Goal: Information Seeking & Learning: Learn about a topic

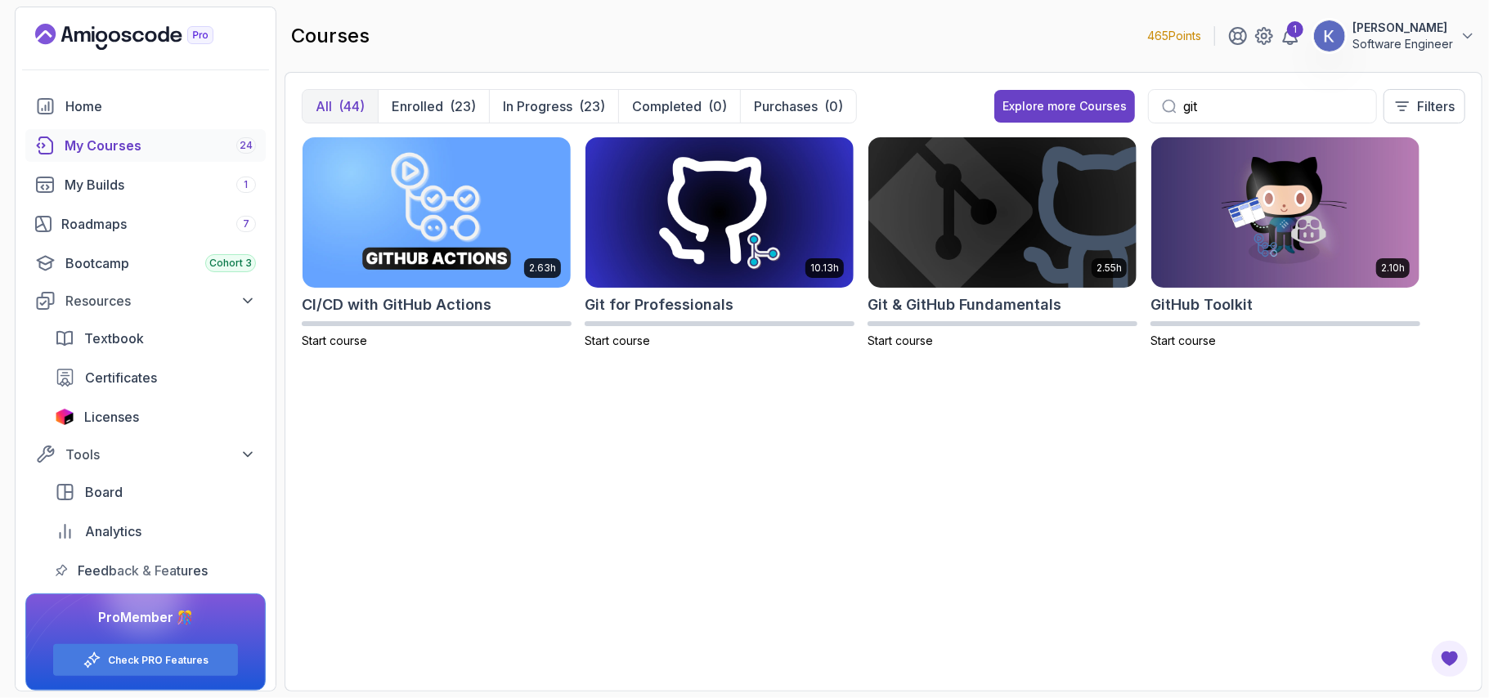
click at [1222, 99] on input "git" at bounding box center [1273, 107] width 180 height 20
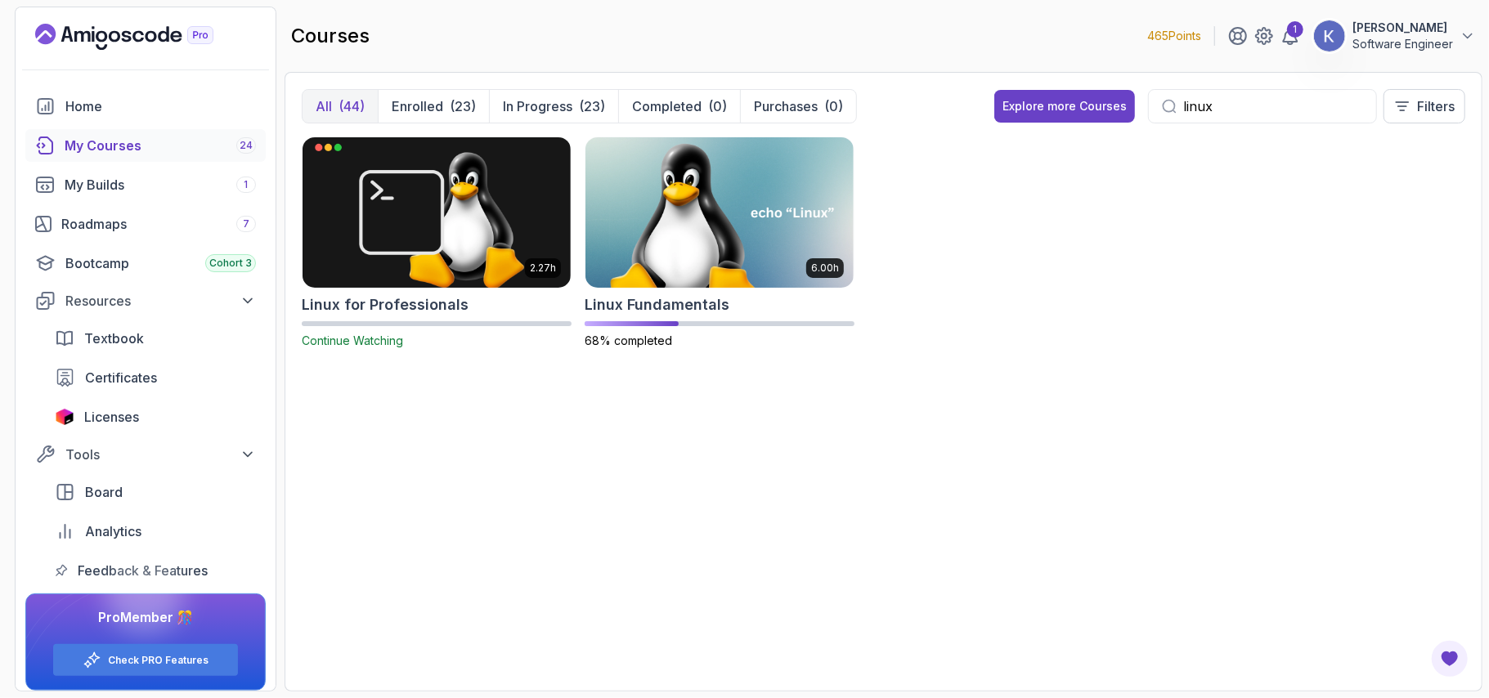
type input "linux"
click at [702, 230] on img at bounding box center [719, 212] width 281 height 158
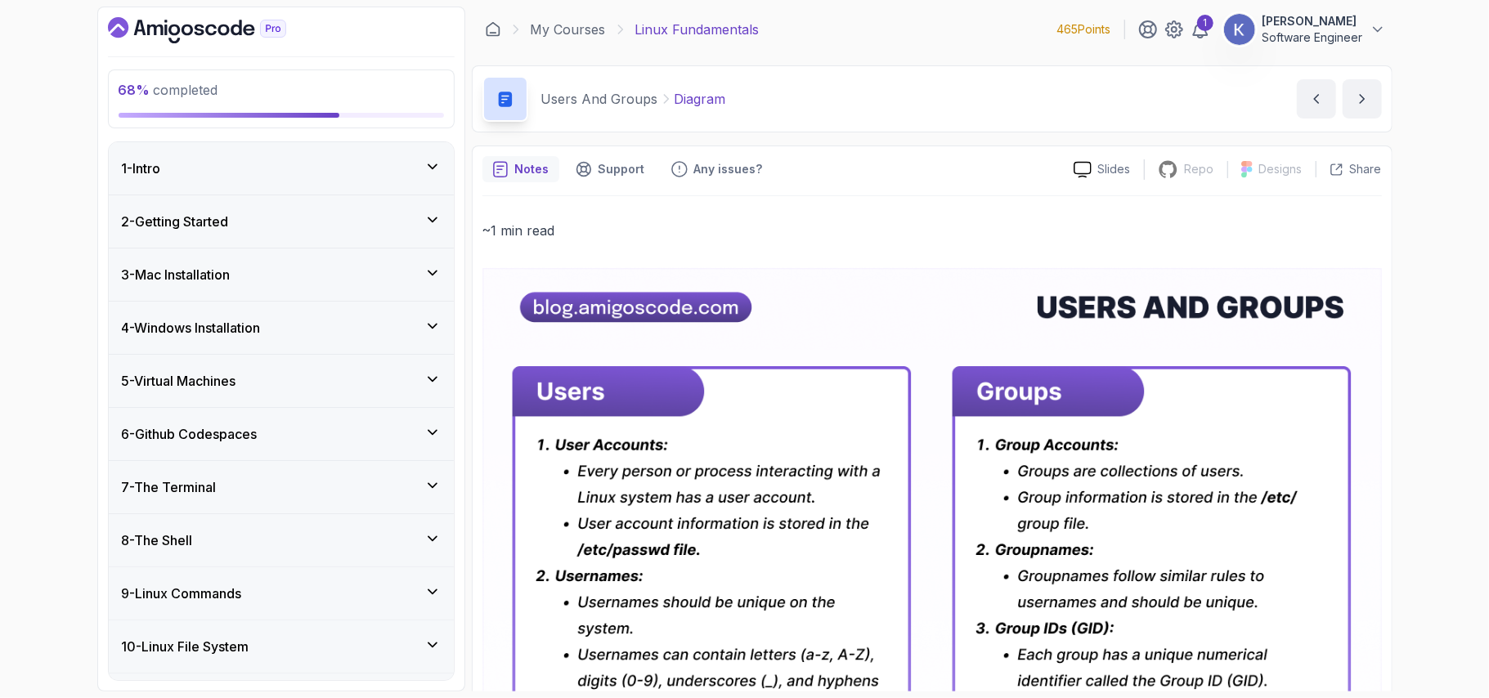
click at [295, 661] on div "10 - Linux File System" at bounding box center [281, 647] width 345 height 52
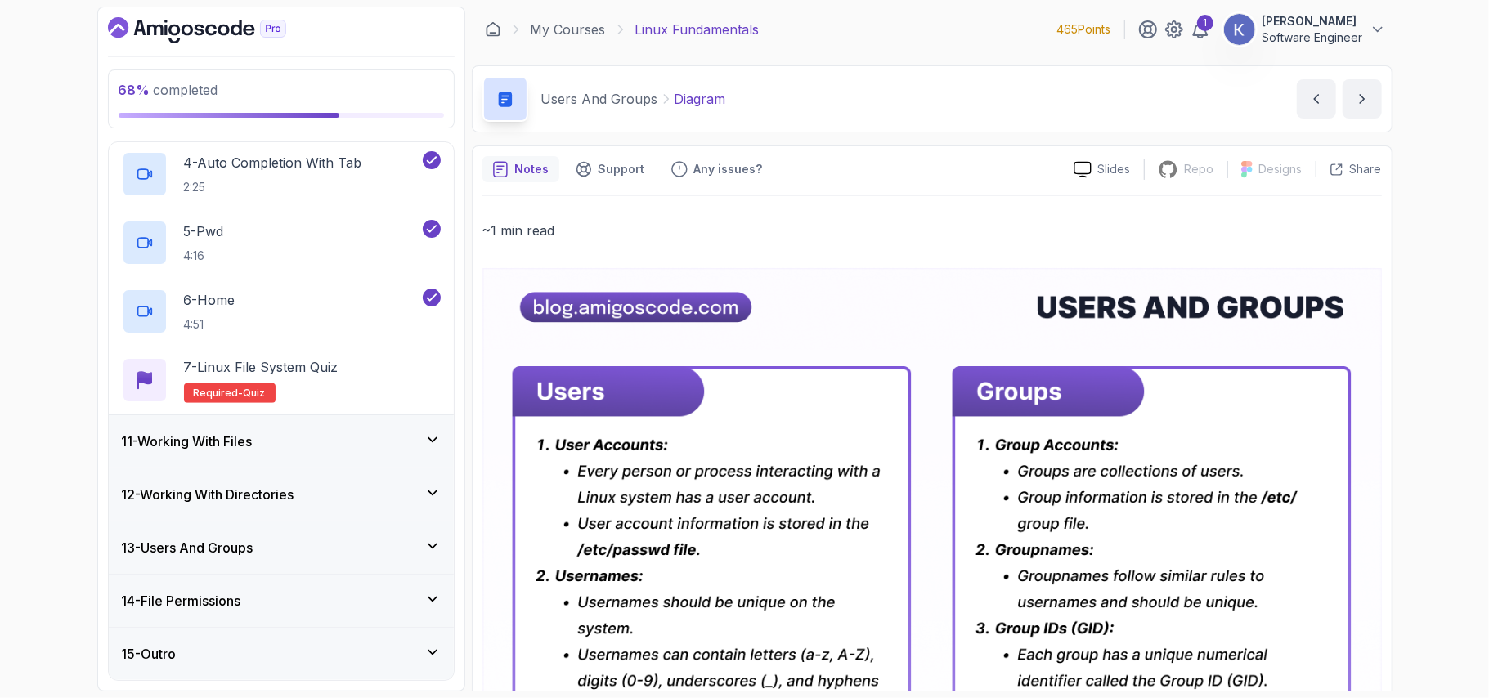
scroll to position [744, 0]
click at [237, 422] on div "11 - Working With Files" at bounding box center [281, 441] width 345 height 52
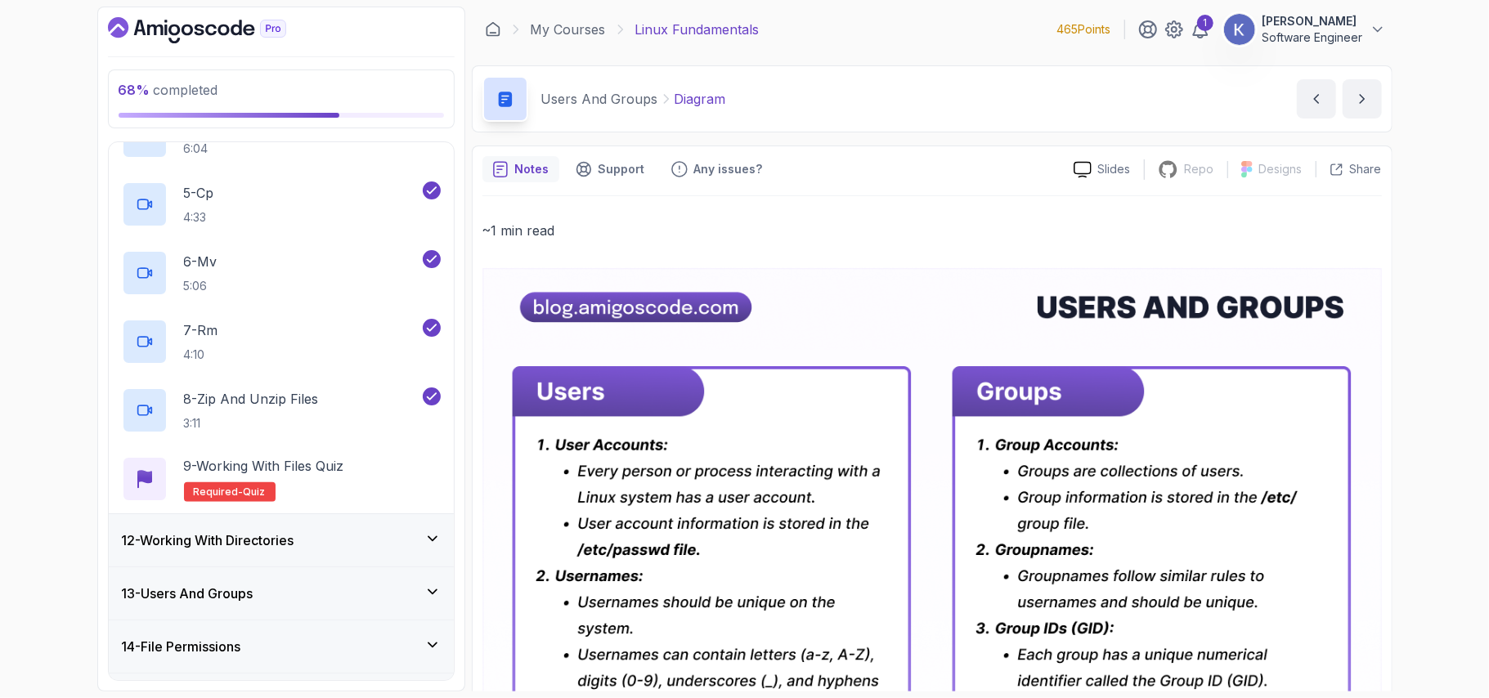
scroll to position [882, 0]
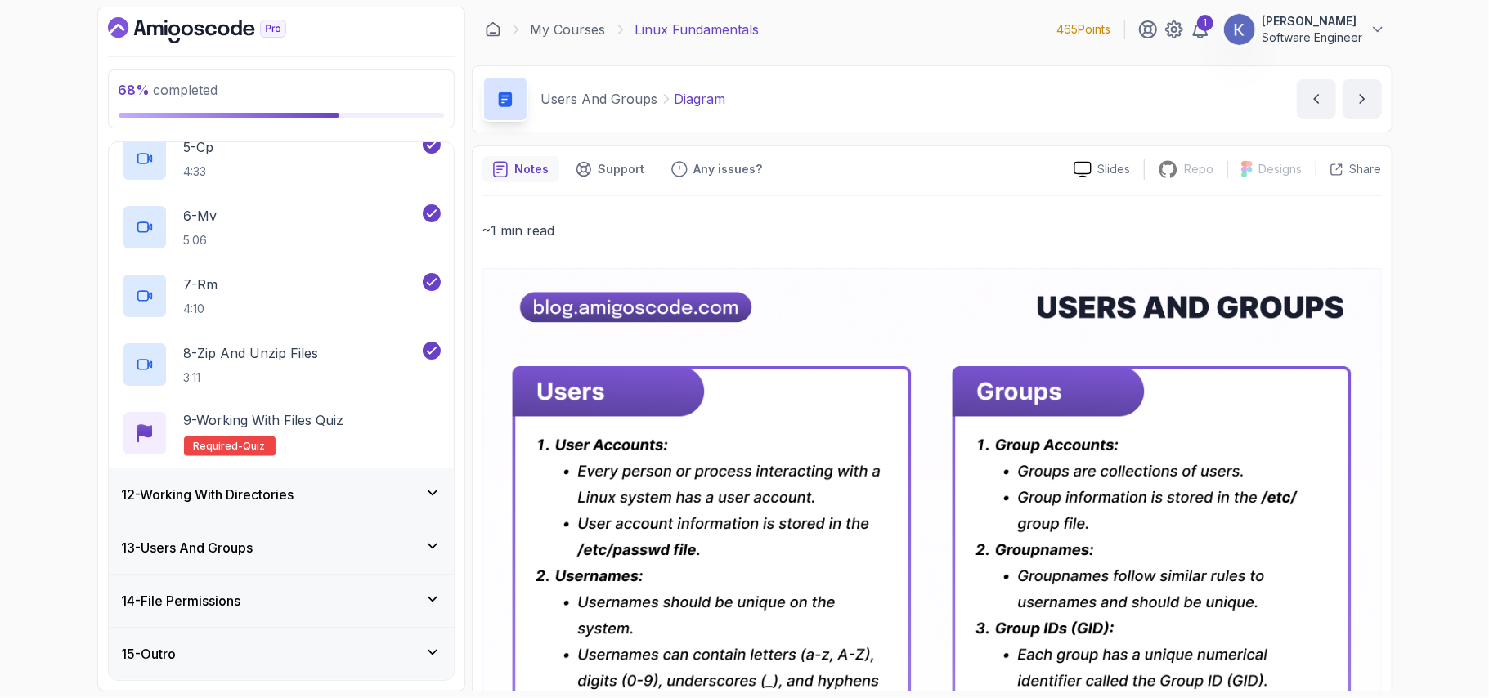
click at [263, 586] on div "14 - File Permissions" at bounding box center [281, 601] width 345 height 52
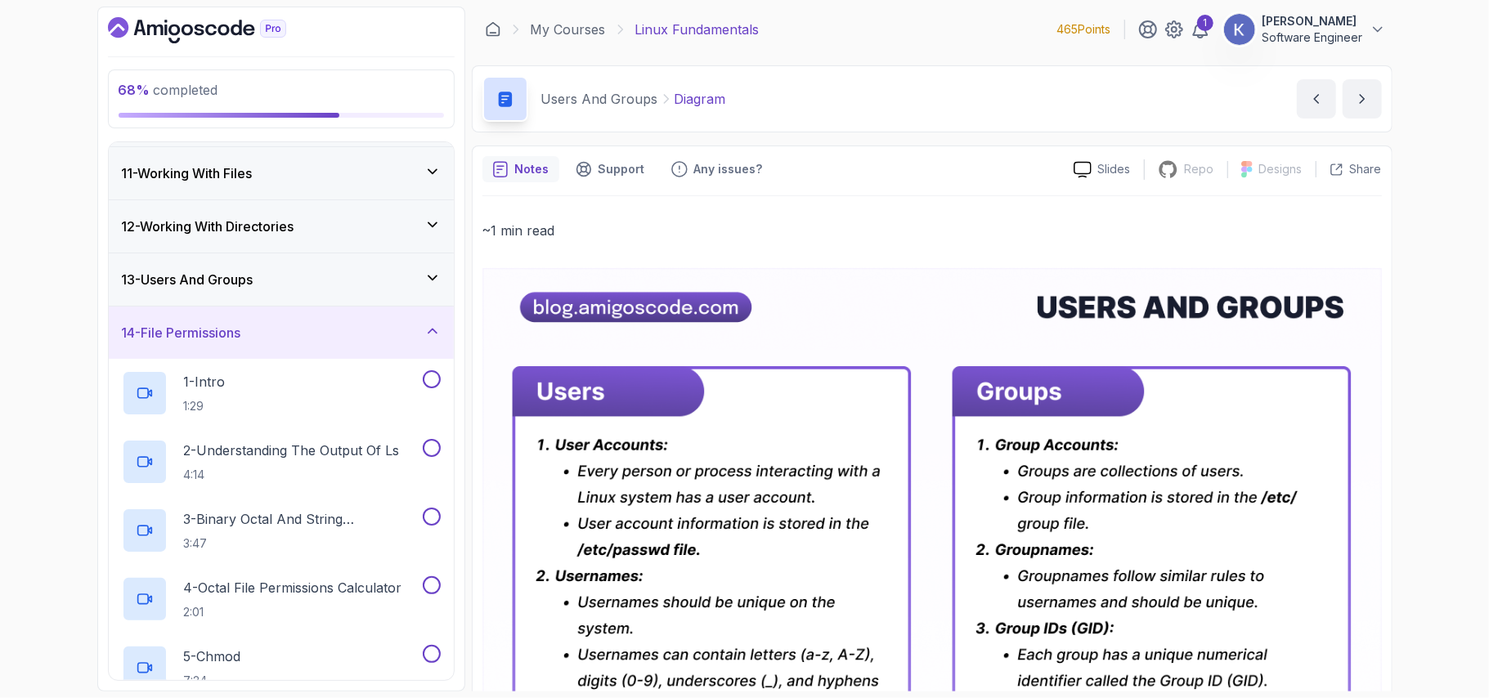
scroll to position [525, 0]
click at [233, 283] on h3 "13 - Users And Groups" at bounding box center [188, 282] width 132 height 20
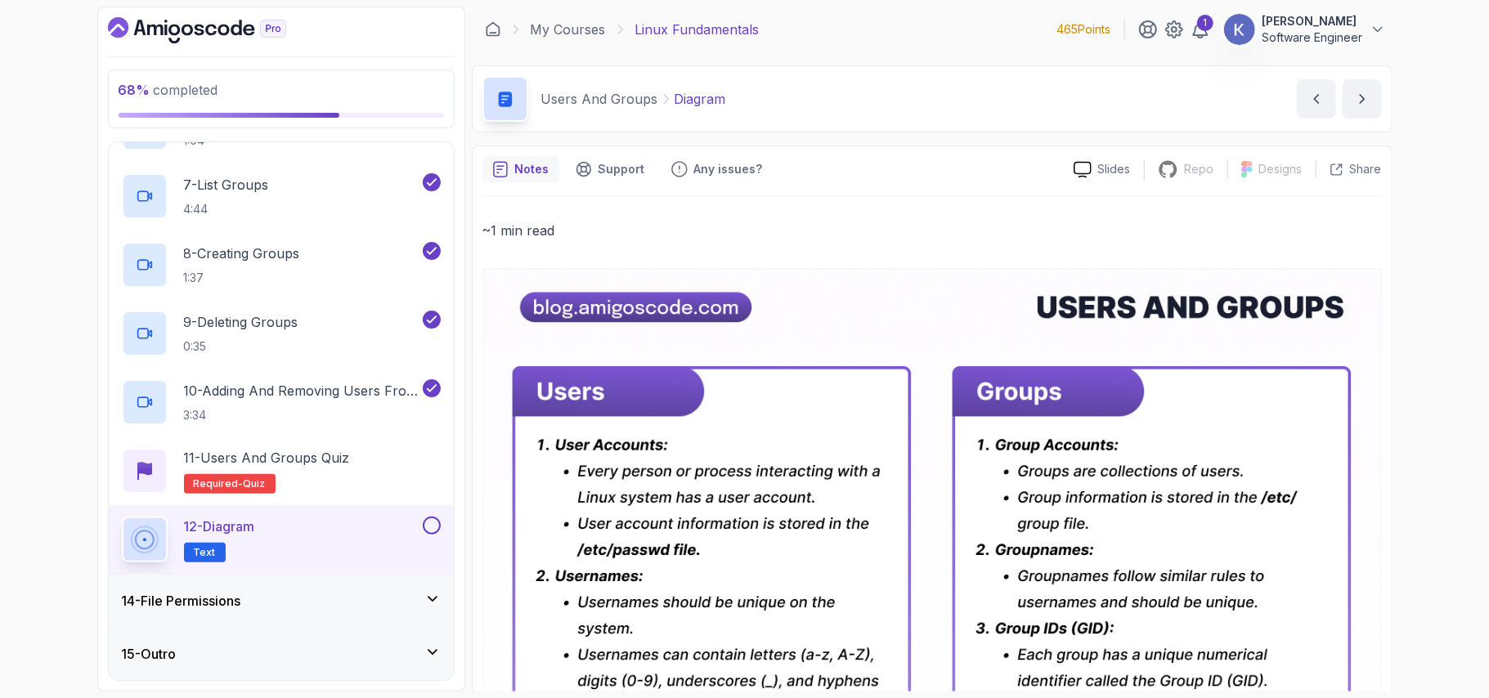
scroll to position [1088, 0]
click at [1050, 79] on div "Users And Groups Diagram Diagram by nelson" at bounding box center [932, 98] width 921 height 67
click at [241, 595] on h3 "14 - File Permissions" at bounding box center [181, 601] width 119 height 20
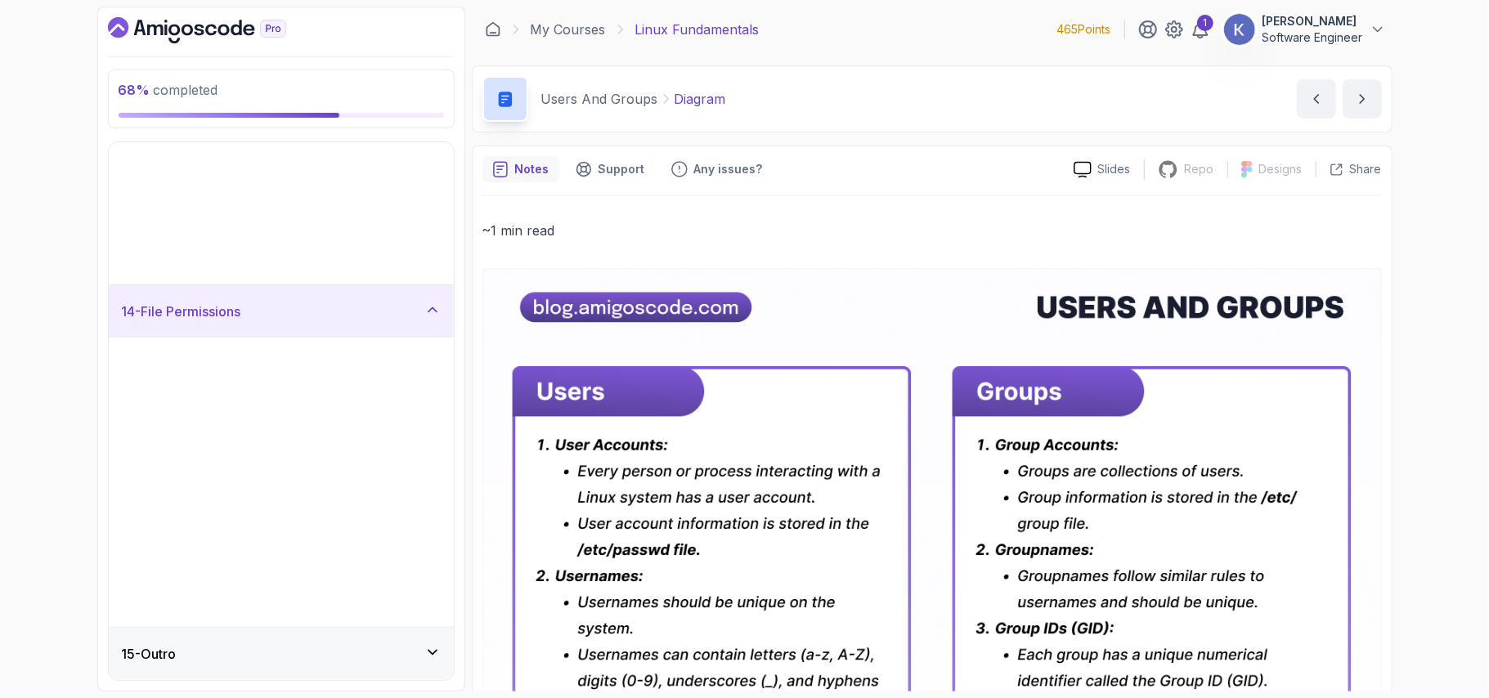
scroll to position [263, 0]
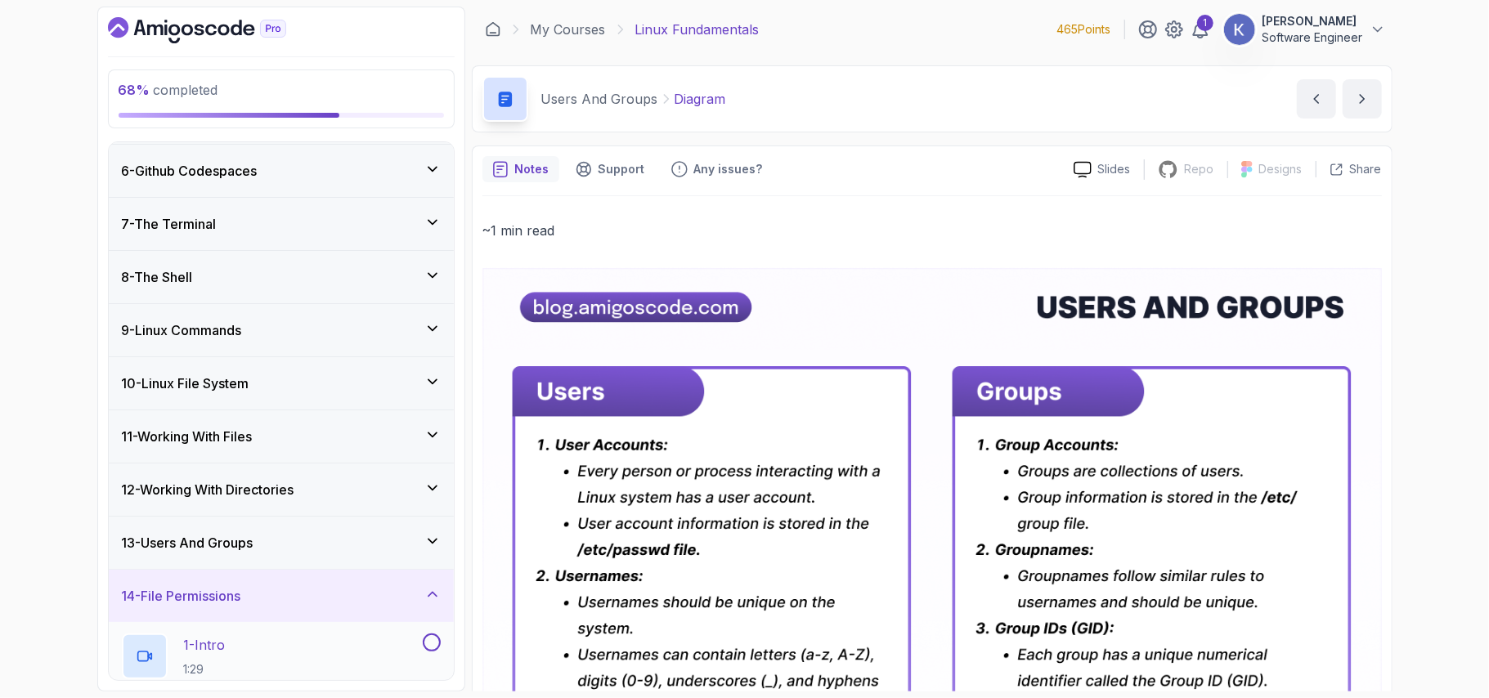
click at [321, 654] on div "1 - Intro 1:29" at bounding box center [271, 657] width 298 height 46
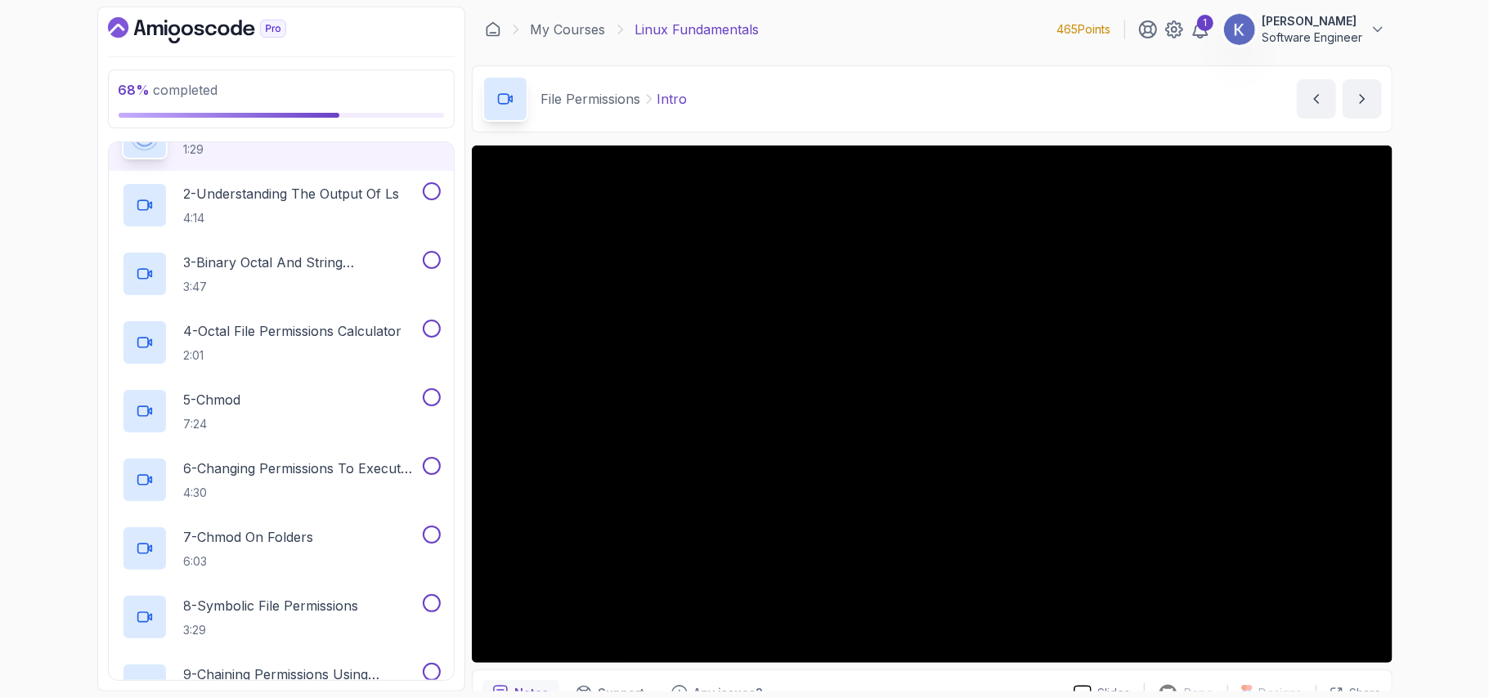
scroll to position [743, 0]
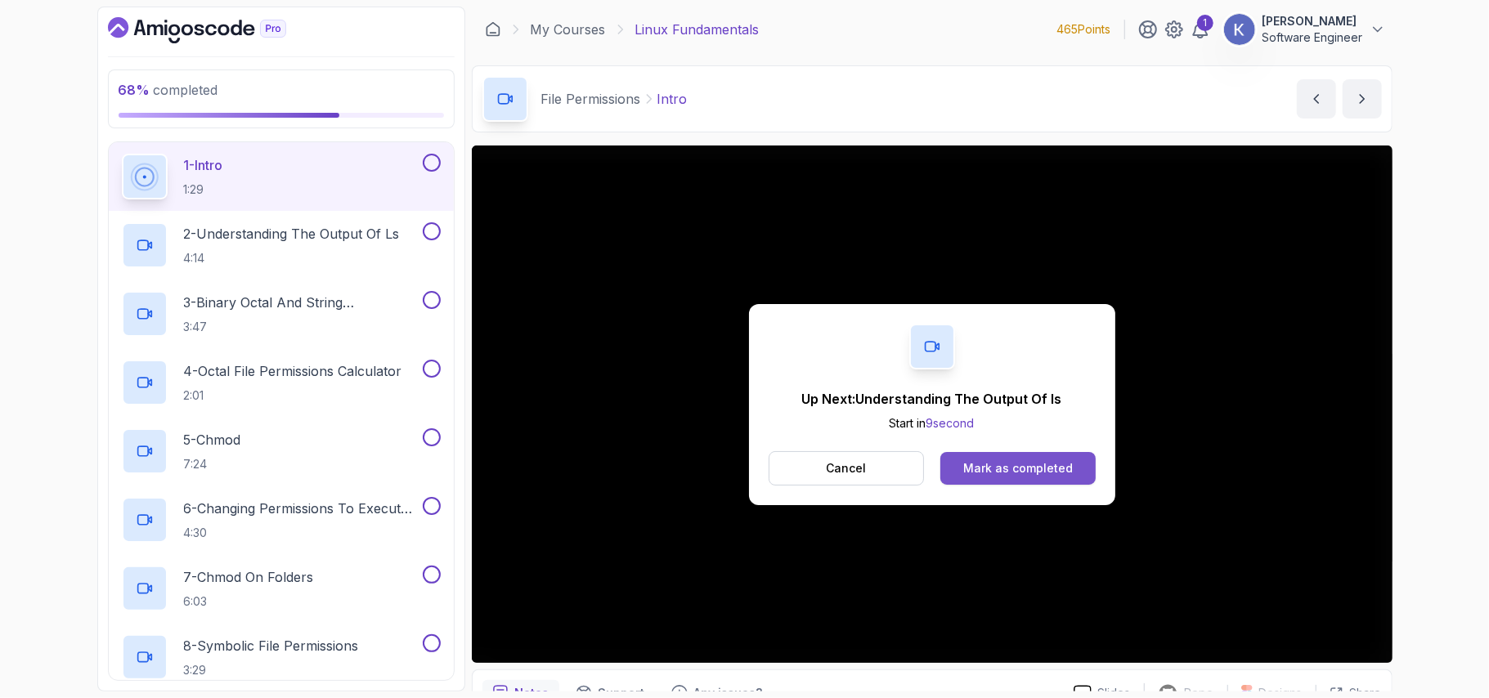
click at [1074, 466] on button "Mark as completed" at bounding box center [1018, 468] width 155 height 33
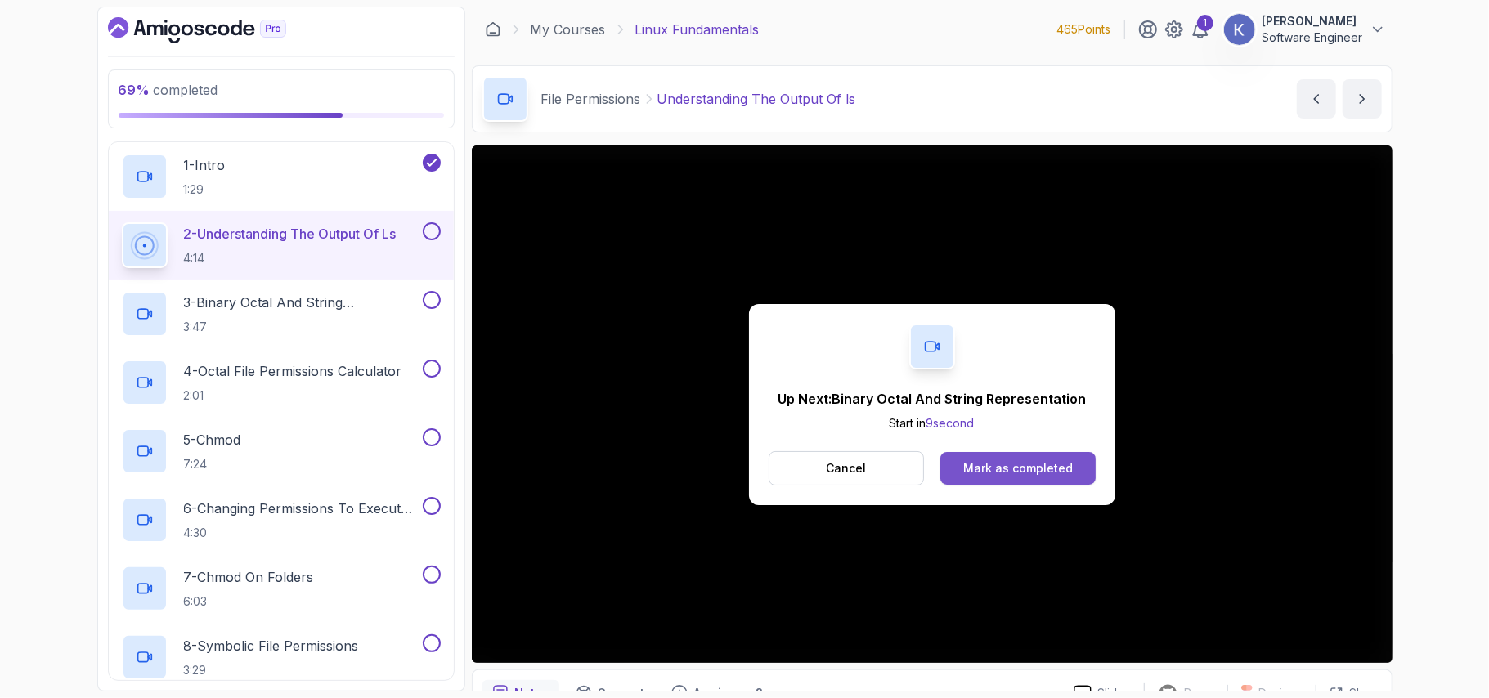
click at [1035, 472] on div "Mark as completed" at bounding box center [1018, 468] width 110 height 16
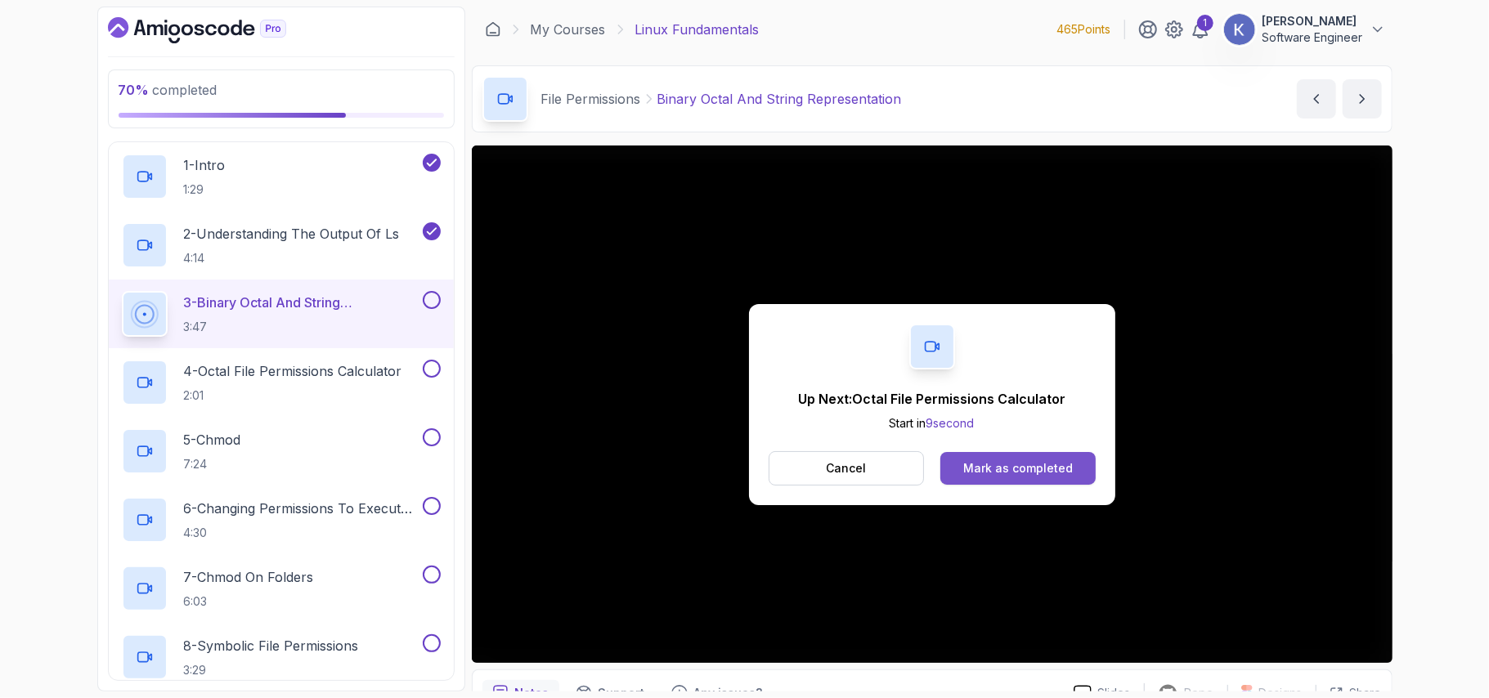
click at [1048, 473] on div "Mark as completed" at bounding box center [1018, 468] width 110 height 16
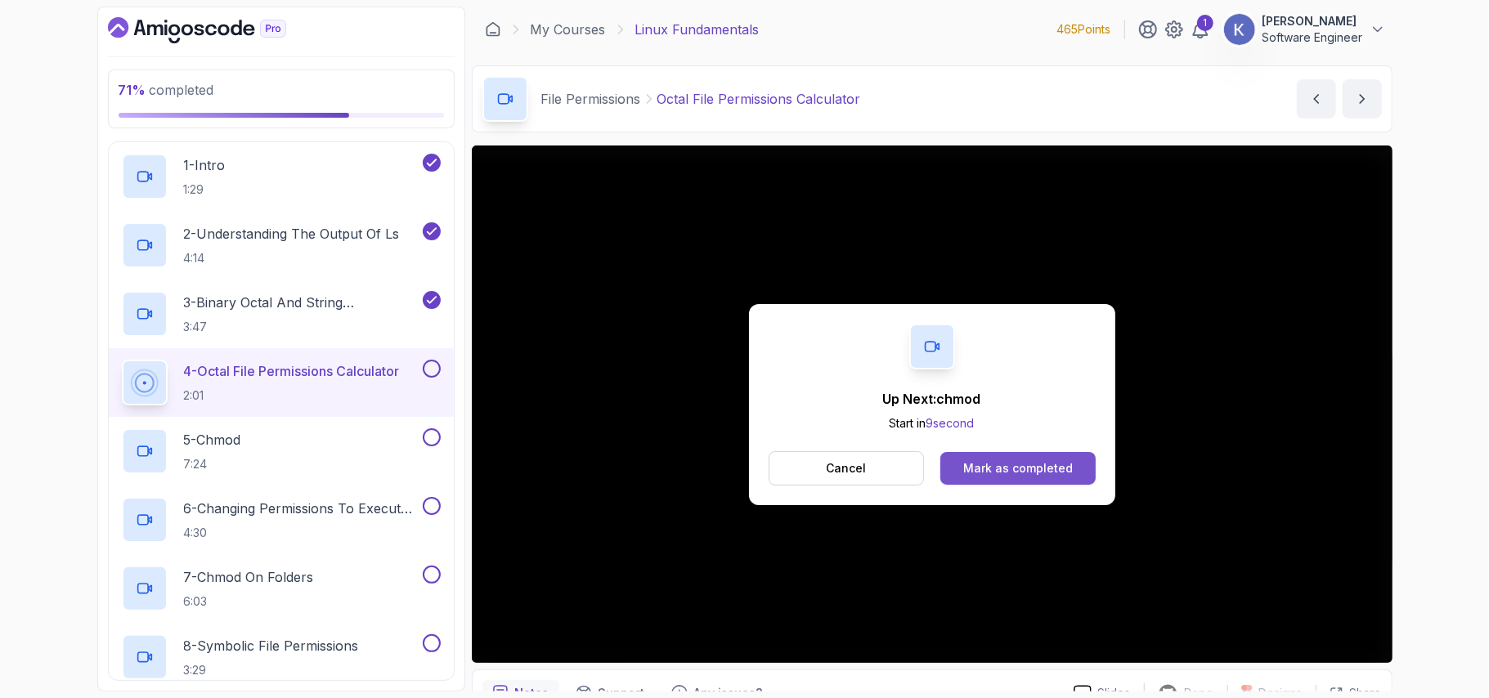
click at [1022, 465] on div "Mark as completed" at bounding box center [1018, 468] width 110 height 16
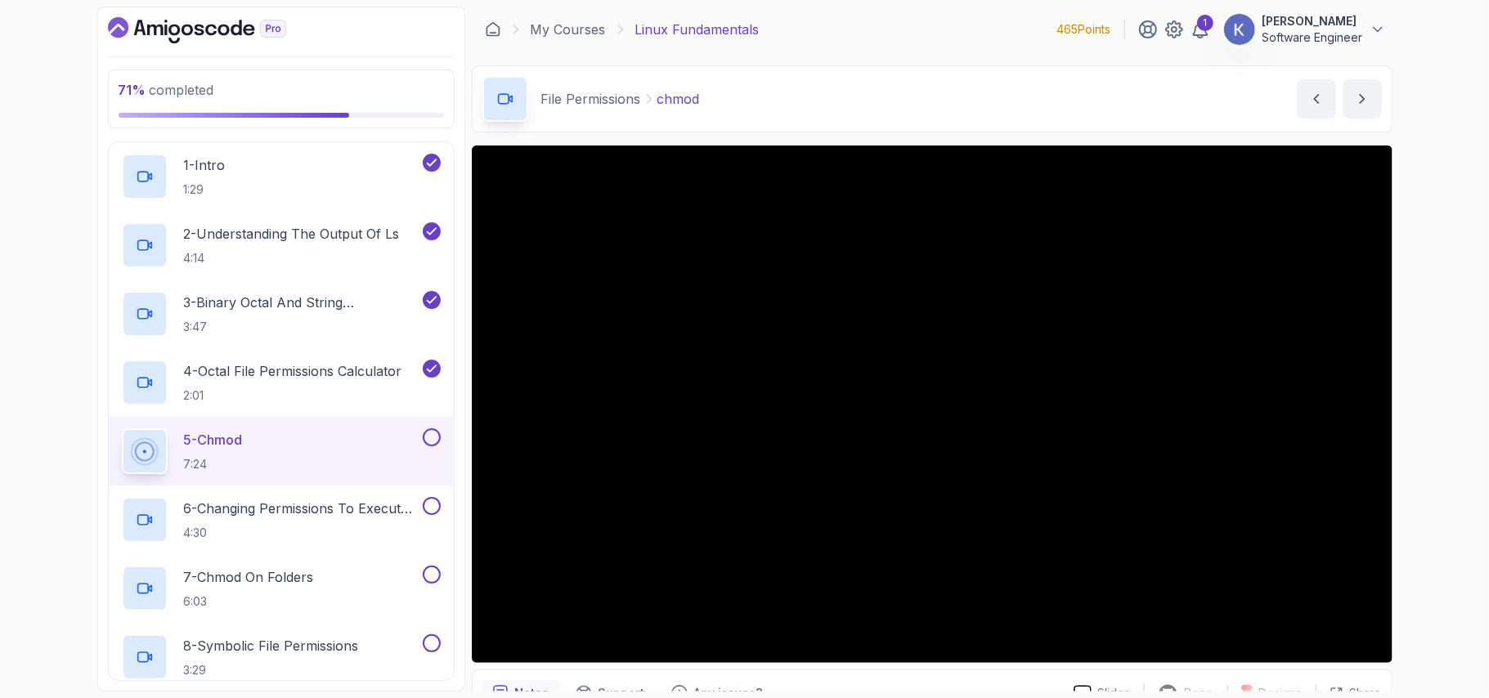
click at [106, 456] on div "71 % completed 1 - Intro 2 - Getting Started 3 - Mac Installation 4 - Windows I…" at bounding box center [281, 349] width 368 height 685
click at [114, 458] on div "5 - chmod 7:24" at bounding box center [281, 451] width 345 height 69
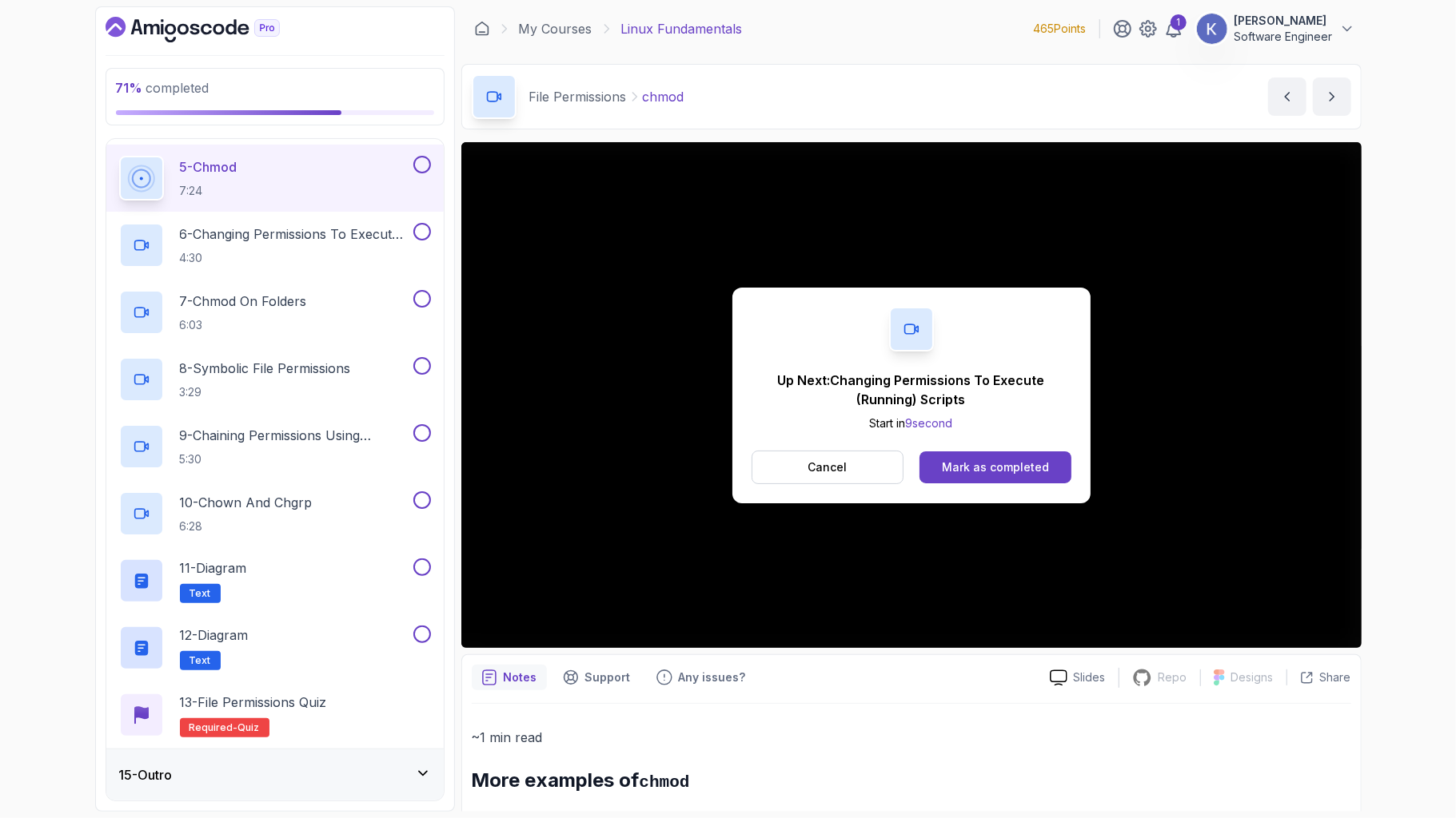
scroll to position [1130, 0]
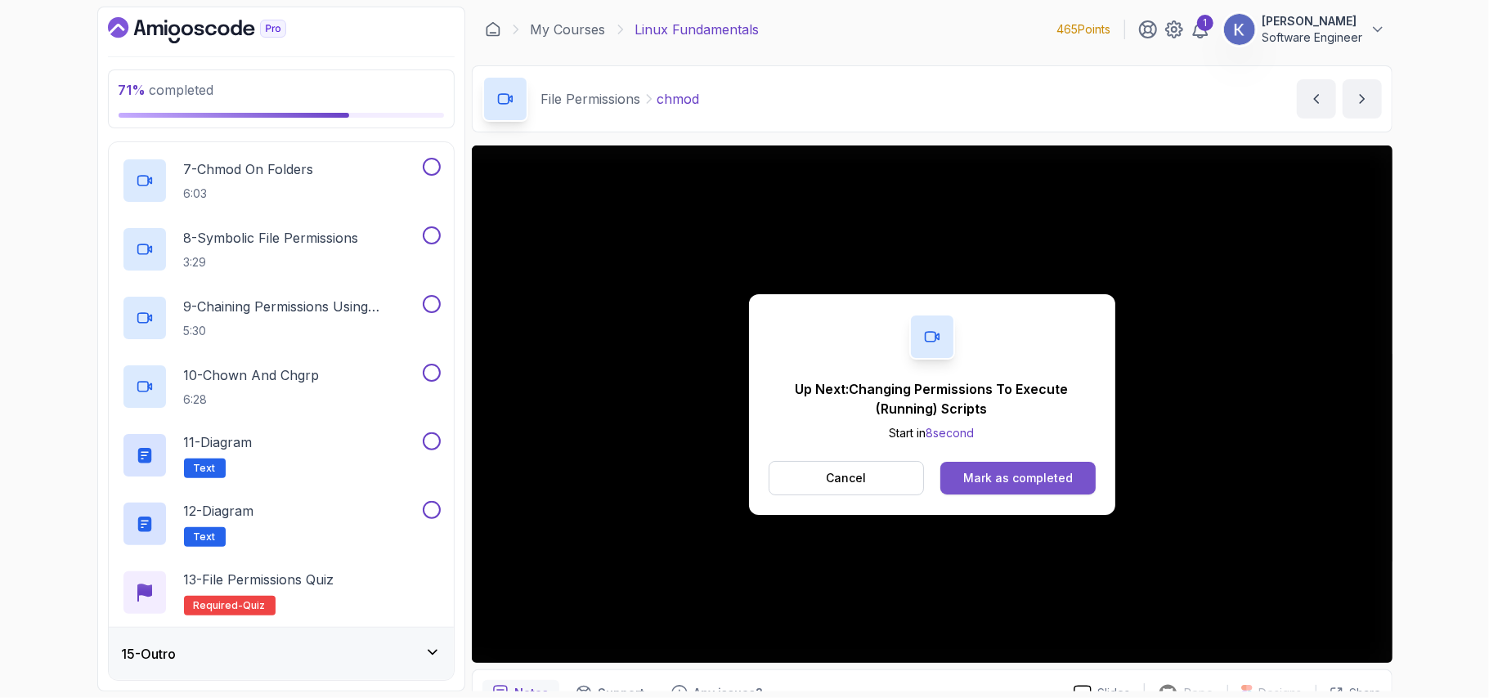
click at [995, 474] on div "Mark as completed" at bounding box center [1018, 478] width 110 height 16
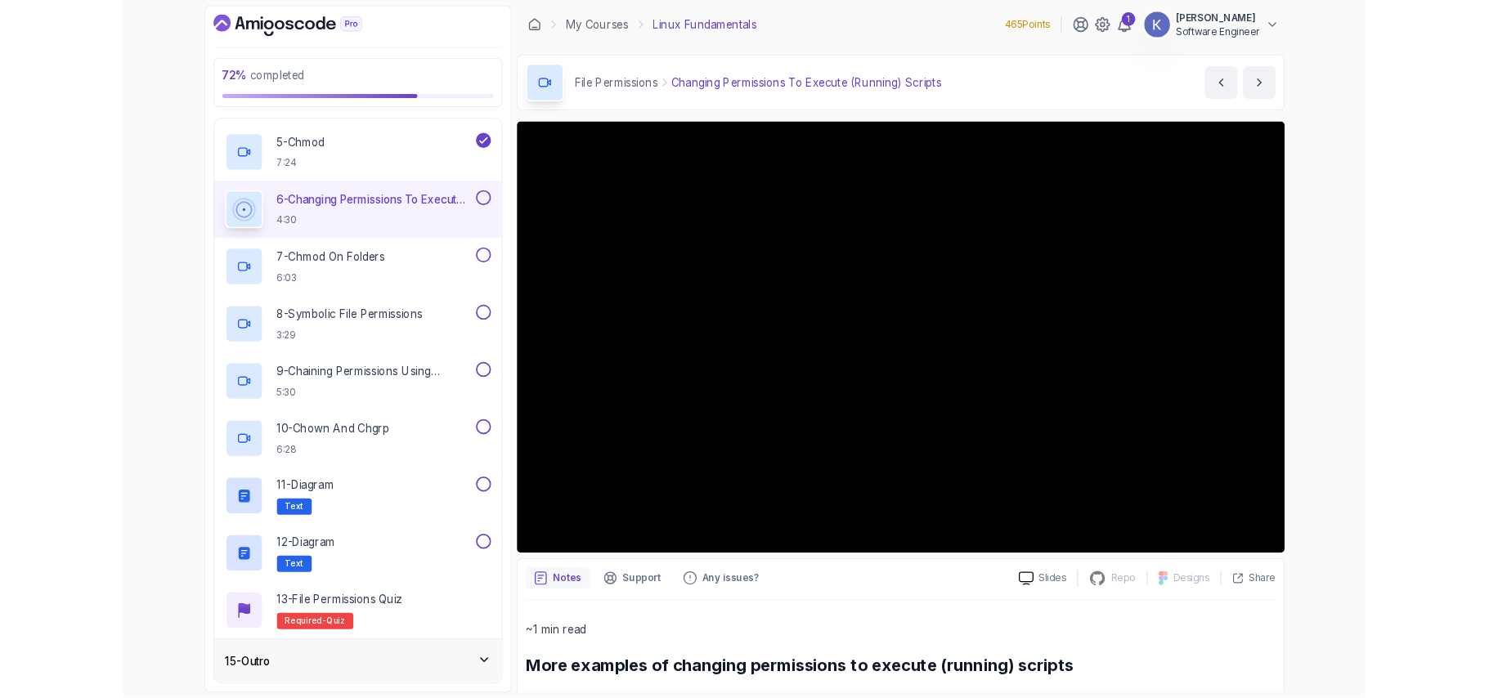
scroll to position [1156, 0]
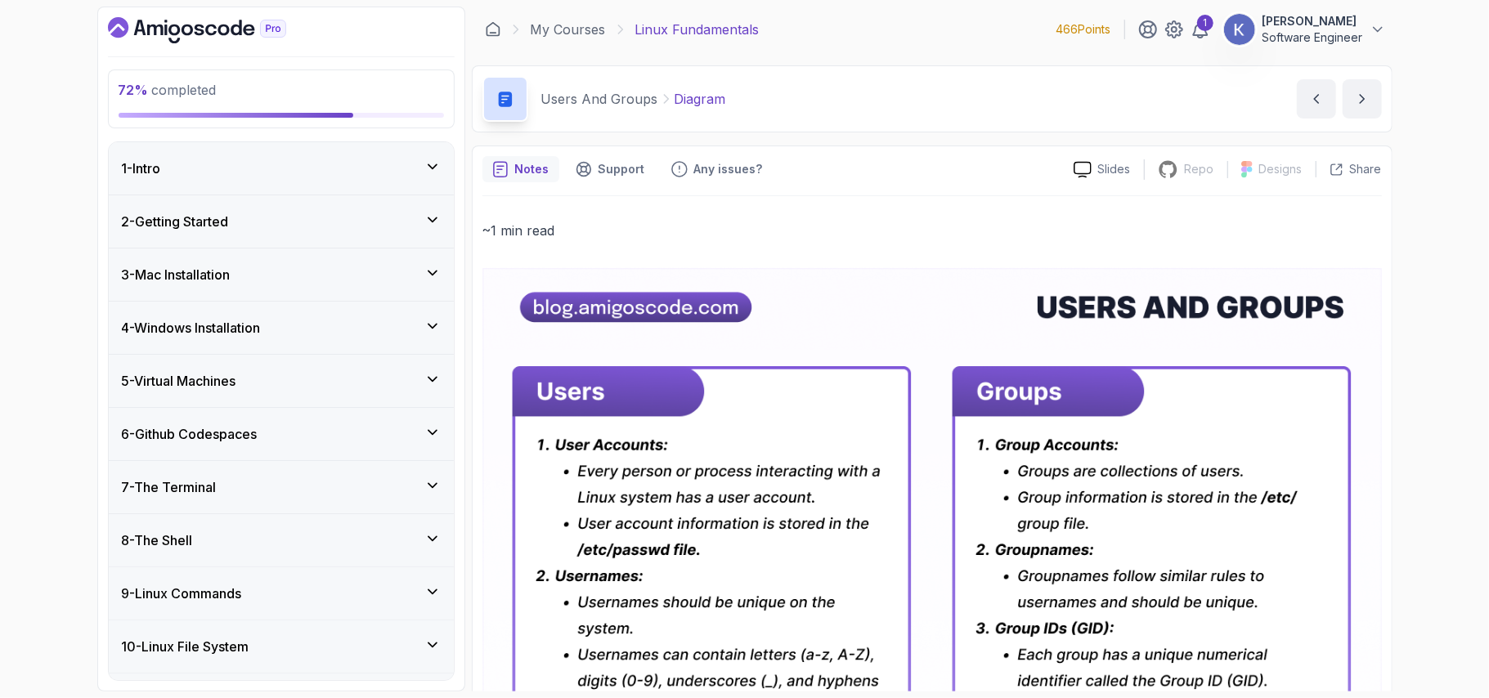
click at [302, 657] on div "10 - Linux File System" at bounding box center [281, 647] width 319 height 20
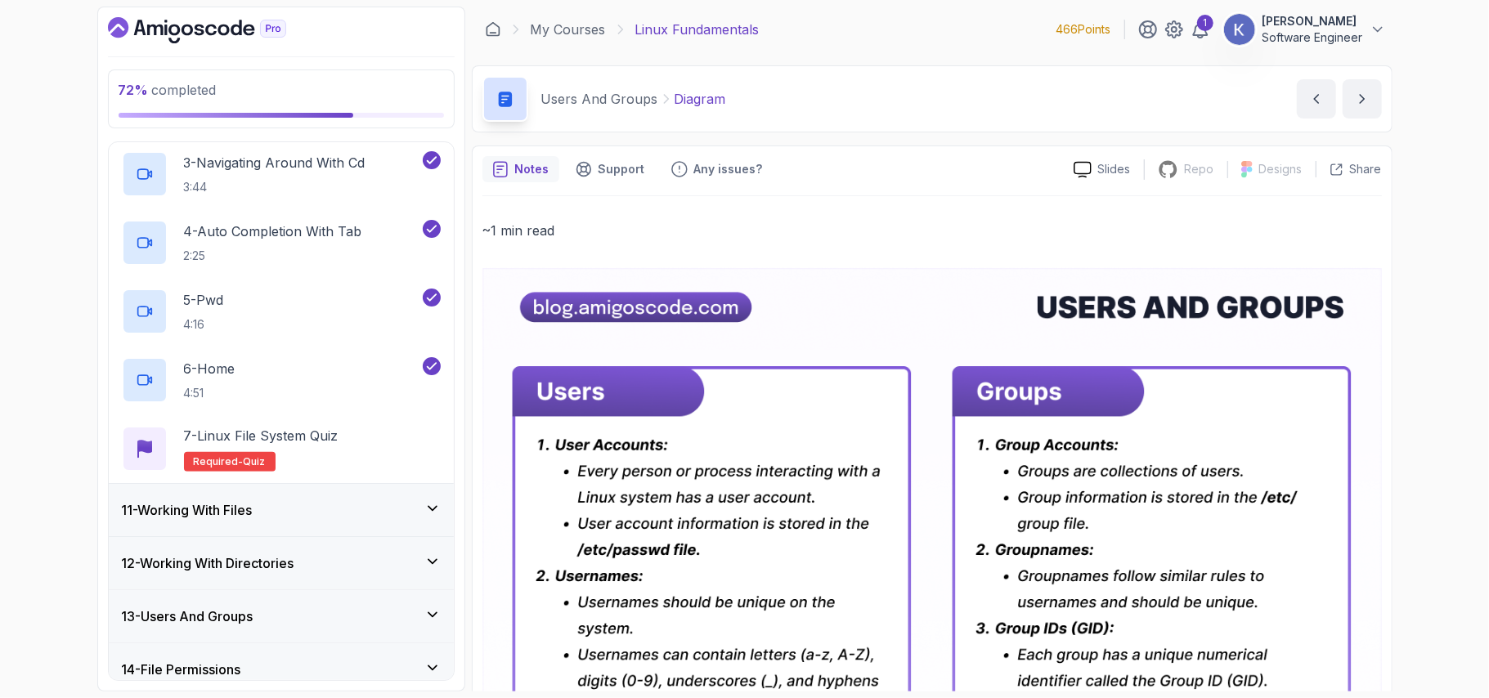
scroll to position [698, 0]
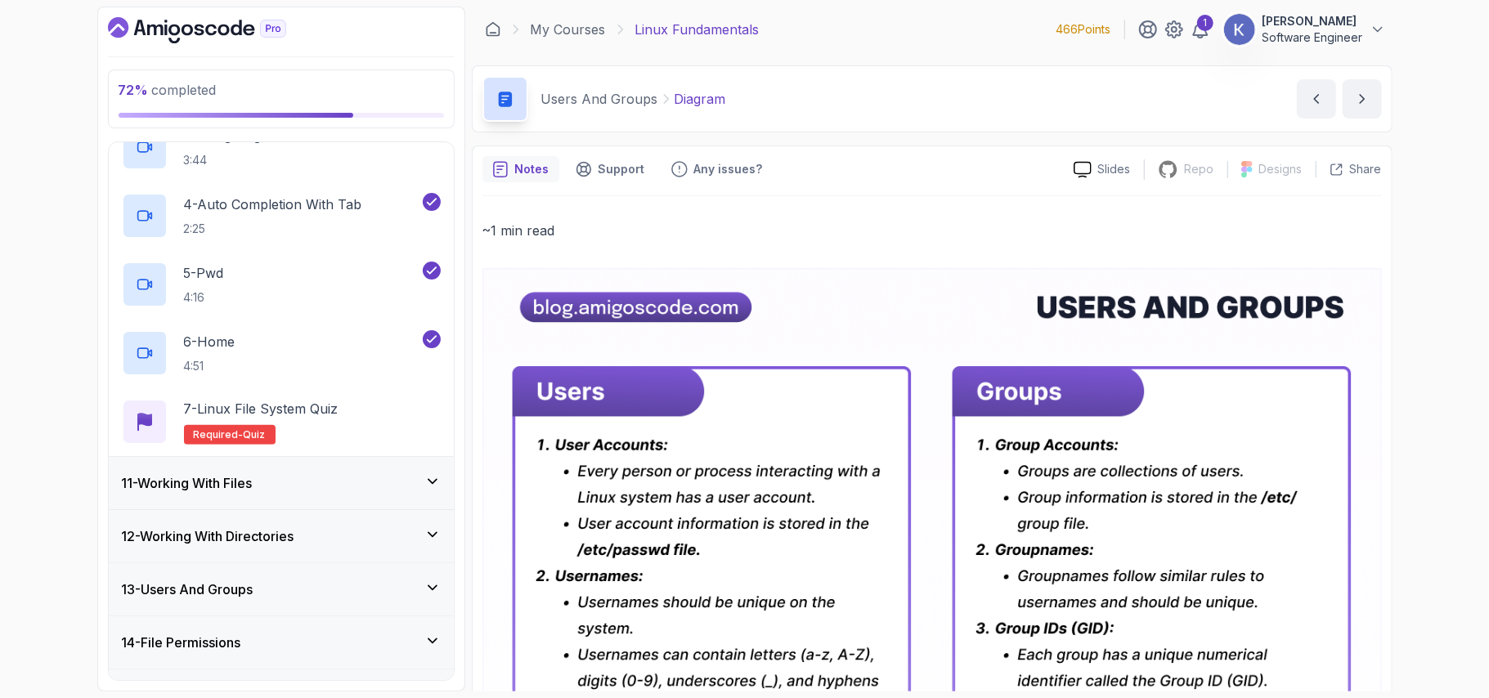
click at [283, 649] on div "14 - File Permissions" at bounding box center [281, 643] width 319 height 20
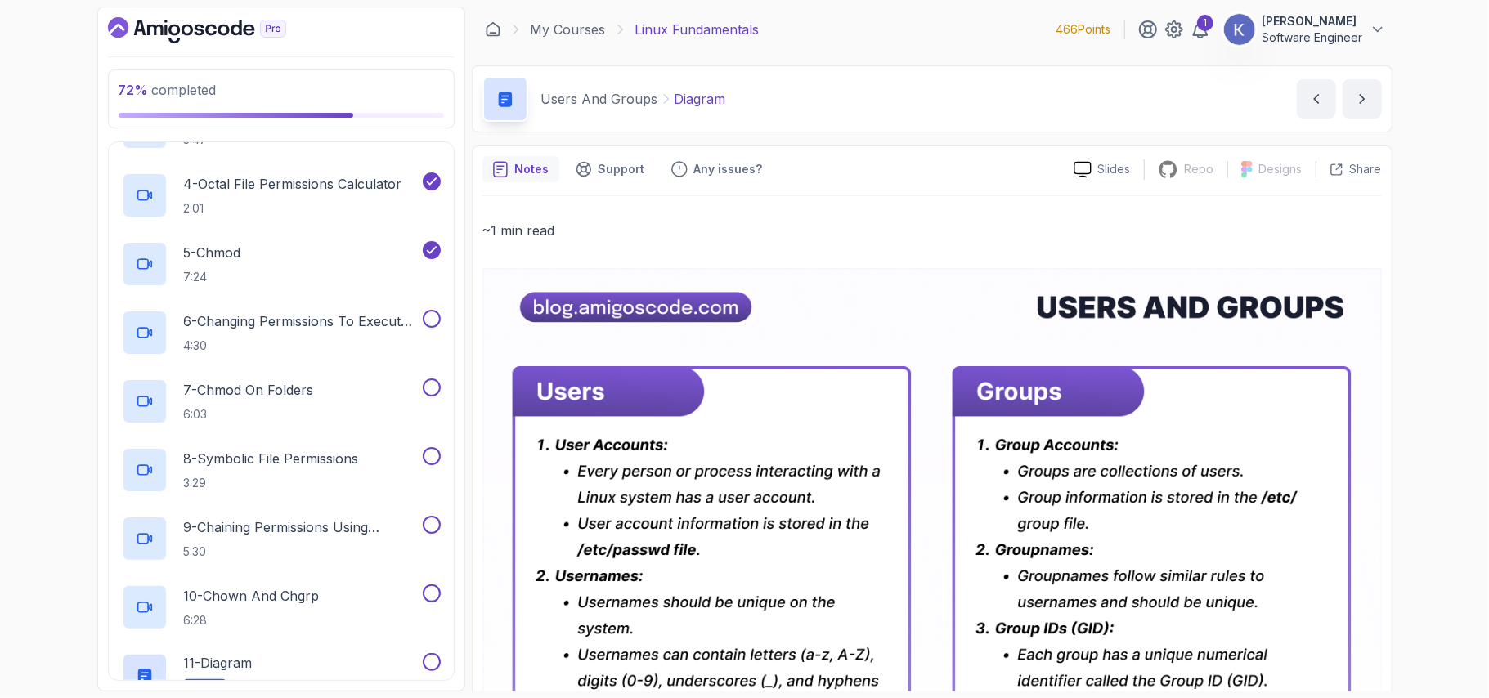
scroll to position [1048, 0]
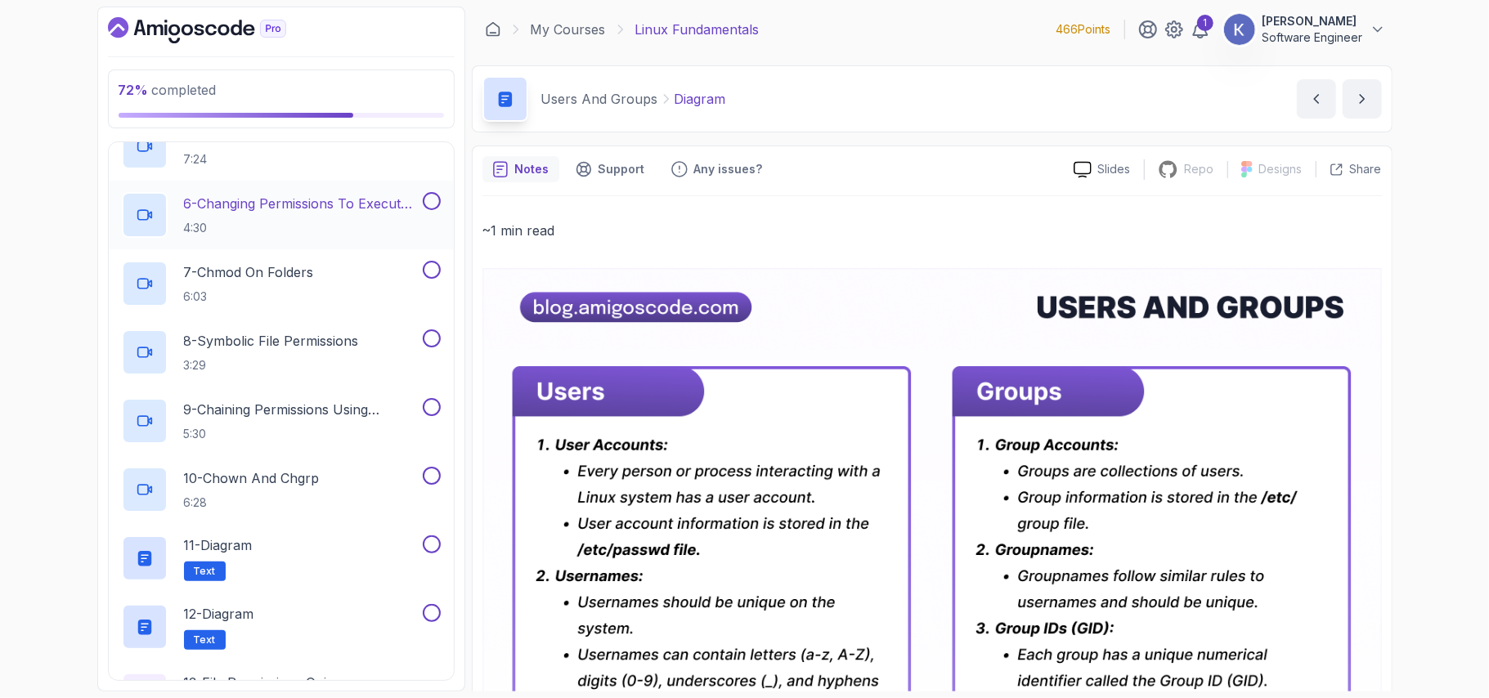
click at [351, 223] on p "4:30" at bounding box center [302, 228] width 236 height 16
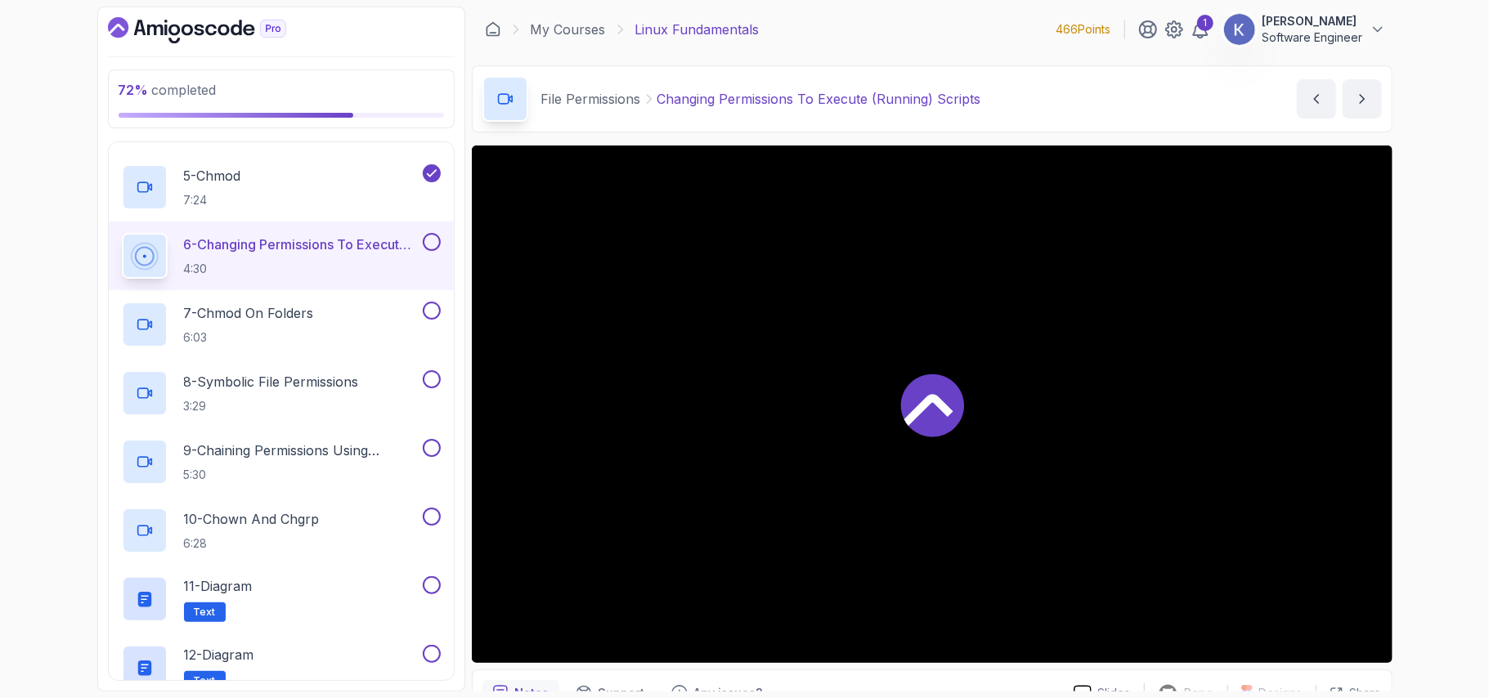
scroll to position [1005, 0]
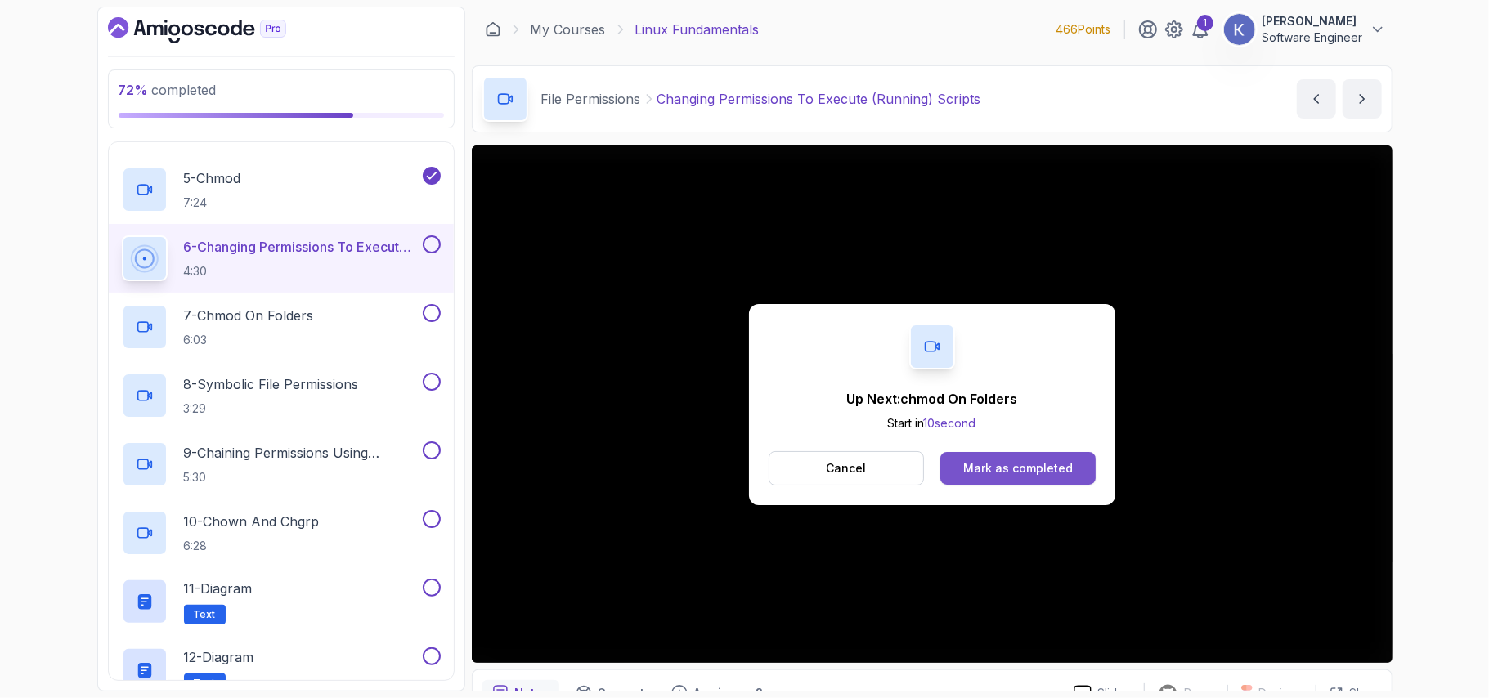
click at [1031, 455] on button "Mark as completed" at bounding box center [1018, 468] width 155 height 33
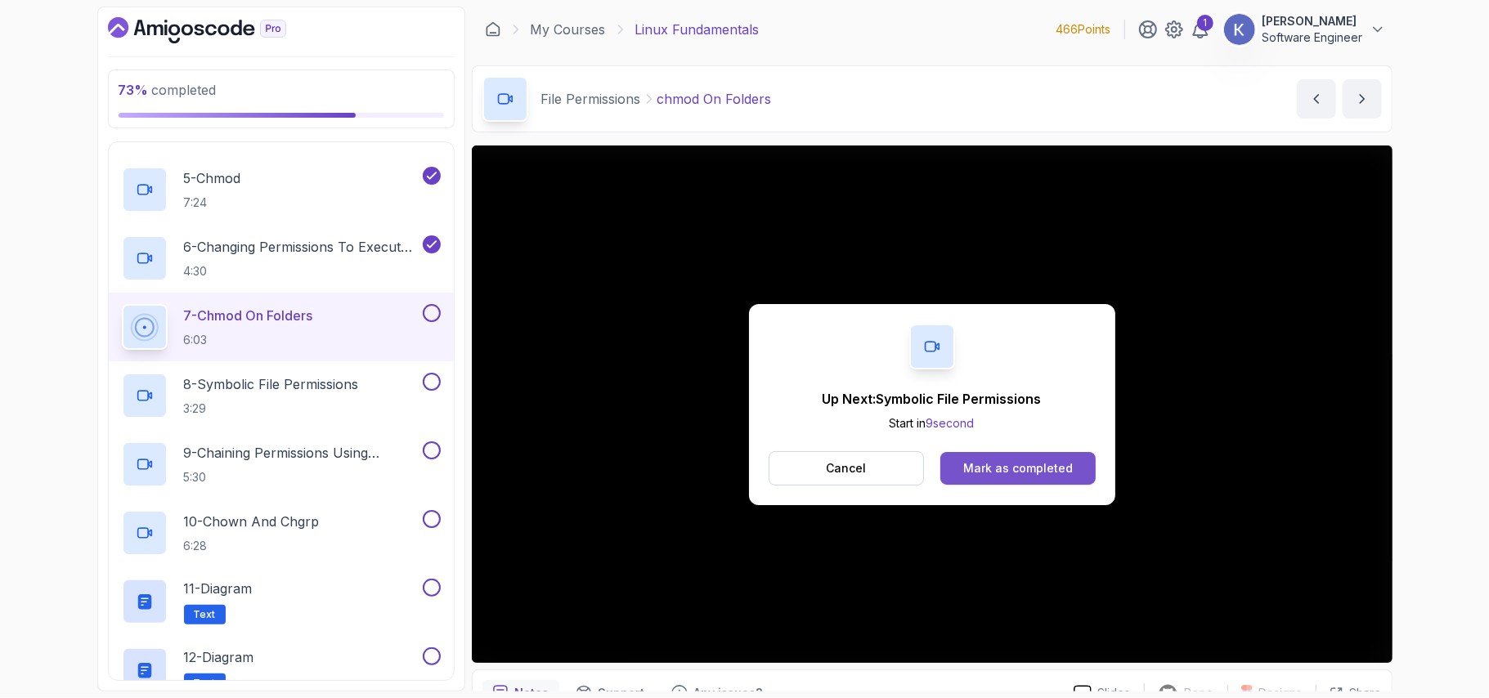
click at [1042, 469] on div "Mark as completed" at bounding box center [1018, 468] width 110 height 16
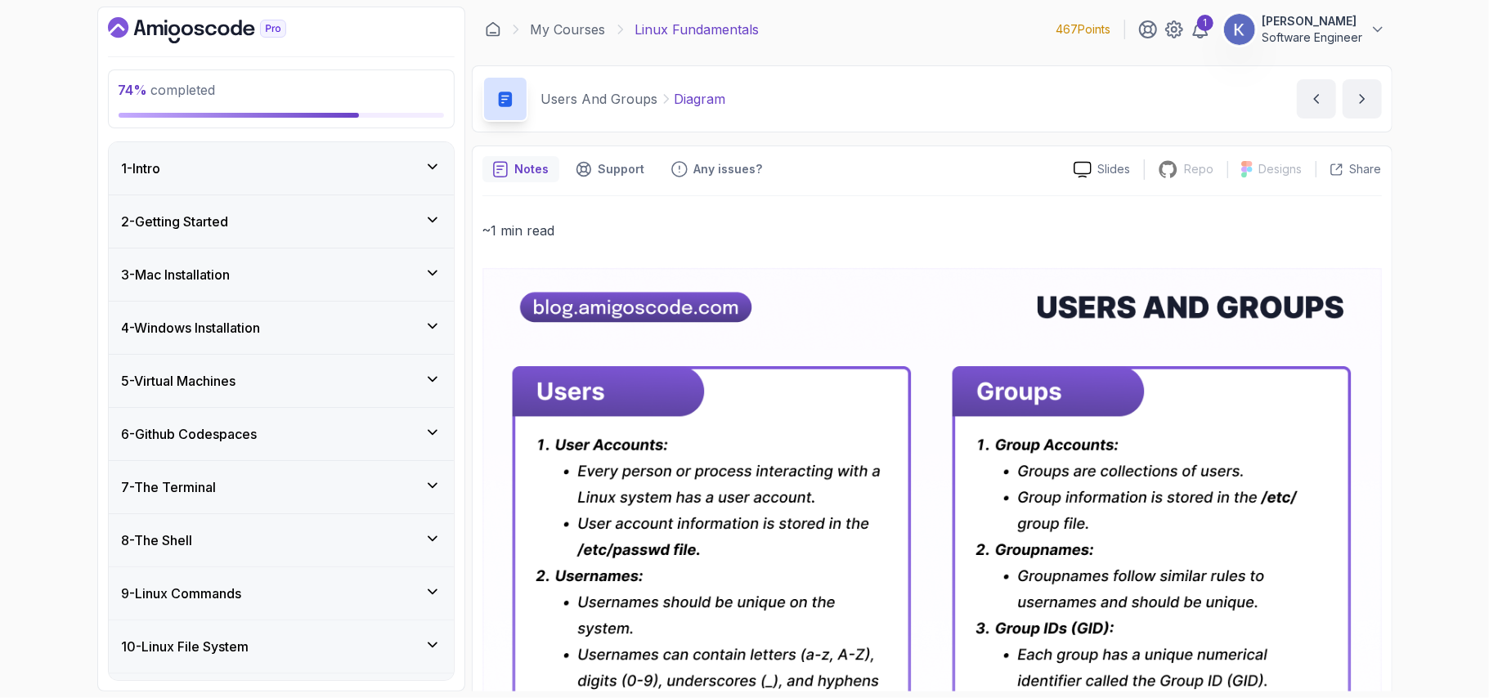
click at [414, 633] on div "10 - Linux File System" at bounding box center [281, 647] width 345 height 52
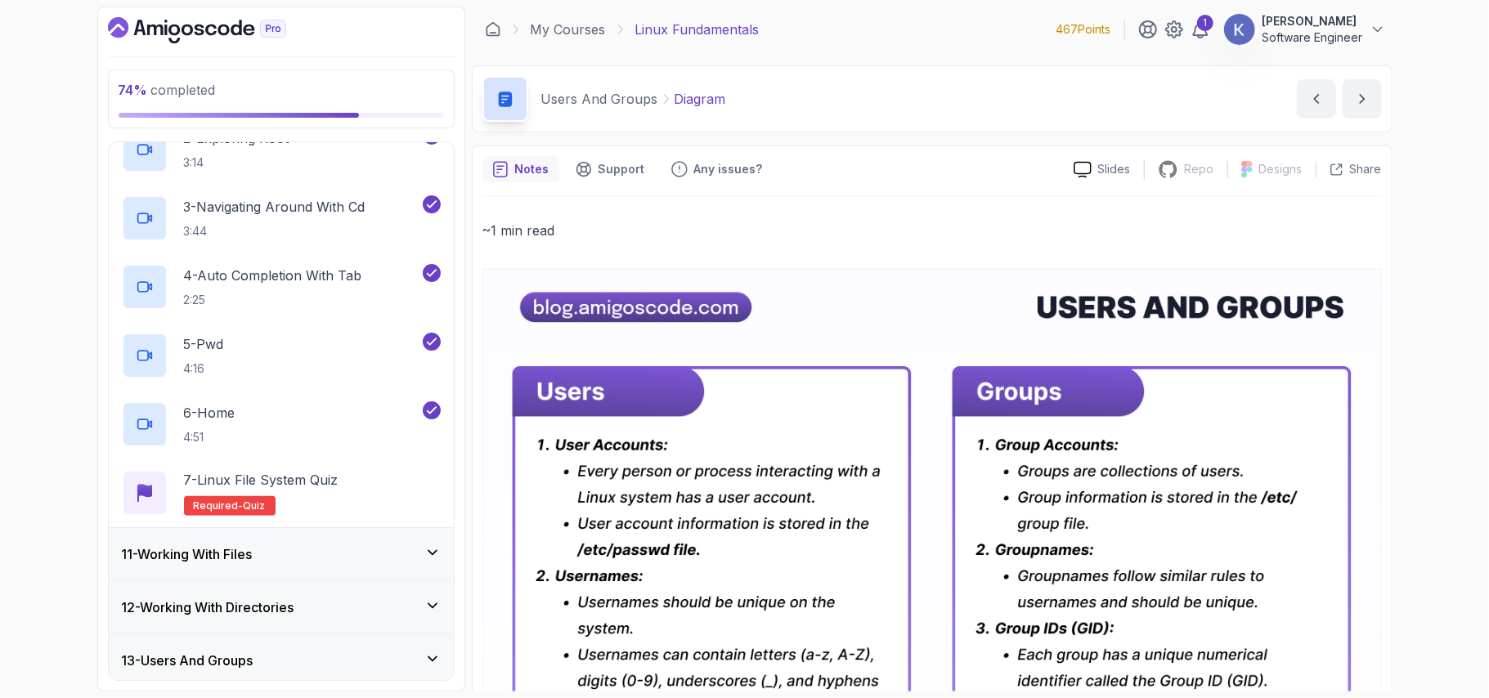
scroll to position [654, 0]
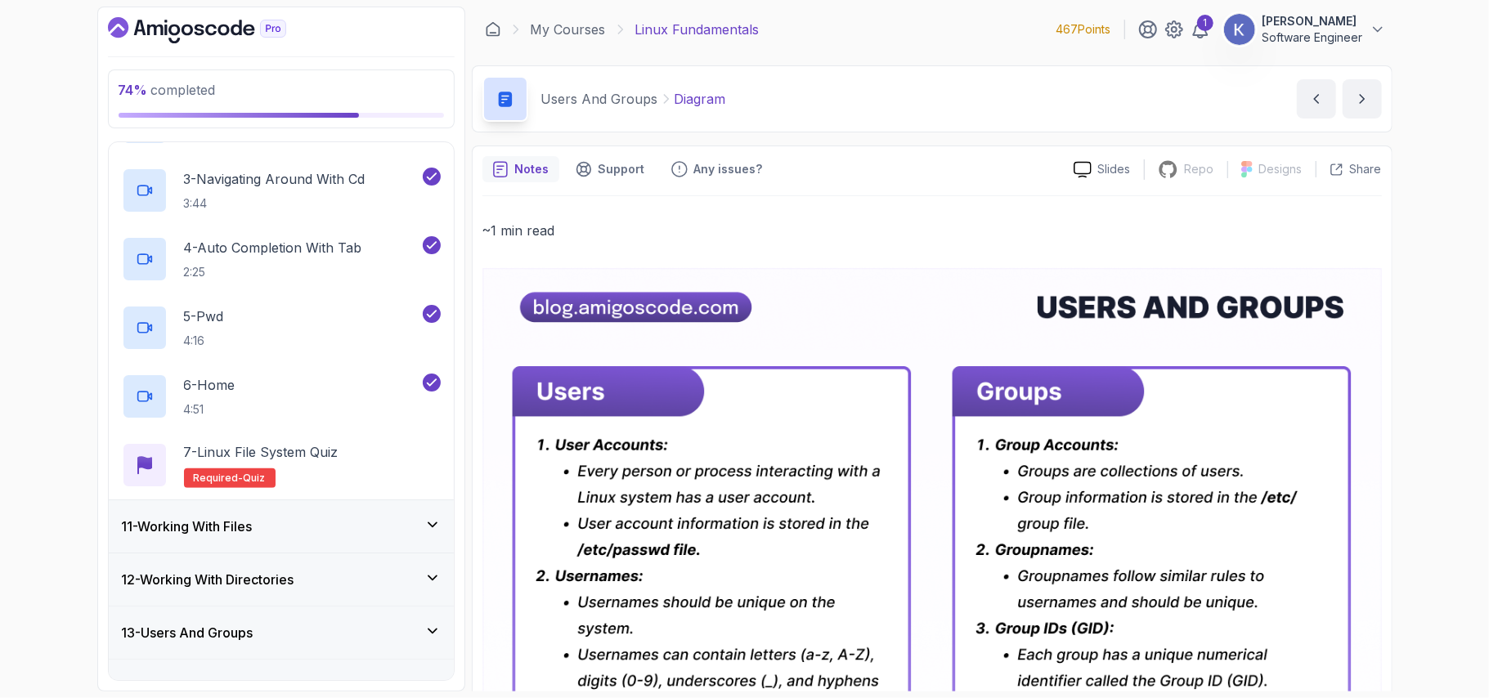
click at [348, 635] on div "13 - Users And Groups" at bounding box center [281, 633] width 319 height 20
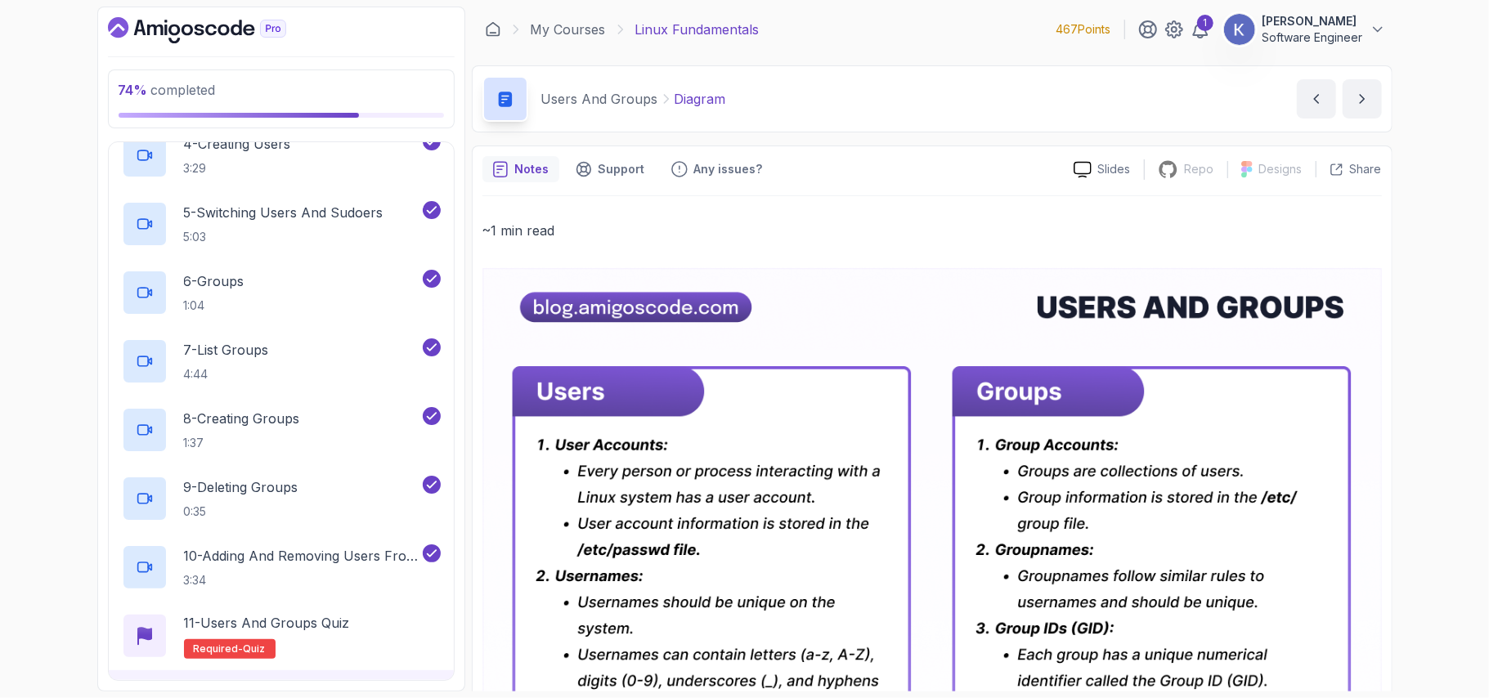
scroll to position [1088, 0]
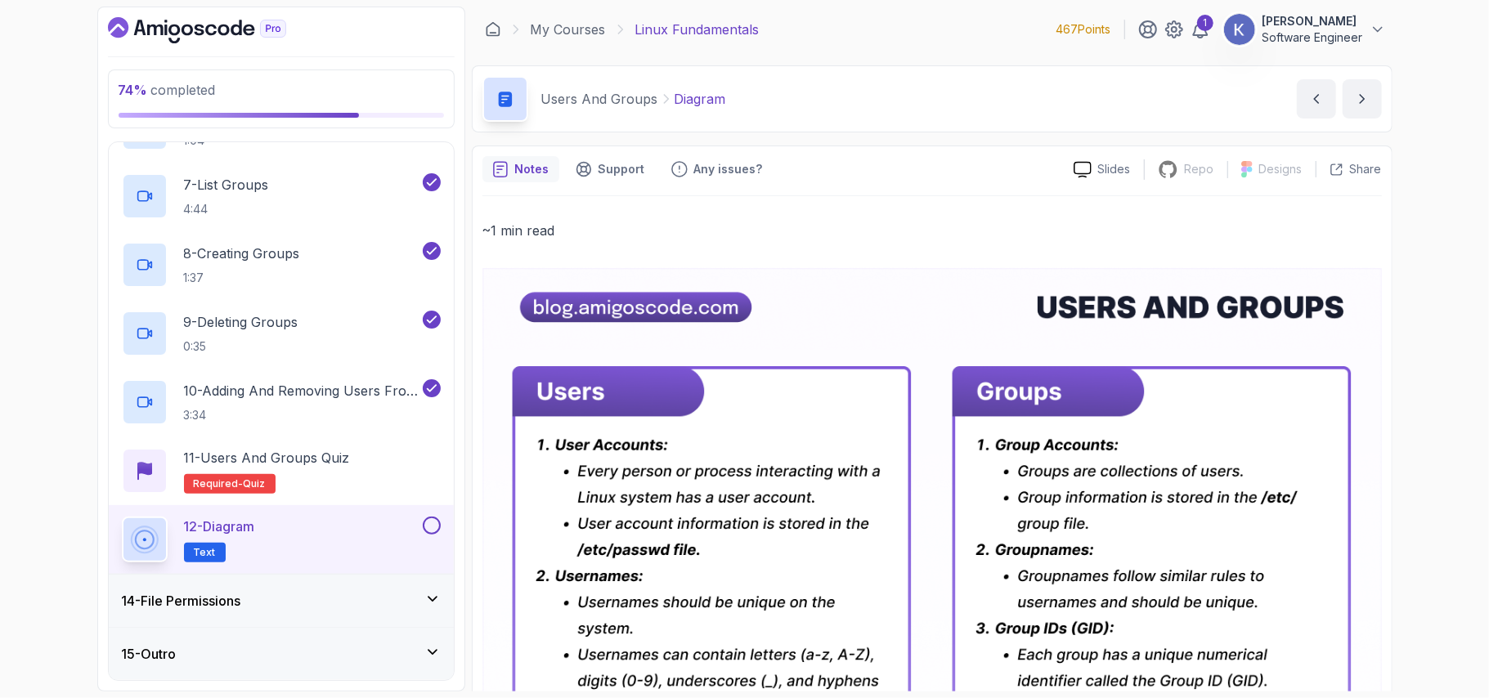
click at [303, 602] on div "14 - File Permissions" at bounding box center [281, 601] width 319 height 20
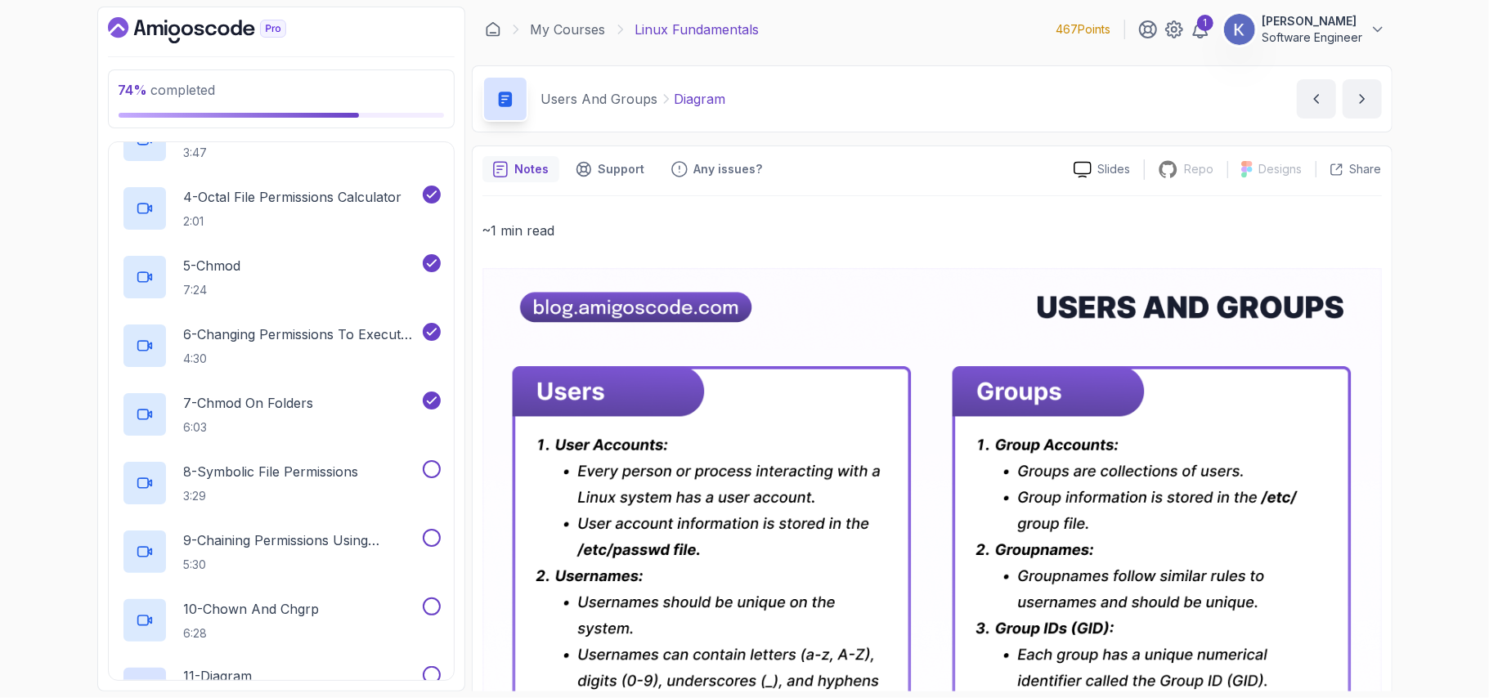
scroll to position [962, 0]
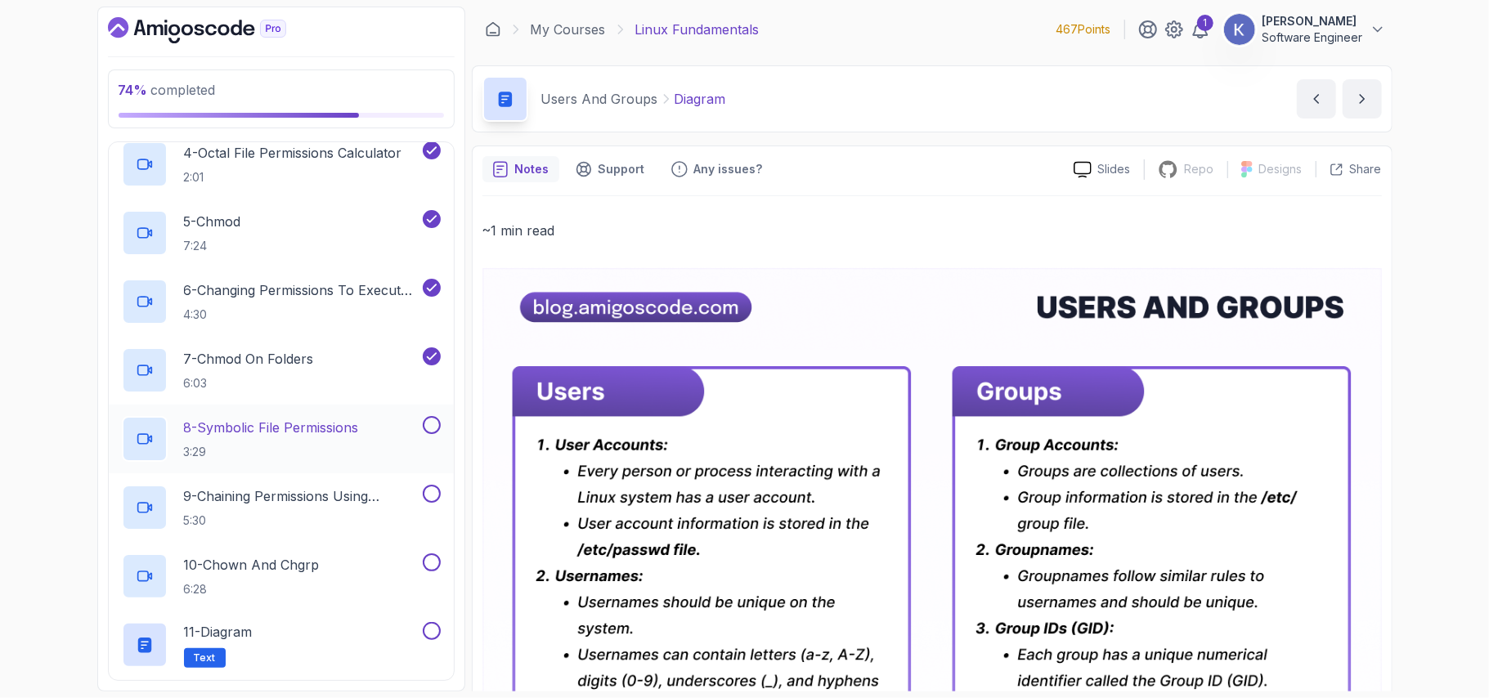
click at [338, 433] on p "8 - Symbolic File Permissions" at bounding box center [271, 428] width 175 height 20
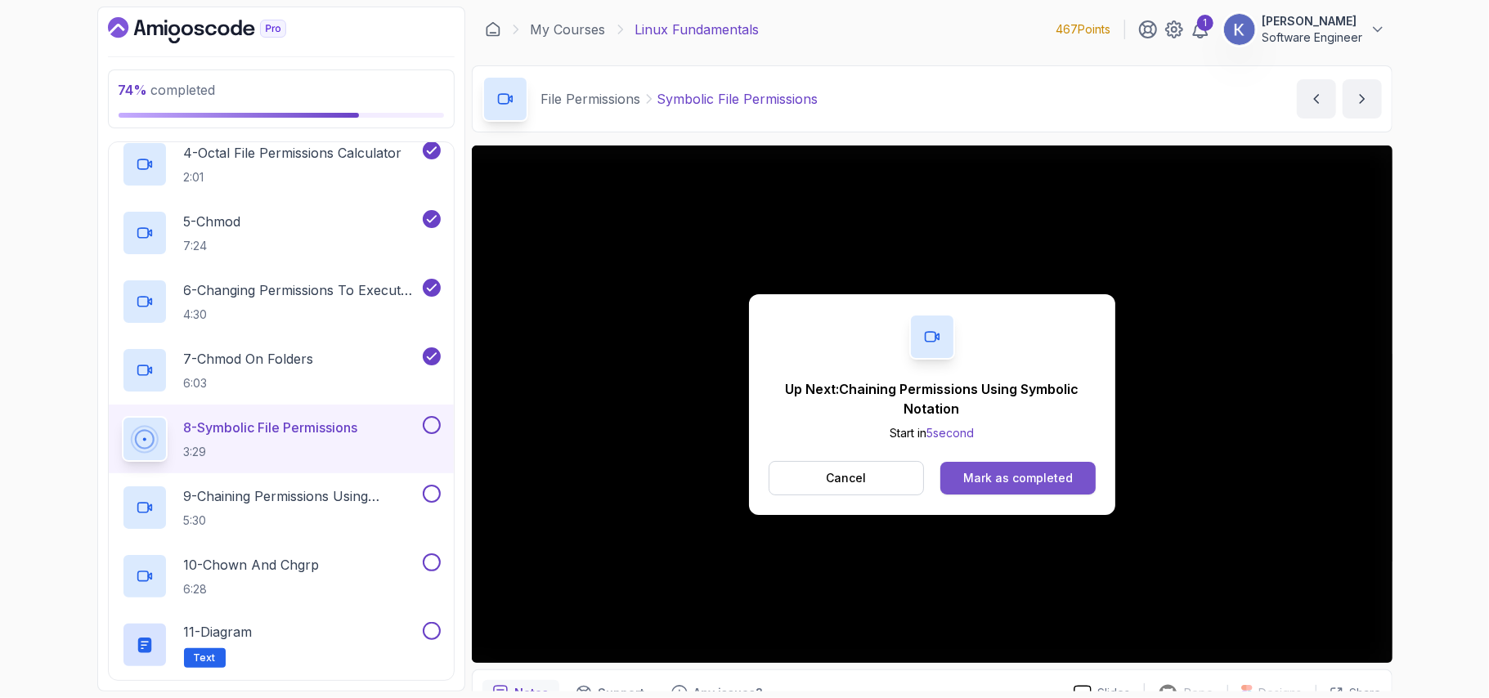
click at [1086, 483] on button "Mark as completed" at bounding box center [1018, 478] width 155 height 33
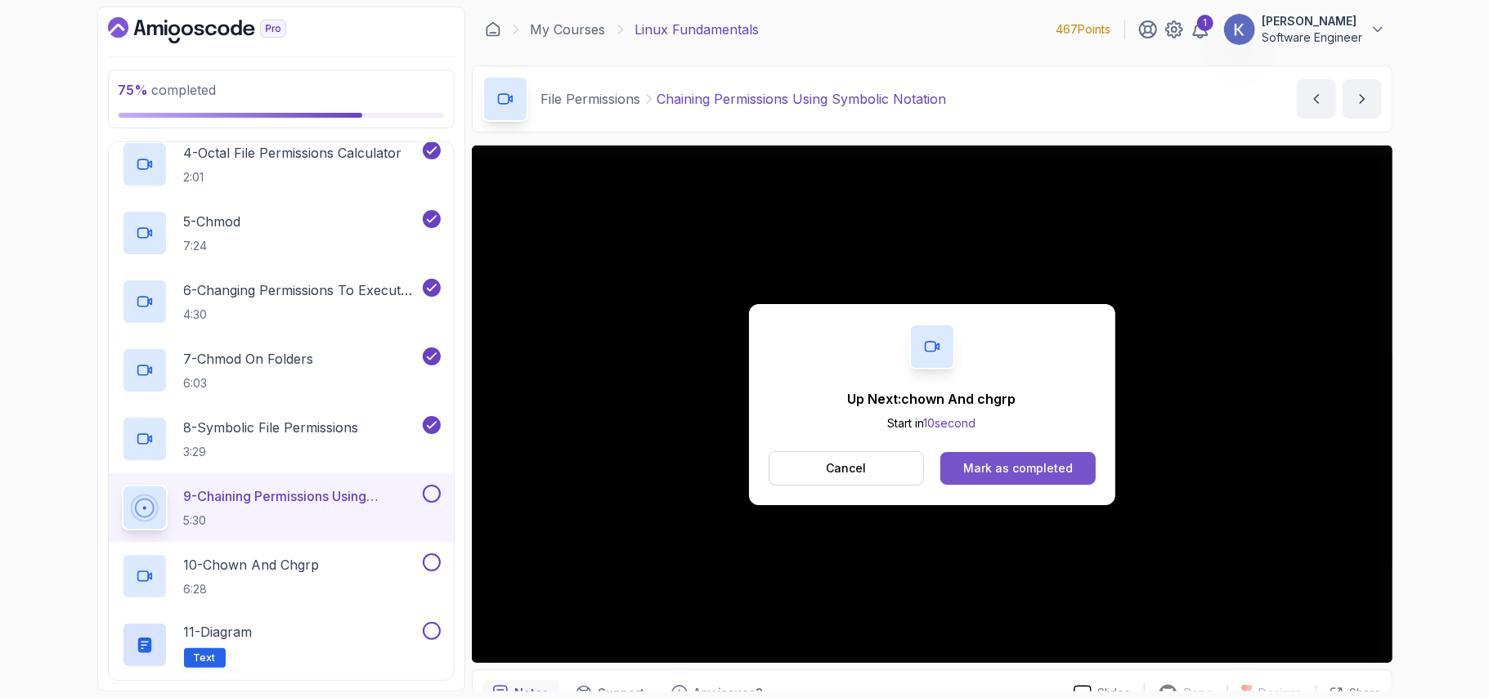
click at [1045, 465] on div "Mark as completed" at bounding box center [1018, 468] width 110 height 16
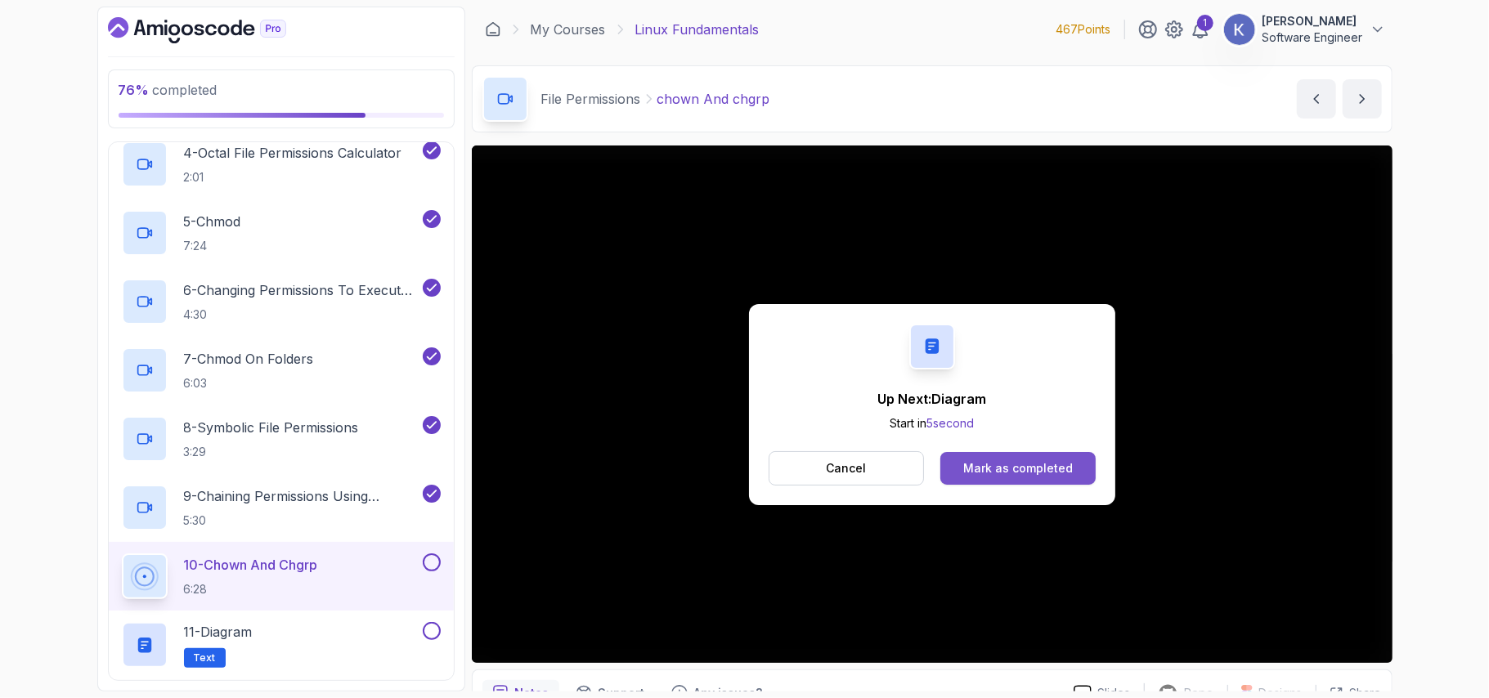
click at [1084, 469] on button "Mark as completed" at bounding box center [1018, 468] width 155 height 33
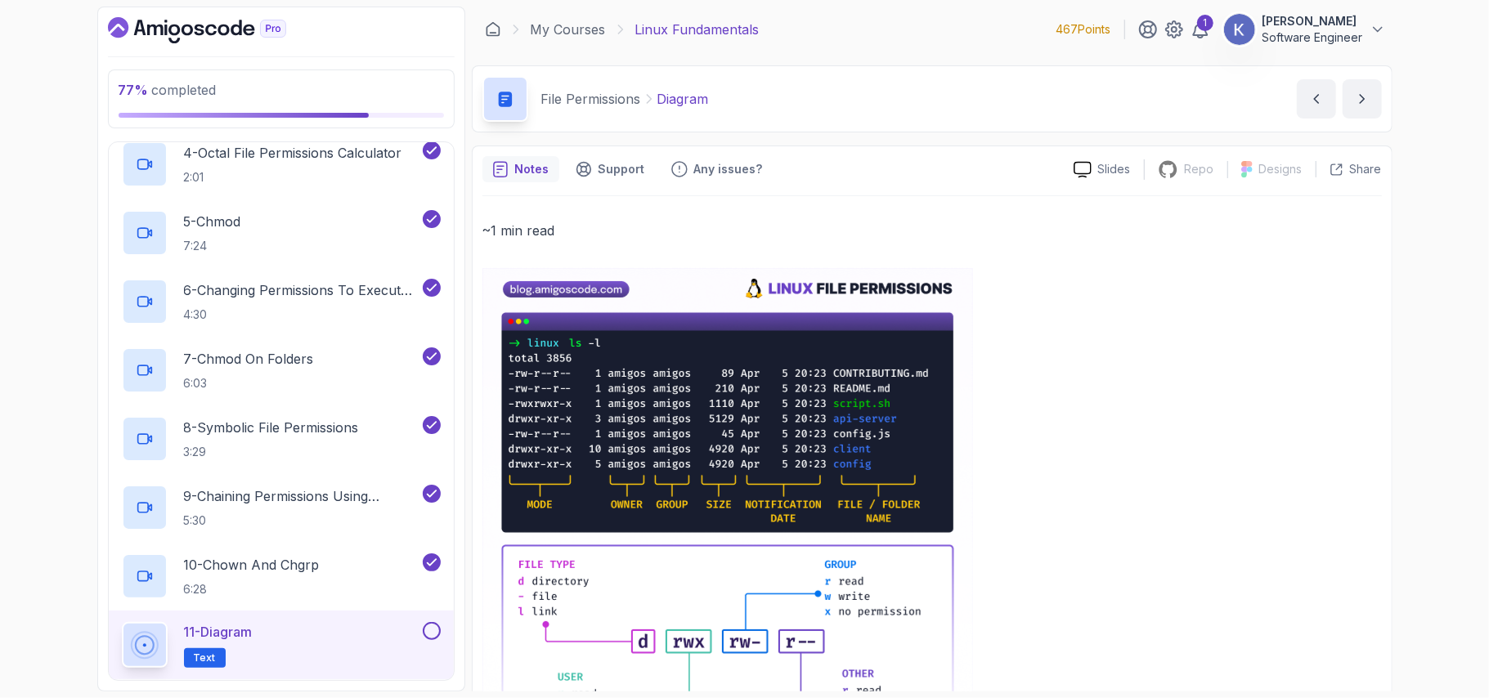
click at [1084, 469] on p at bounding box center [933, 580] width 900 height 625
click at [1377, 80] on button "next content" at bounding box center [1362, 98] width 39 height 39
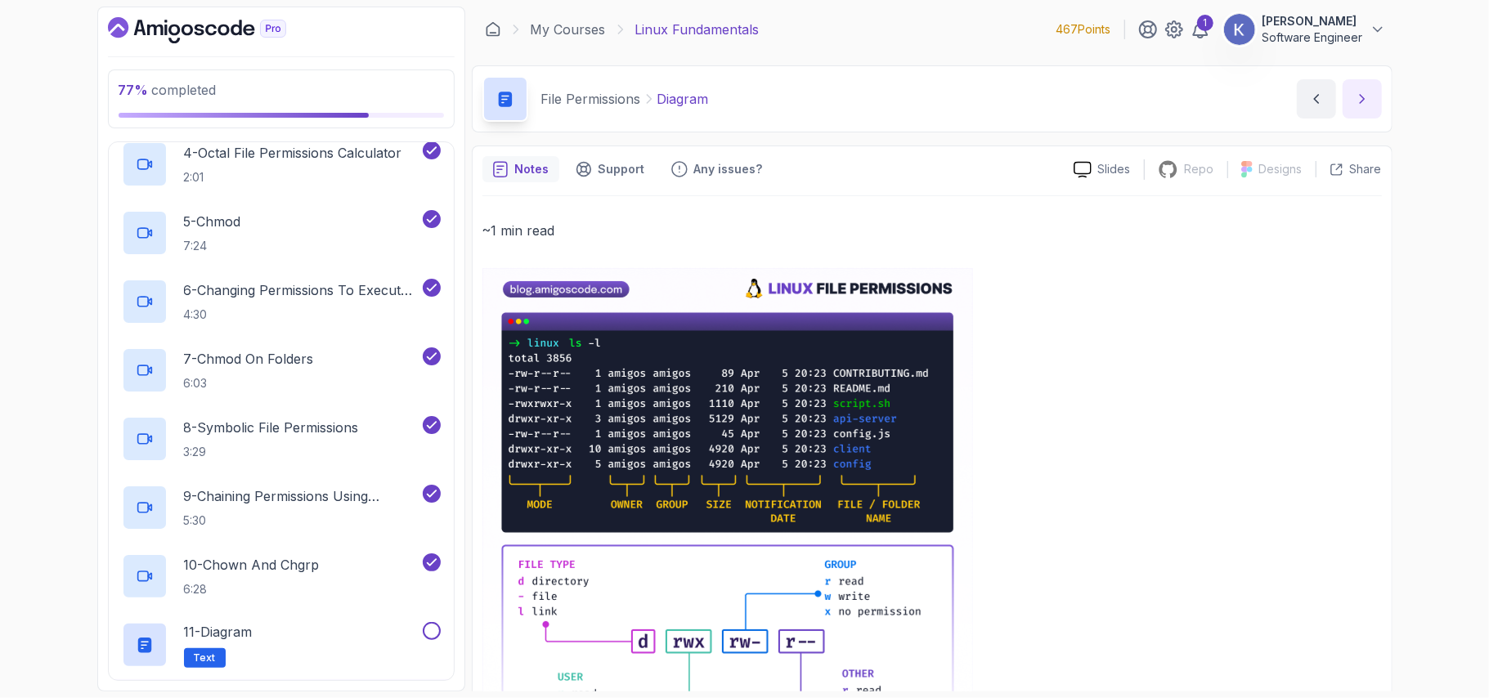
click at [1359, 95] on icon "next content" at bounding box center [1362, 99] width 16 height 16
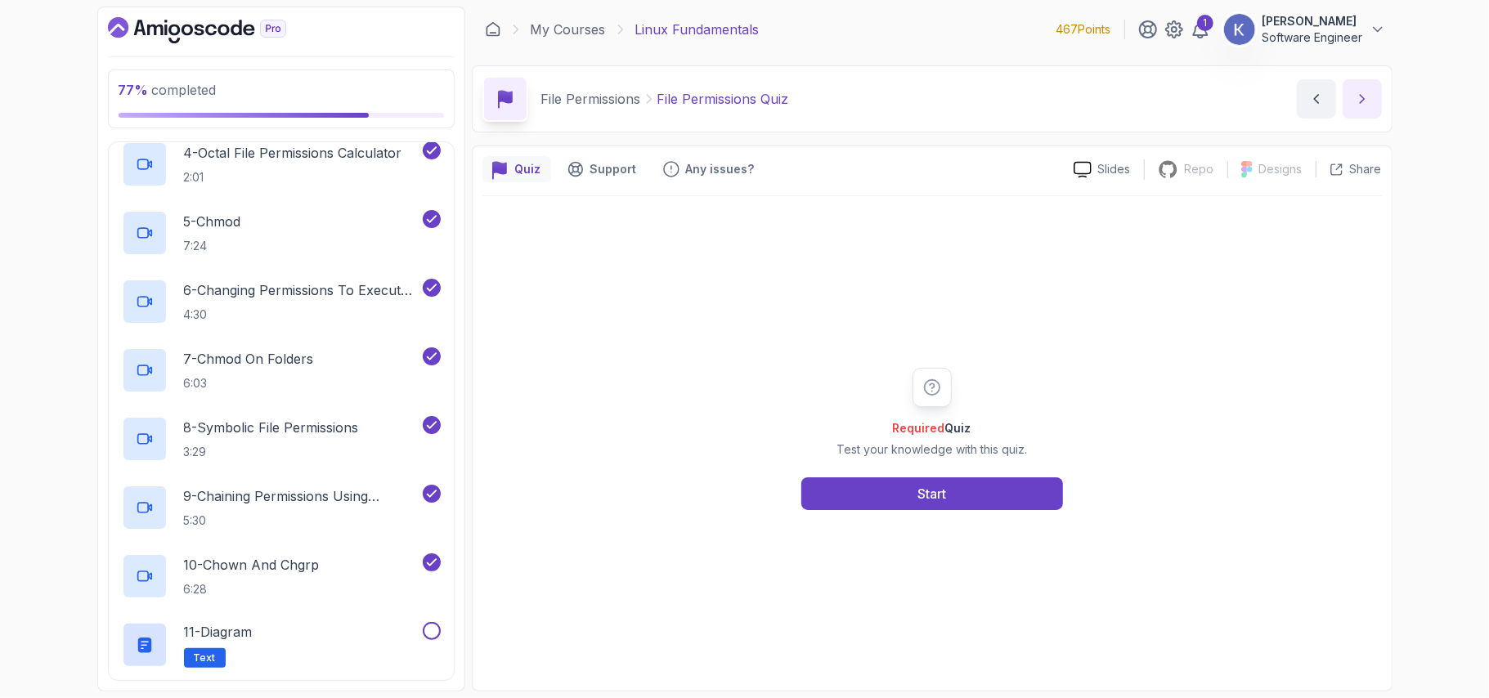
click at [1359, 95] on icon "next content" at bounding box center [1362, 99] width 16 height 16
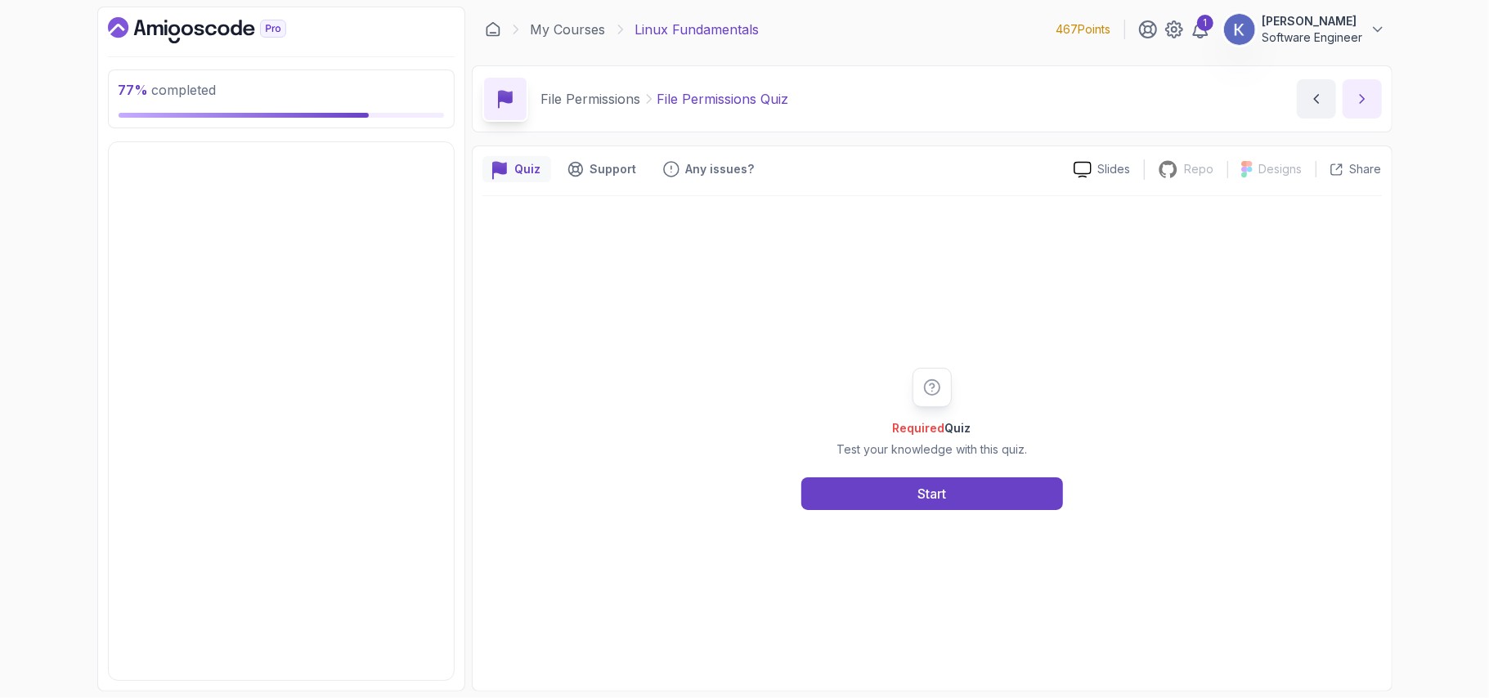
scroll to position [263, 0]
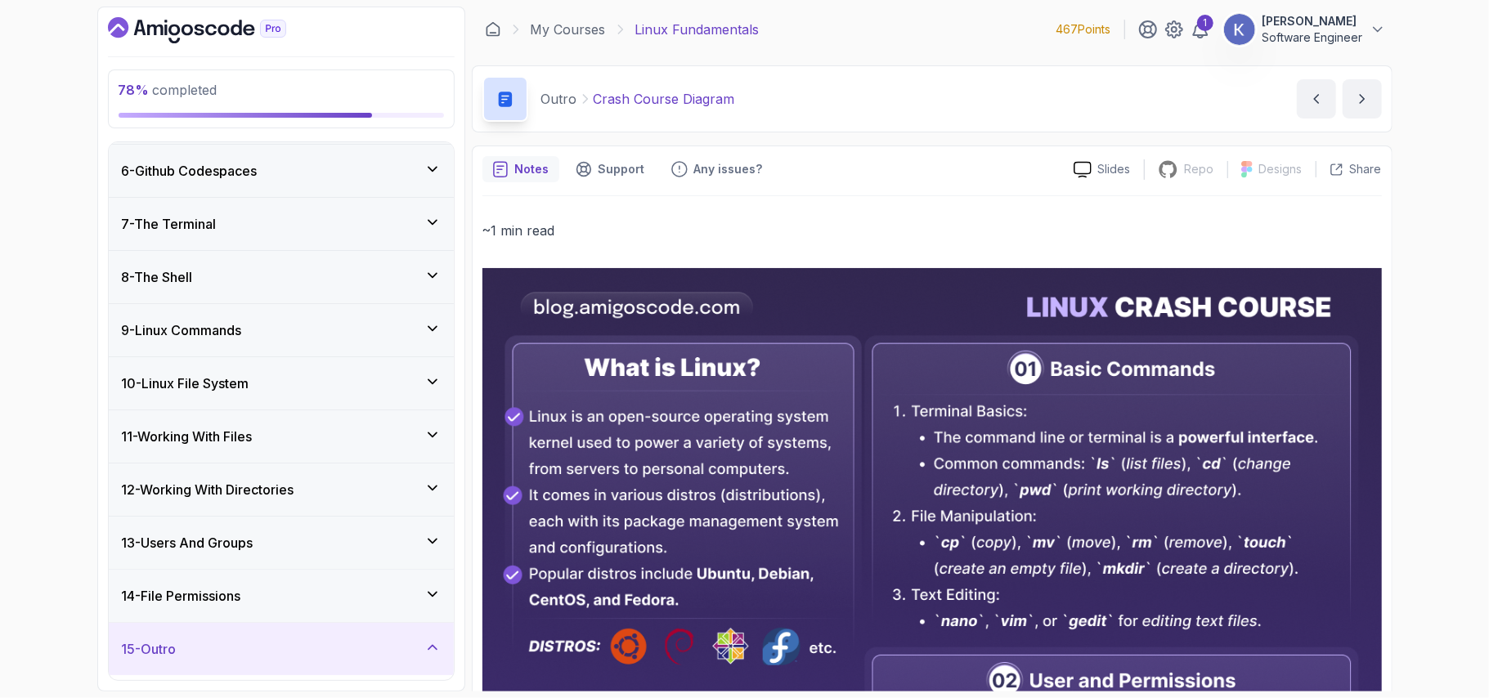
click at [906, 222] on p "~1 min read" at bounding box center [933, 230] width 900 height 23
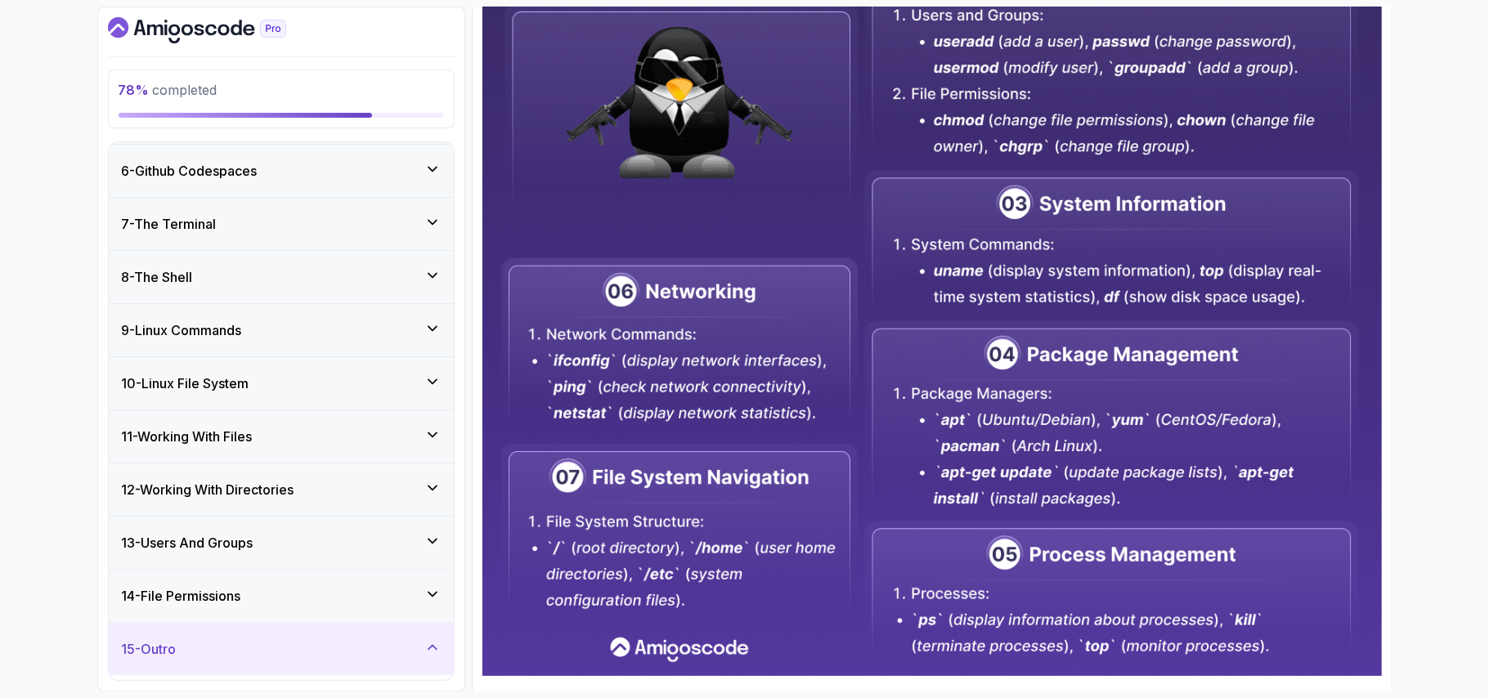
scroll to position [750, 0]
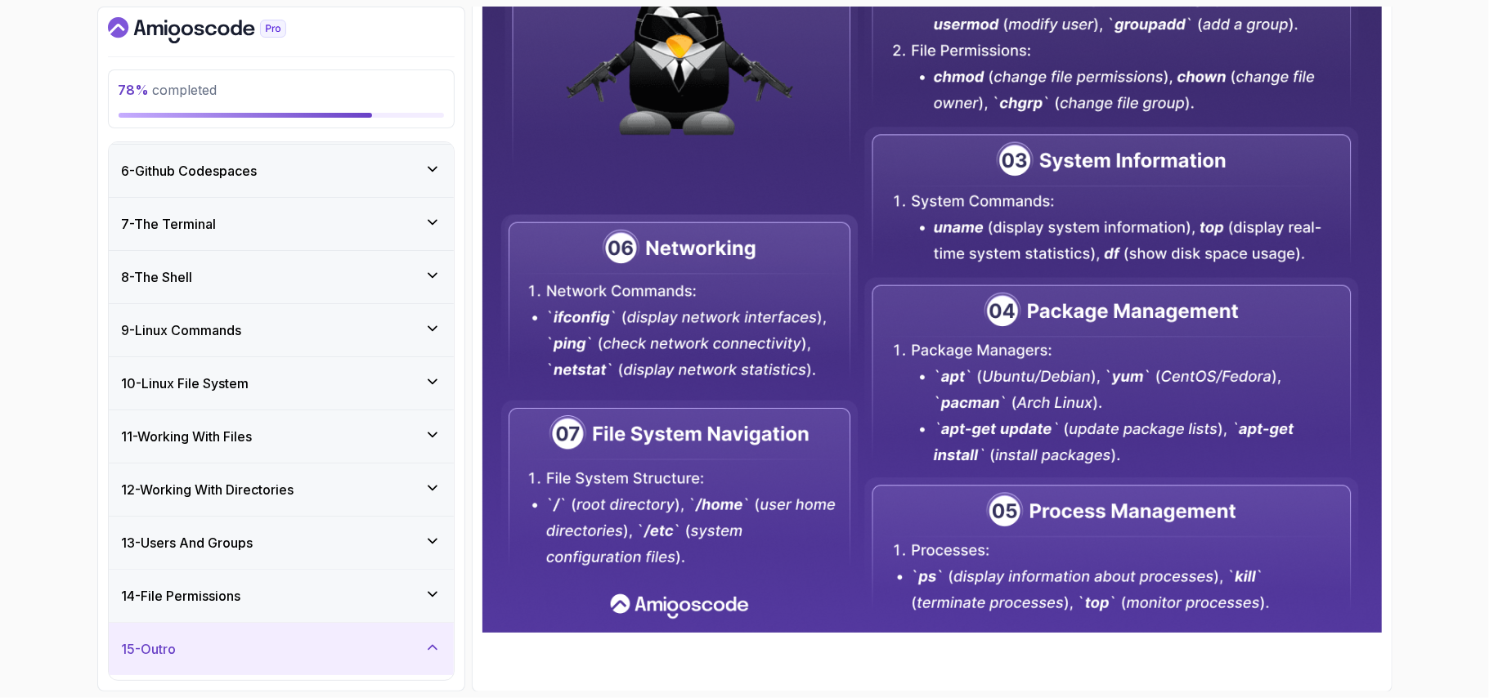
click at [508, 658] on div "~1 min read" at bounding box center [933, 64] width 900 height 1236
click at [1461, 110] on div "78 % completed 1 - Intro 2 - Getting Started 3 - Mac Installation 4 - Windows I…" at bounding box center [744, 349] width 1489 height 698
drag, startPoint x: 1427, startPoint y: 116, endPoint x: 1385, endPoint y: 99, distance: 45.9
click at [1385, 99] on div "78 % completed 1 - Intro 2 - Getting Started 3 - Mac Installation 4 - Windows I…" at bounding box center [744, 349] width 1489 height 698
click at [1385, 99] on div "Notes Support Any issues? Slides Repo Repository not available Designs Design n…" at bounding box center [932, 44] width 921 height 1297
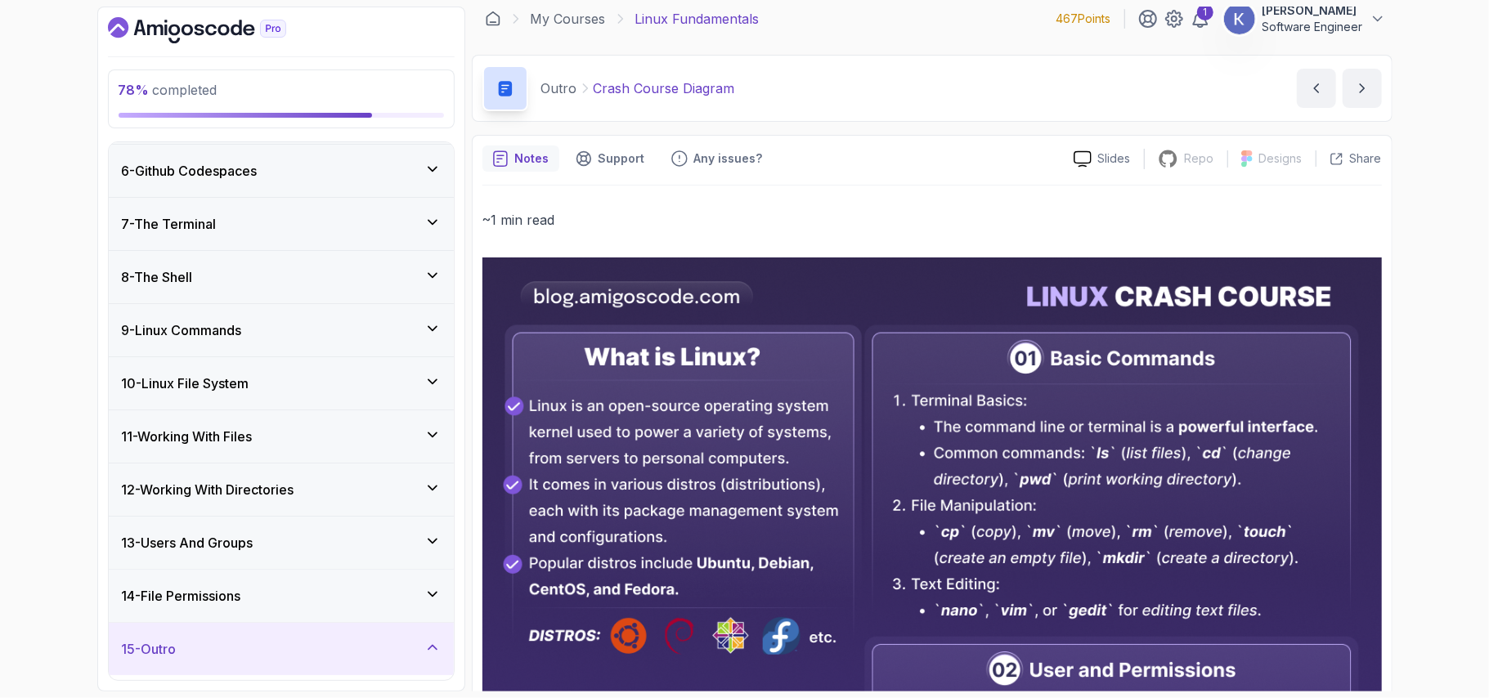
scroll to position [0, 0]
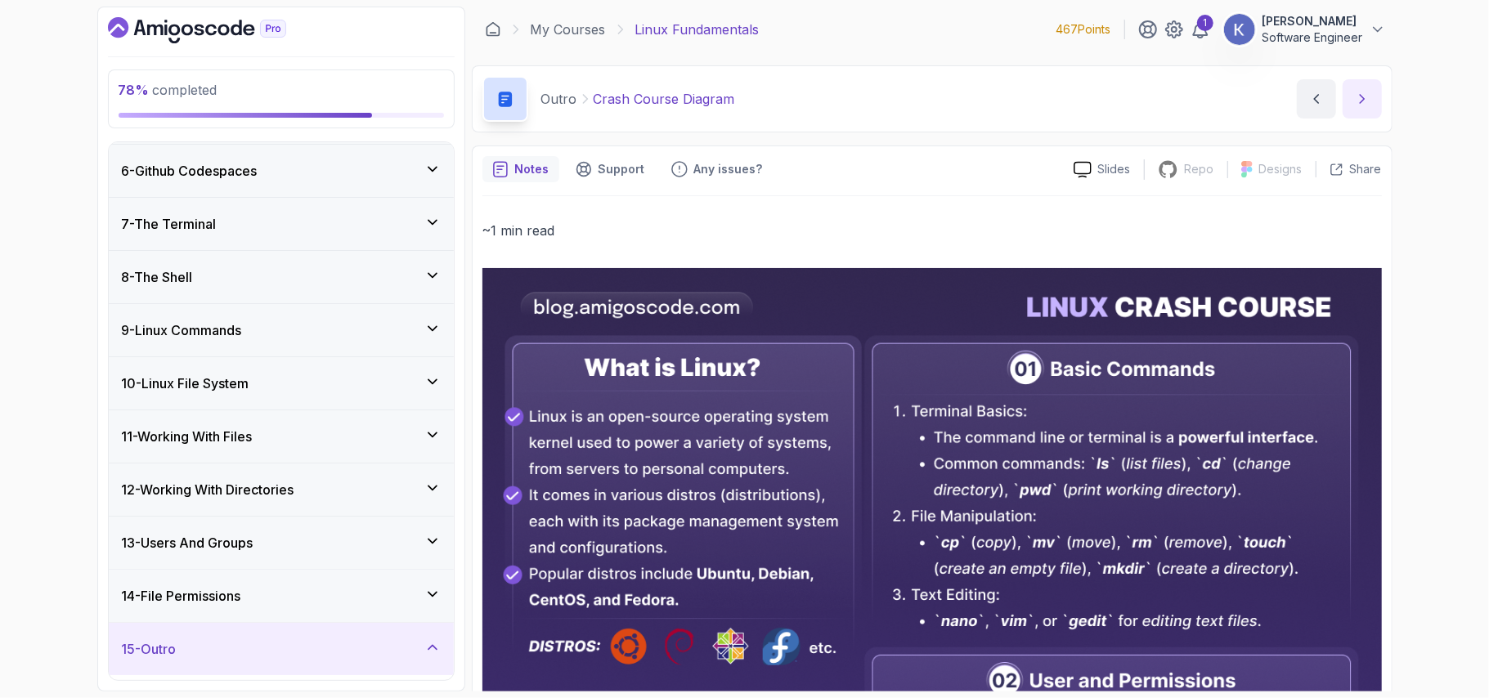
click at [1355, 101] on icon "next content" at bounding box center [1362, 99] width 16 height 16
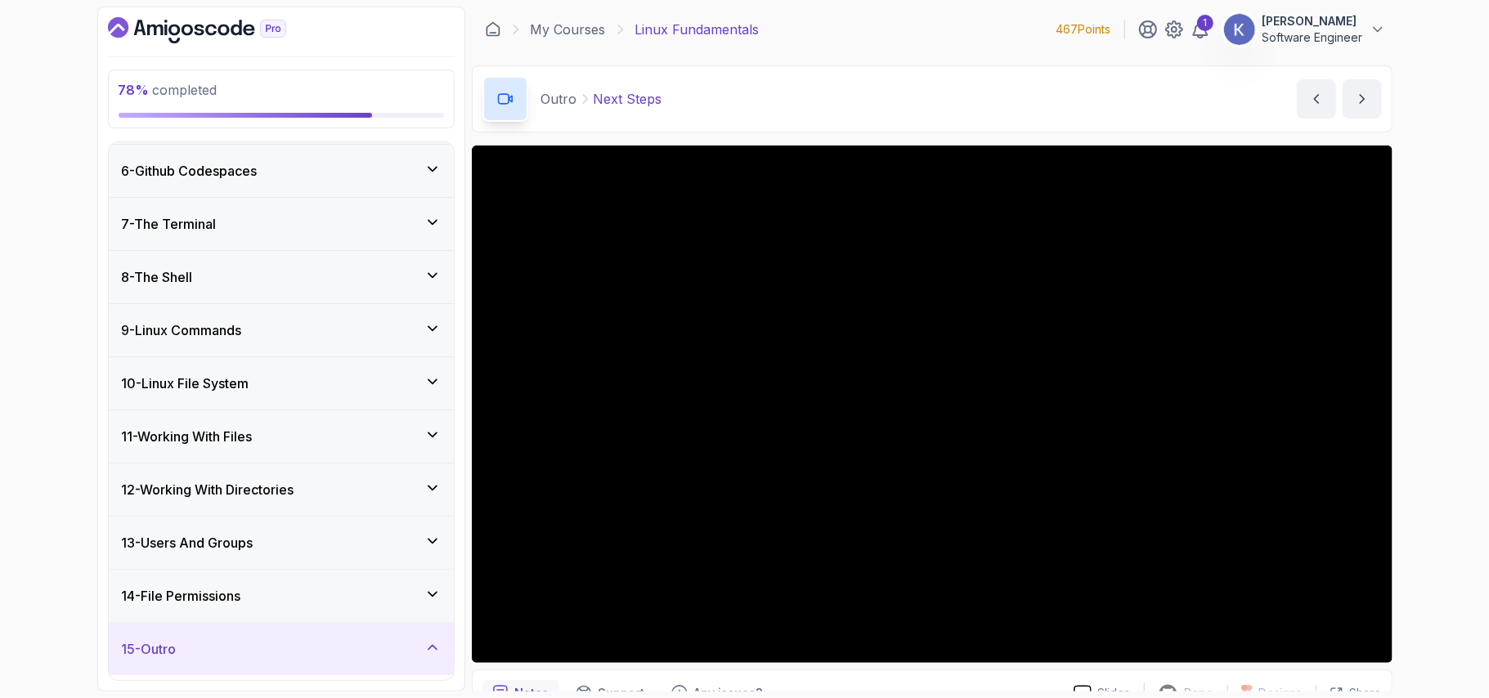
click at [426, 638] on div "15 - Outro" at bounding box center [281, 649] width 345 height 52
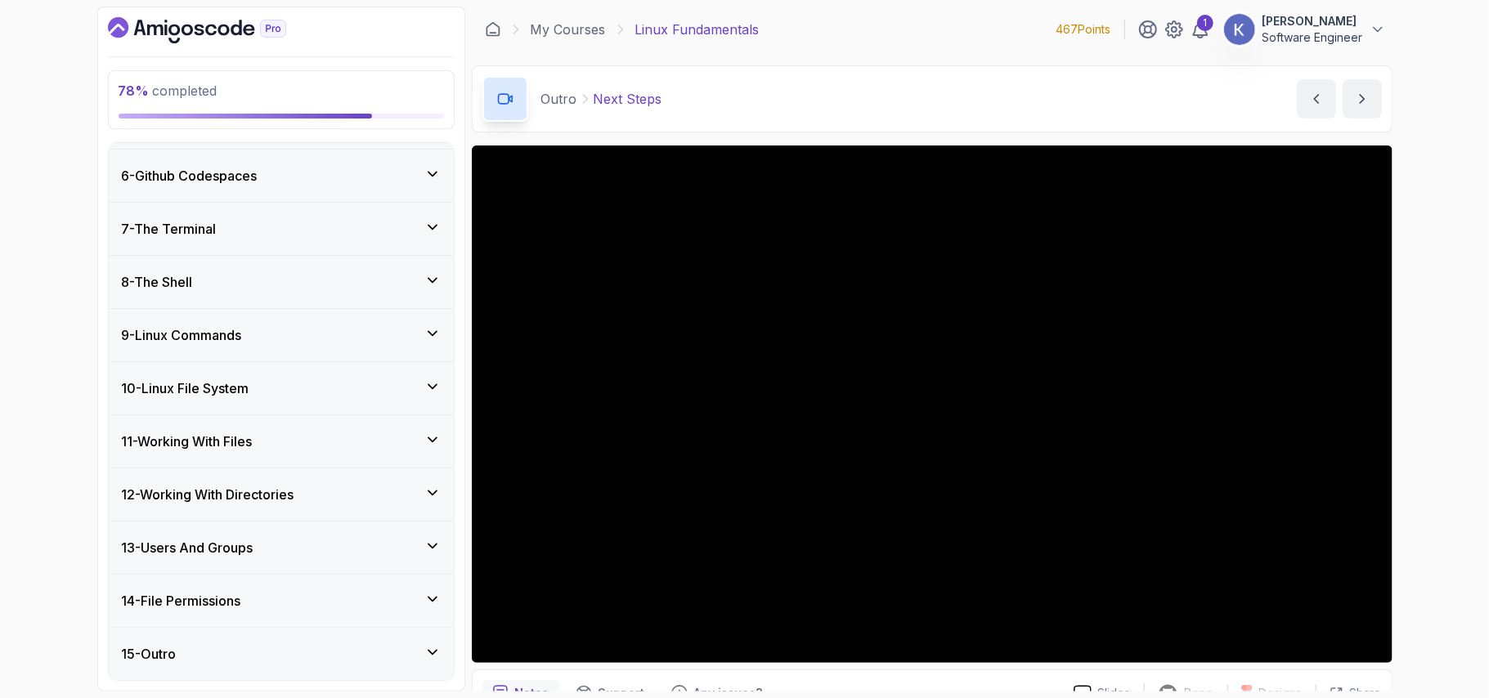
click at [426, 638] on div "15 - Outro" at bounding box center [281, 654] width 345 height 52
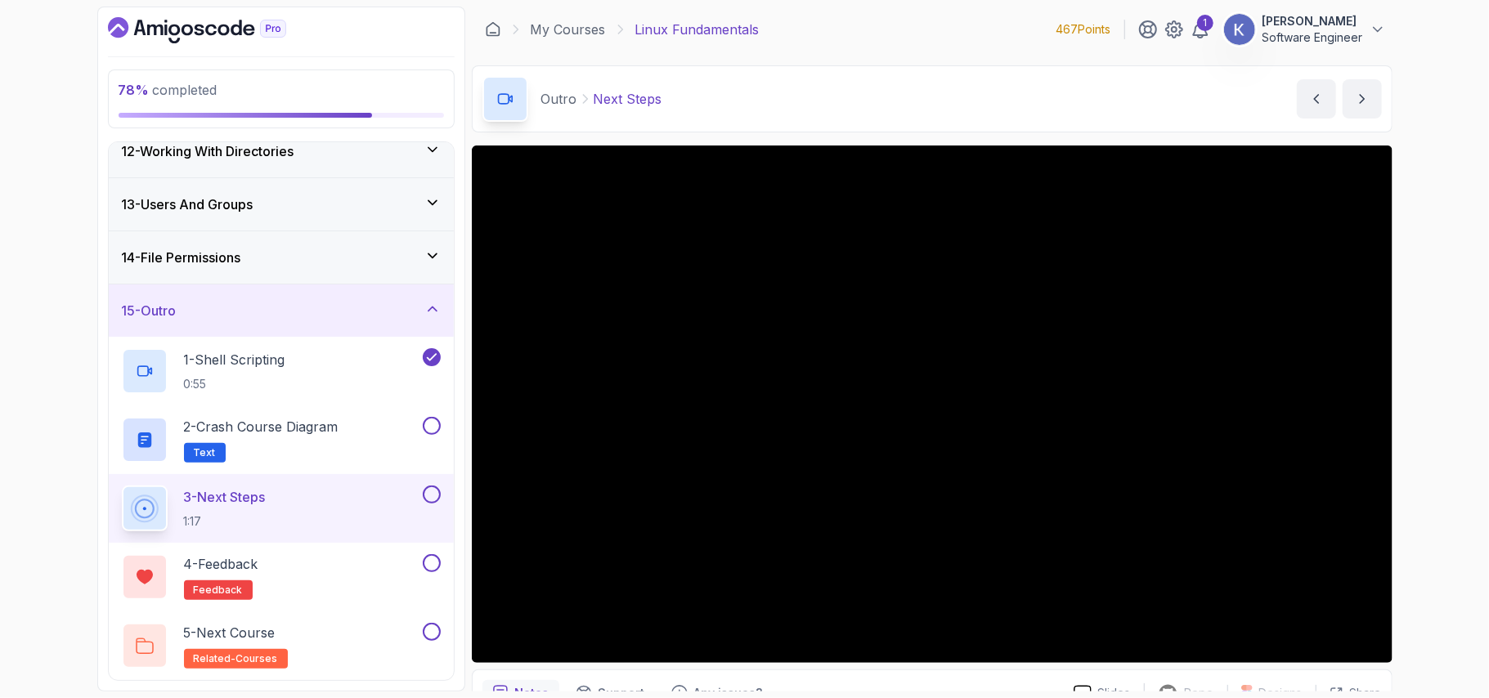
scroll to position [607, 0]
click at [436, 432] on button at bounding box center [432, 426] width 18 height 18
click at [430, 488] on button at bounding box center [432, 495] width 18 height 18
click at [432, 563] on button at bounding box center [432, 564] width 18 height 18
click at [439, 638] on div at bounding box center [430, 632] width 21 height 18
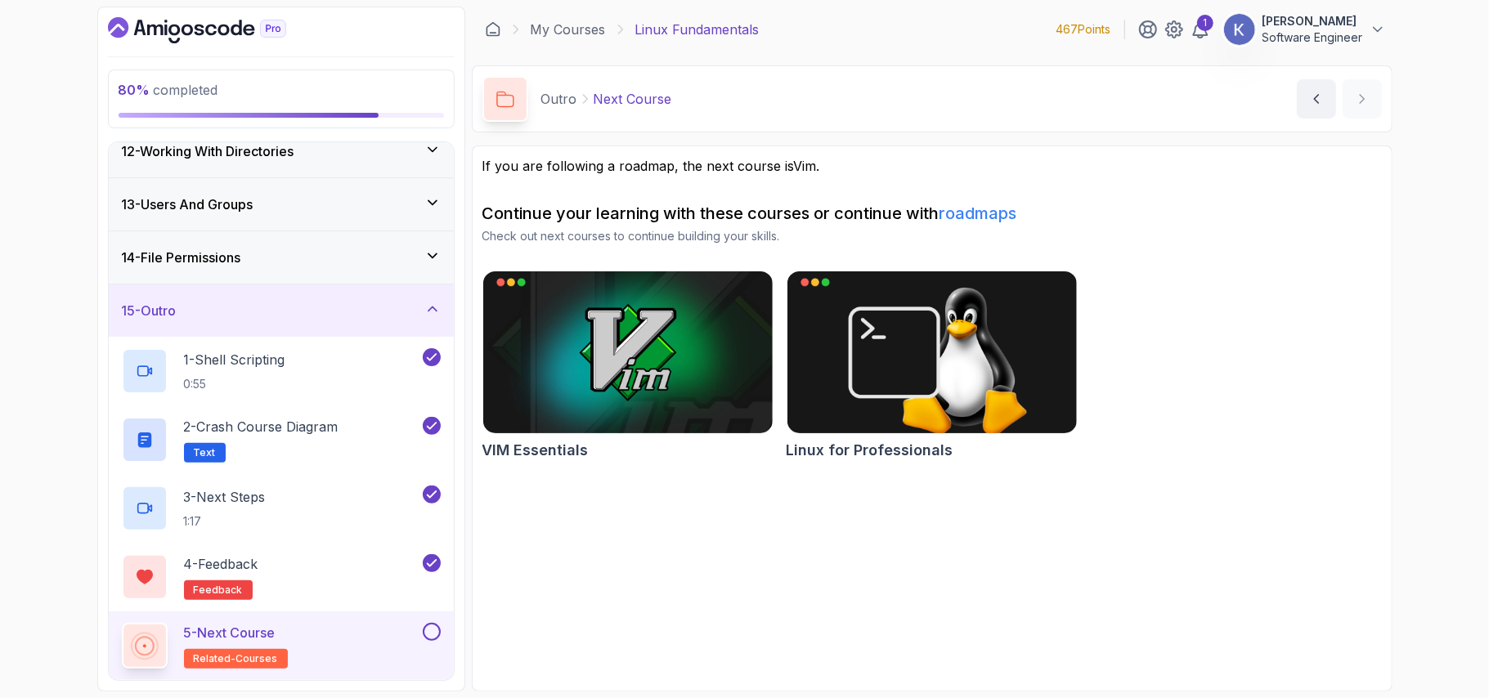
click at [426, 631] on button at bounding box center [432, 632] width 18 height 18
click at [584, 34] on link "My Courses" at bounding box center [568, 30] width 75 height 20
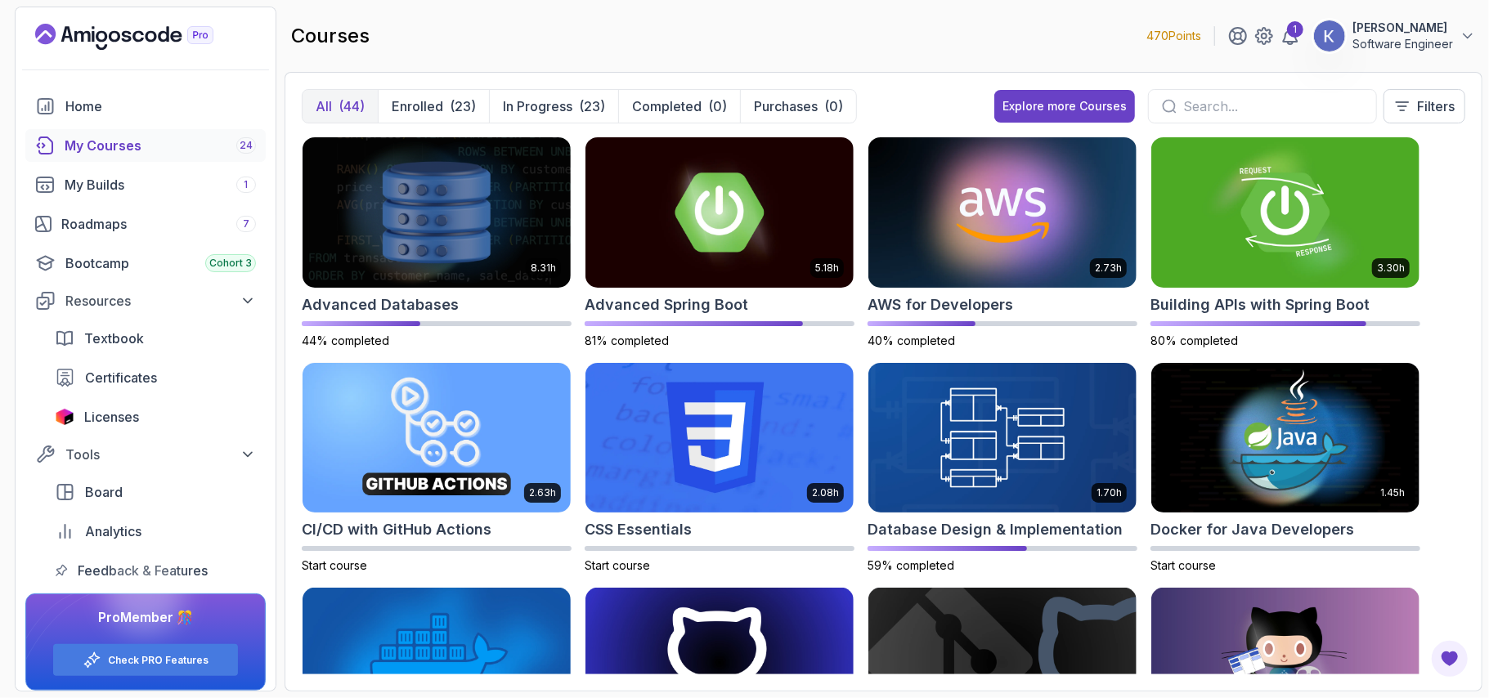
click at [1219, 113] on input "text" at bounding box center [1273, 107] width 180 height 20
type input "git"
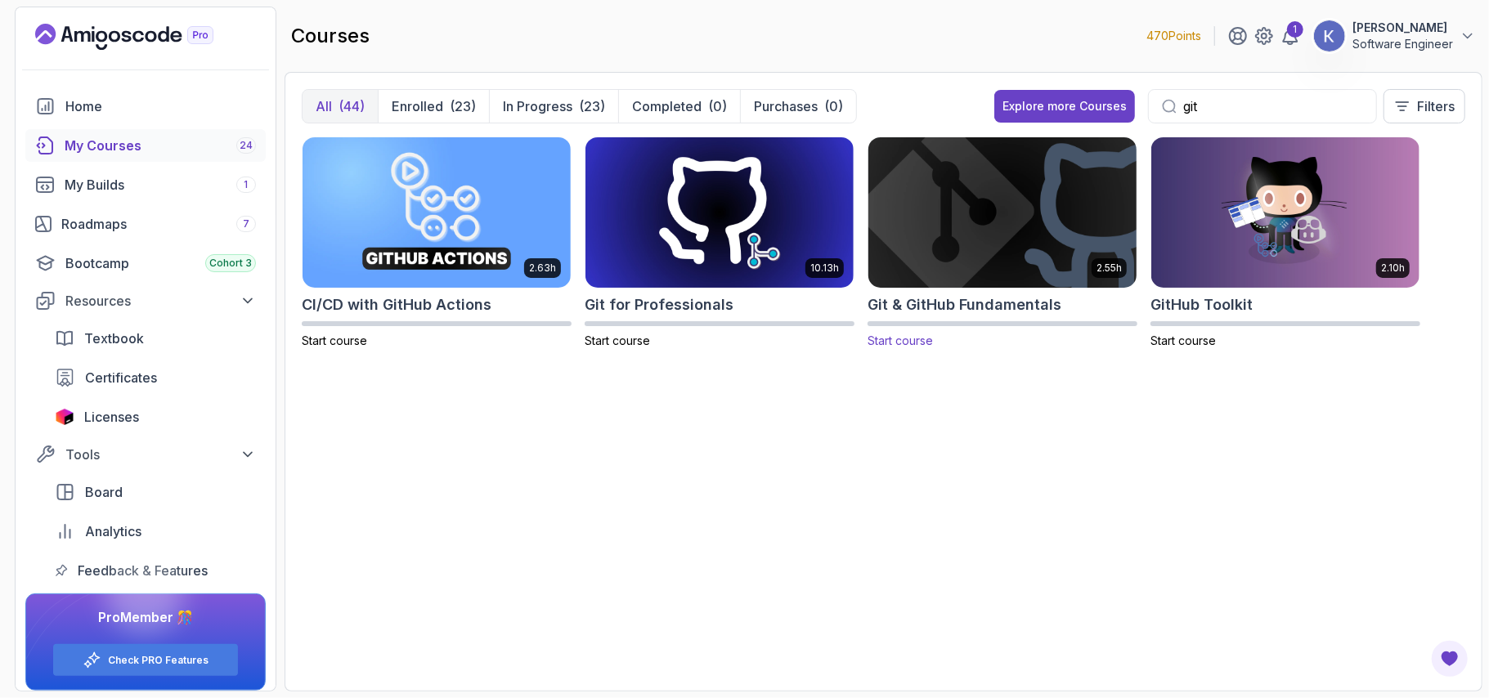
click at [1093, 223] on img at bounding box center [1002, 212] width 281 height 158
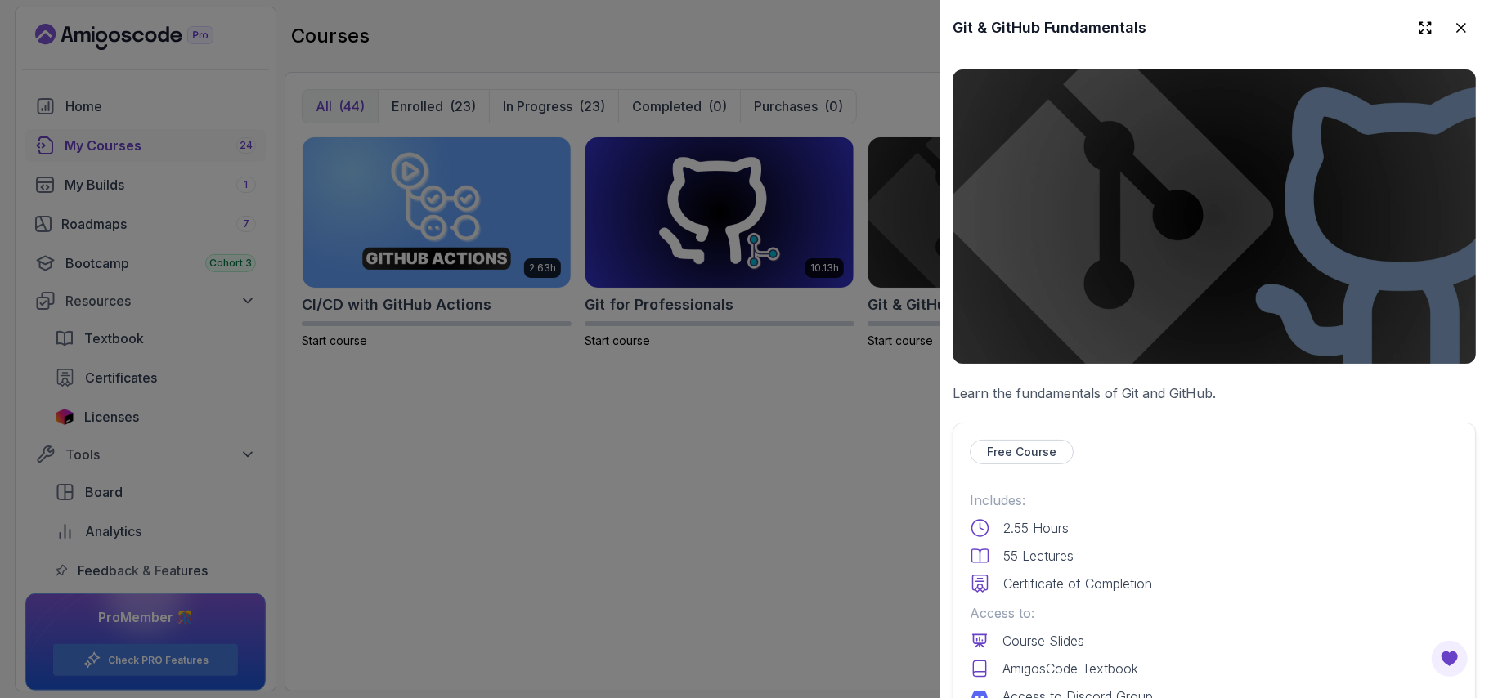
click at [1098, 481] on div "Free Course Includes: 2.55 Hours 55 Lectures Certificate of Completion Access t…" at bounding box center [1214, 620] width 523 height 394
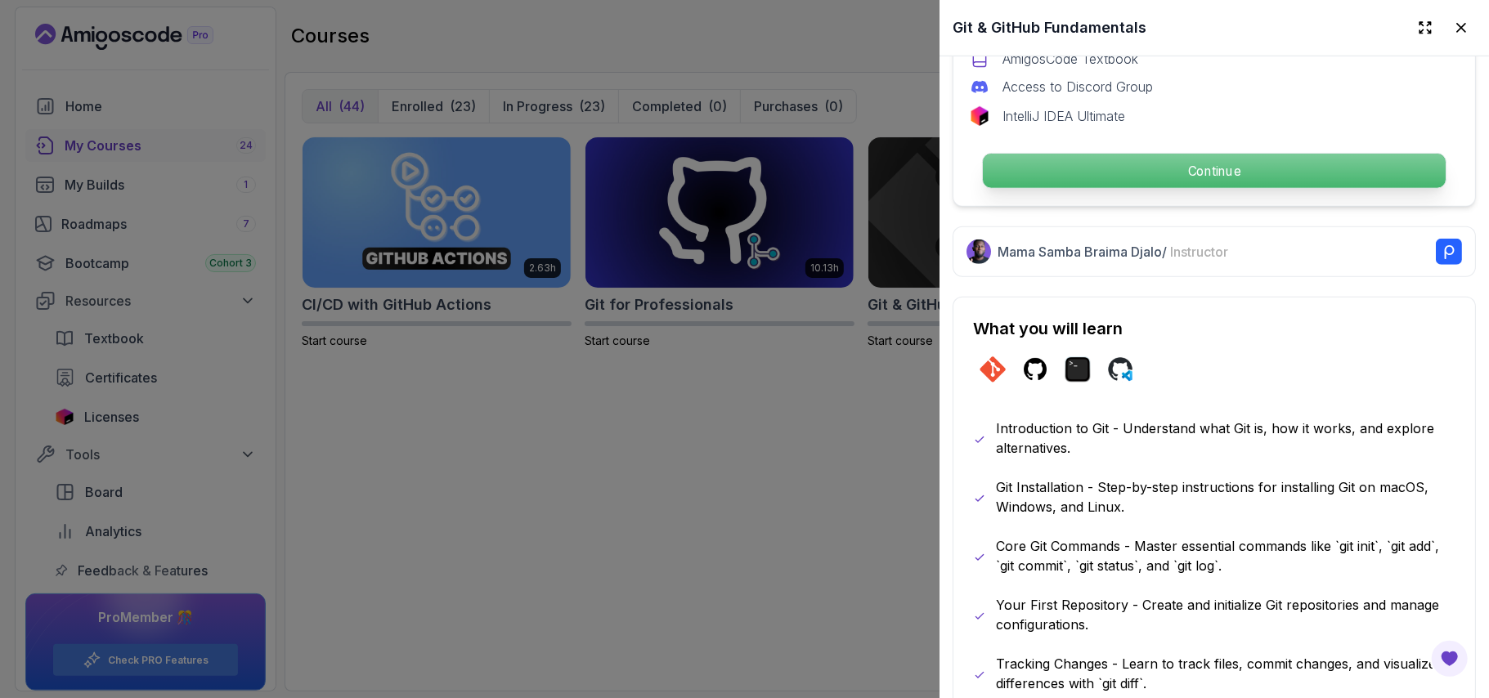
click at [1068, 172] on p "Continue" at bounding box center [1214, 171] width 463 height 34
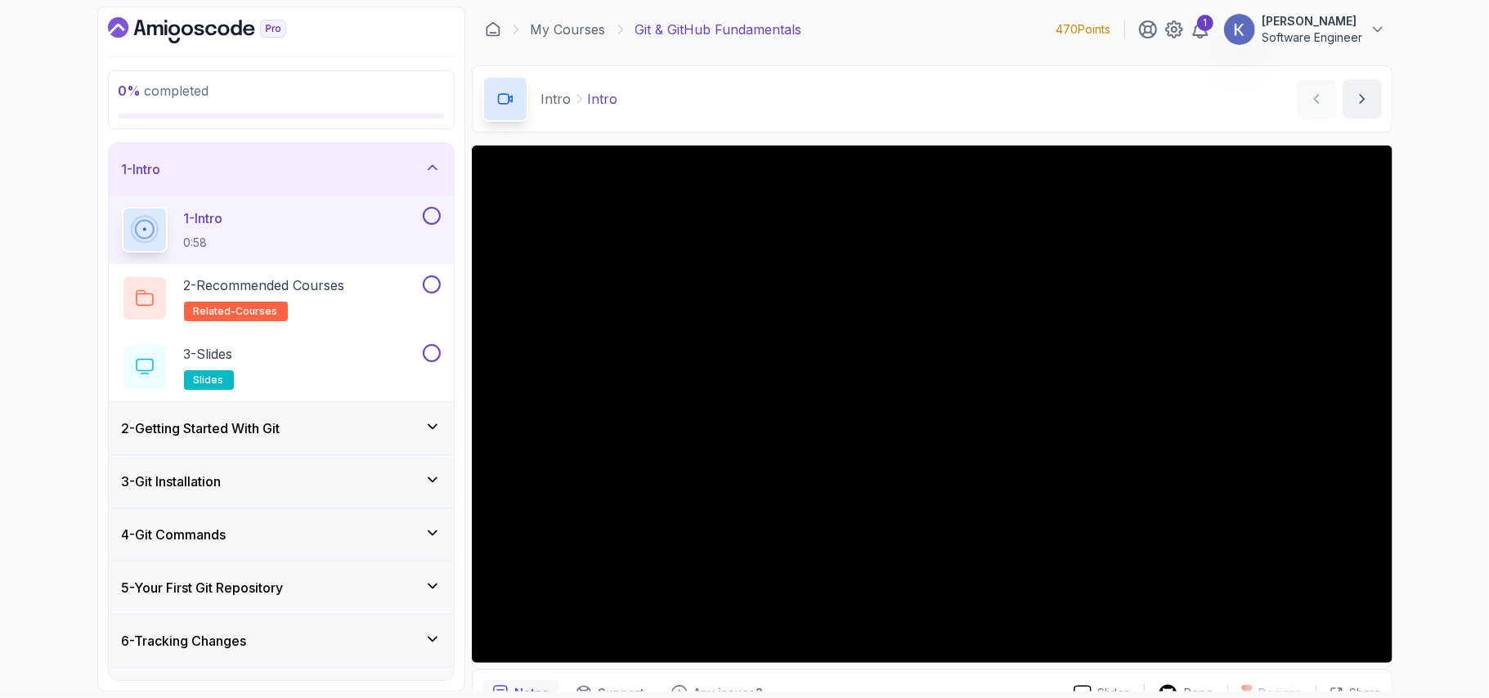
click at [401, 438] on div "2 - Getting Started With Git" at bounding box center [281, 429] width 319 height 20
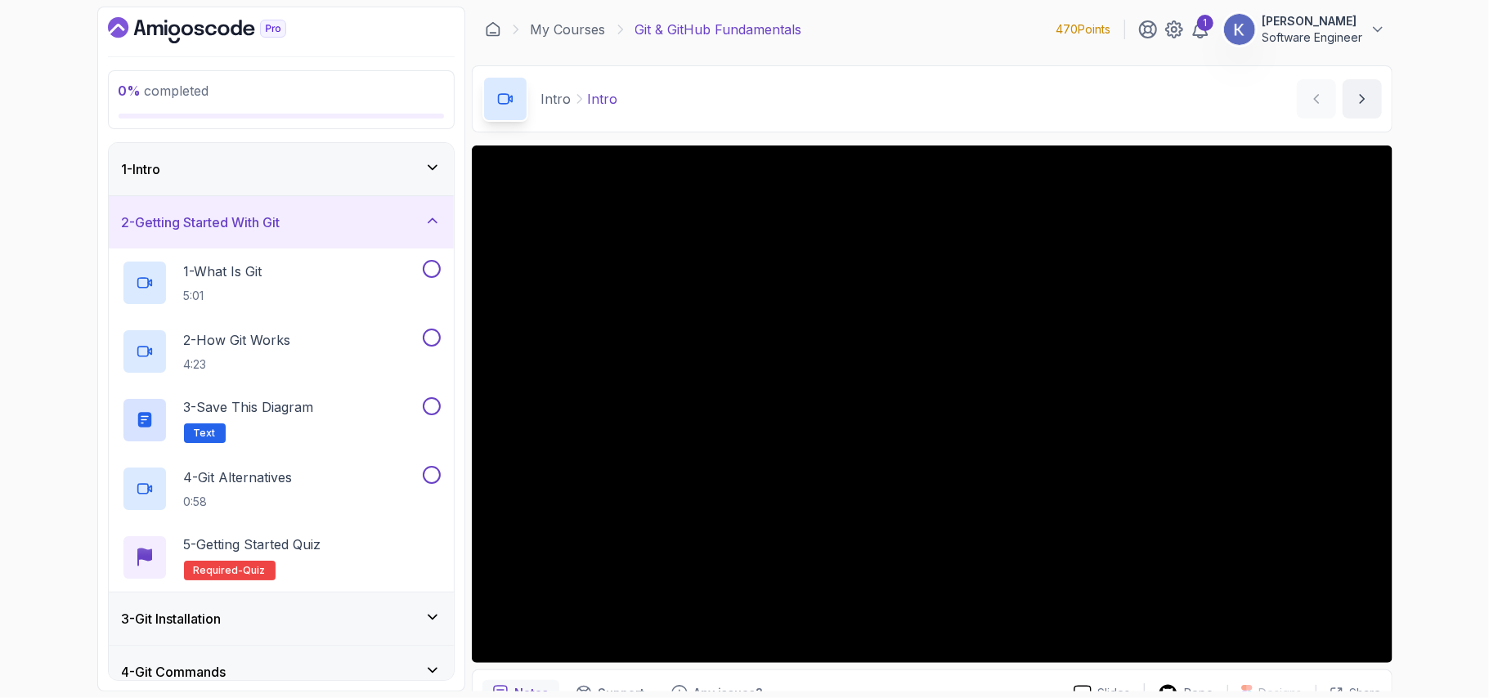
click at [358, 231] on div "2 - Getting Started With Git" at bounding box center [281, 223] width 319 height 20
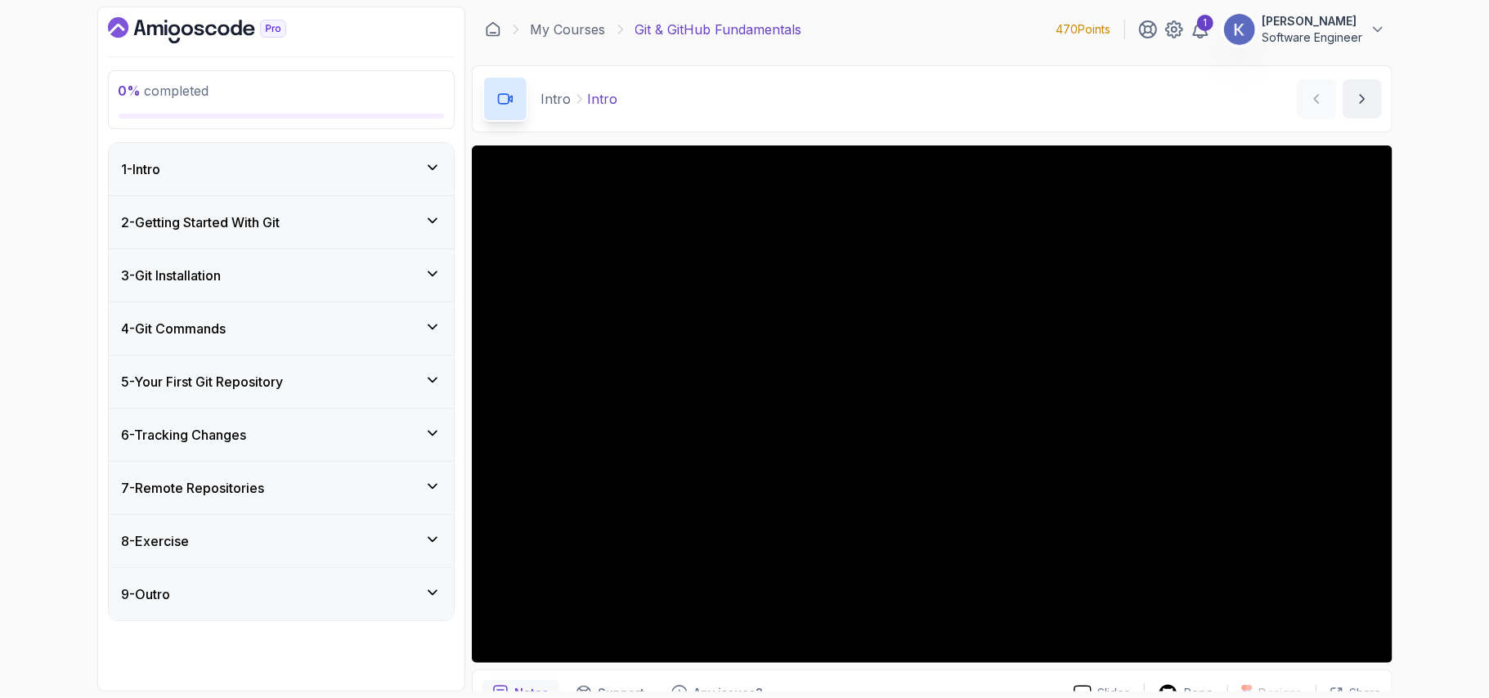
click at [289, 445] on div "6 - Tracking Changes" at bounding box center [281, 435] width 319 height 20
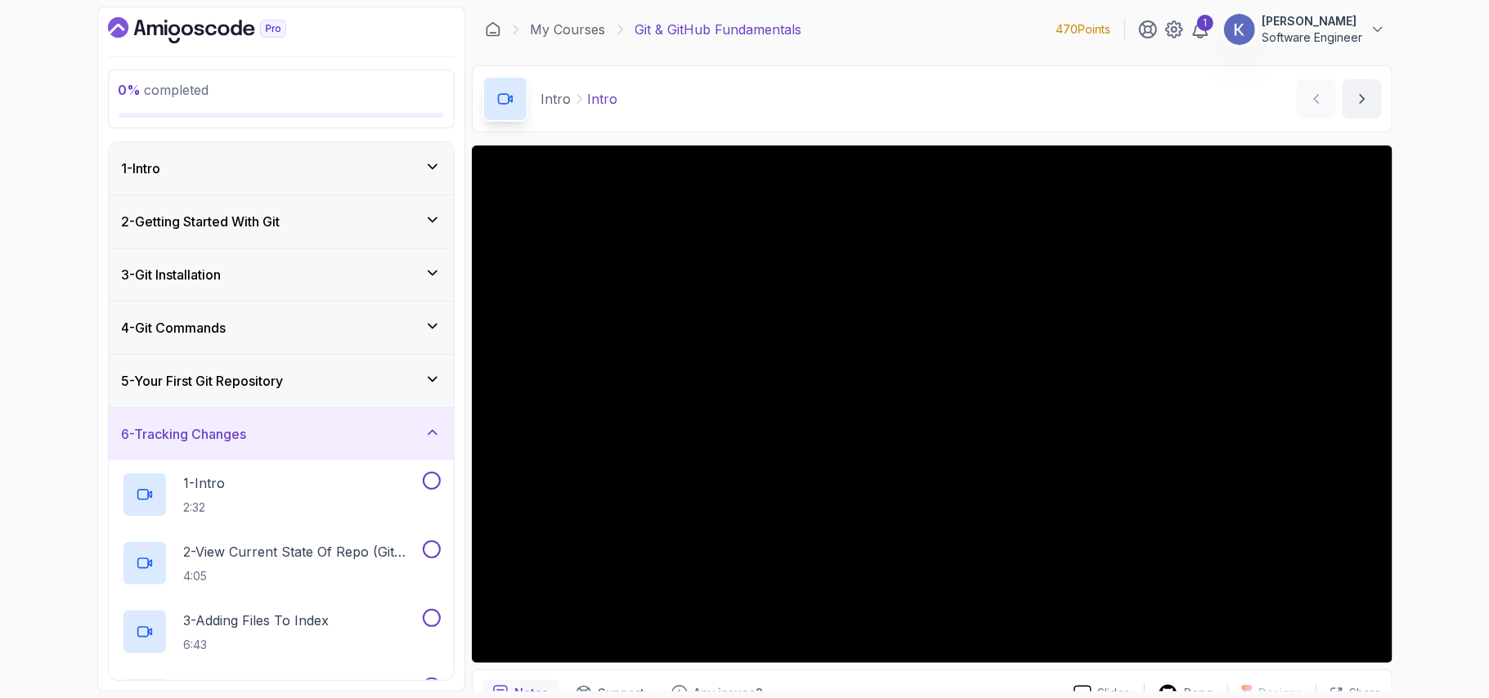
click at [289, 444] on div "6 - Tracking Changes" at bounding box center [281, 434] width 319 height 20
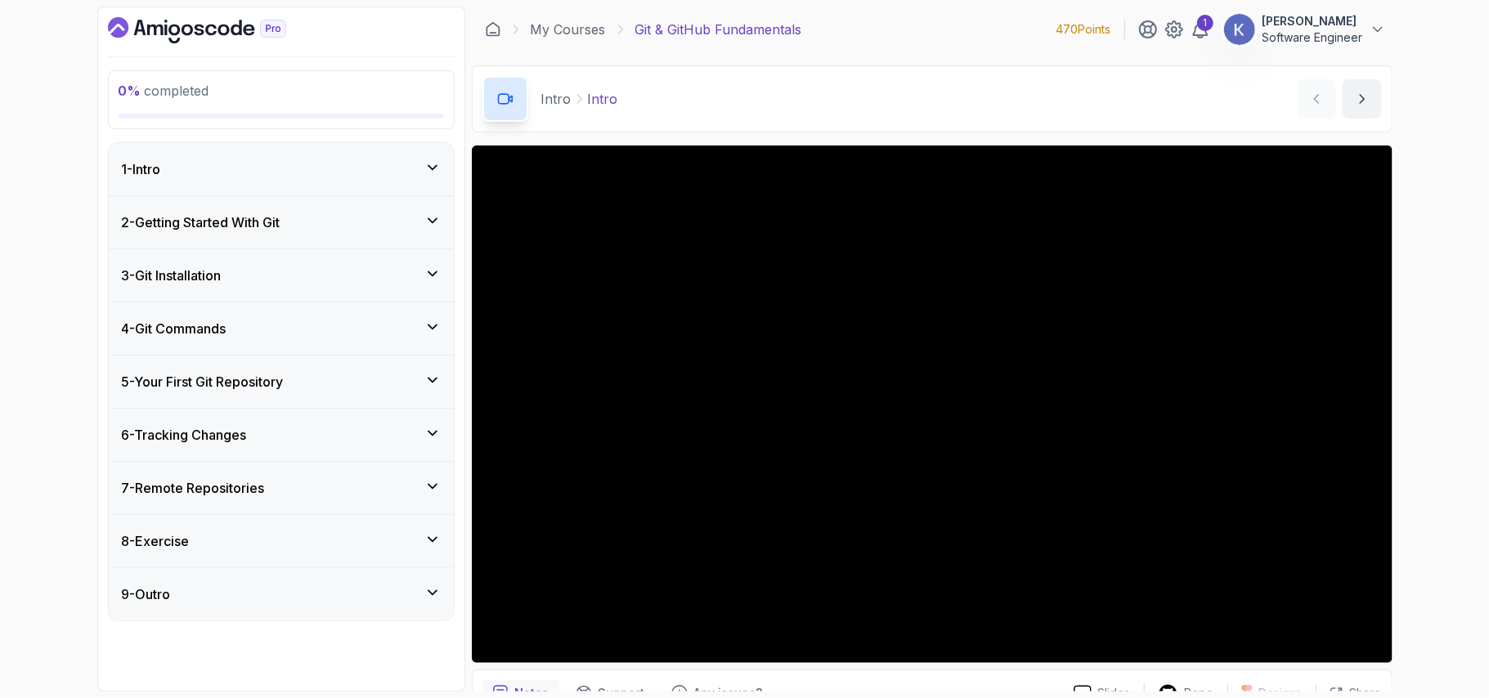
click at [282, 482] on div "7 - Remote Repositories" at bounding box center [281, 488] width 319 height 20
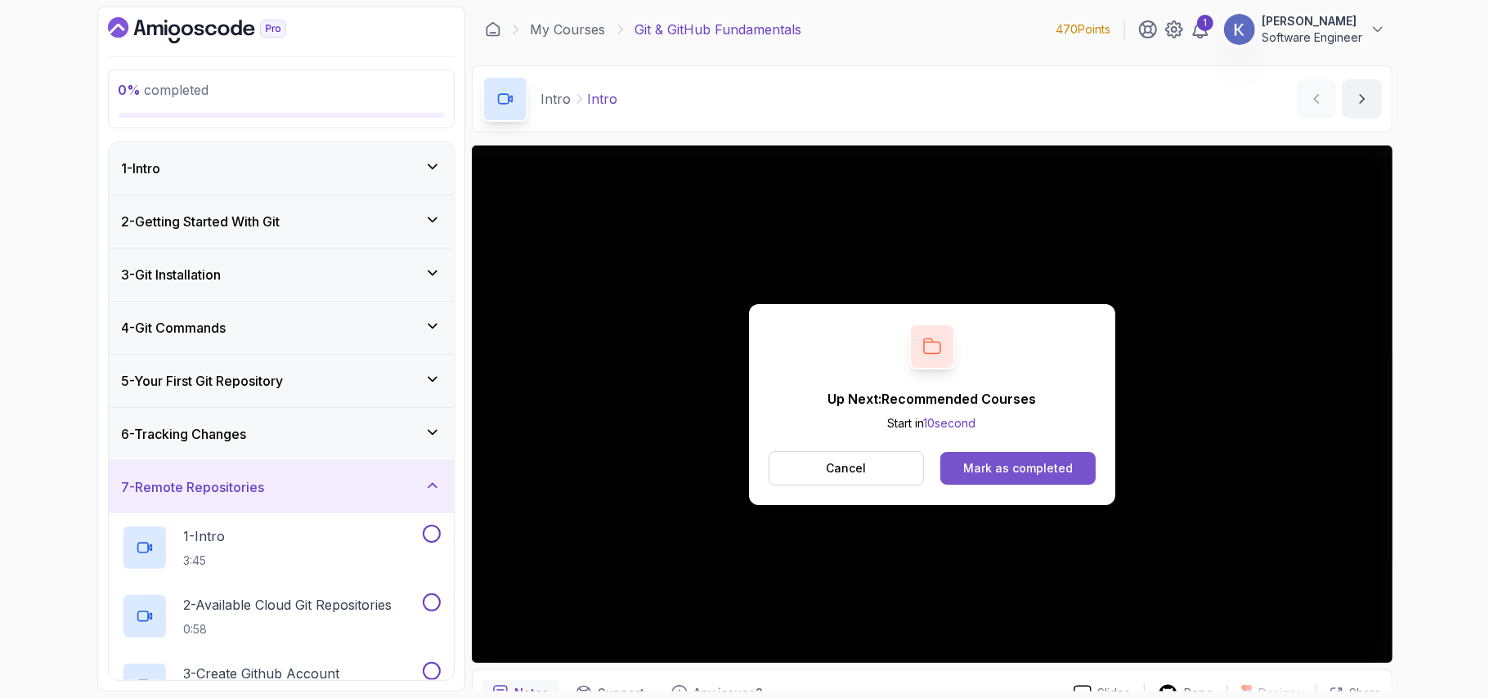
click at [1002, 456] on button "Mark as completed" at bounding box center [1018, 468] width 155 height 33
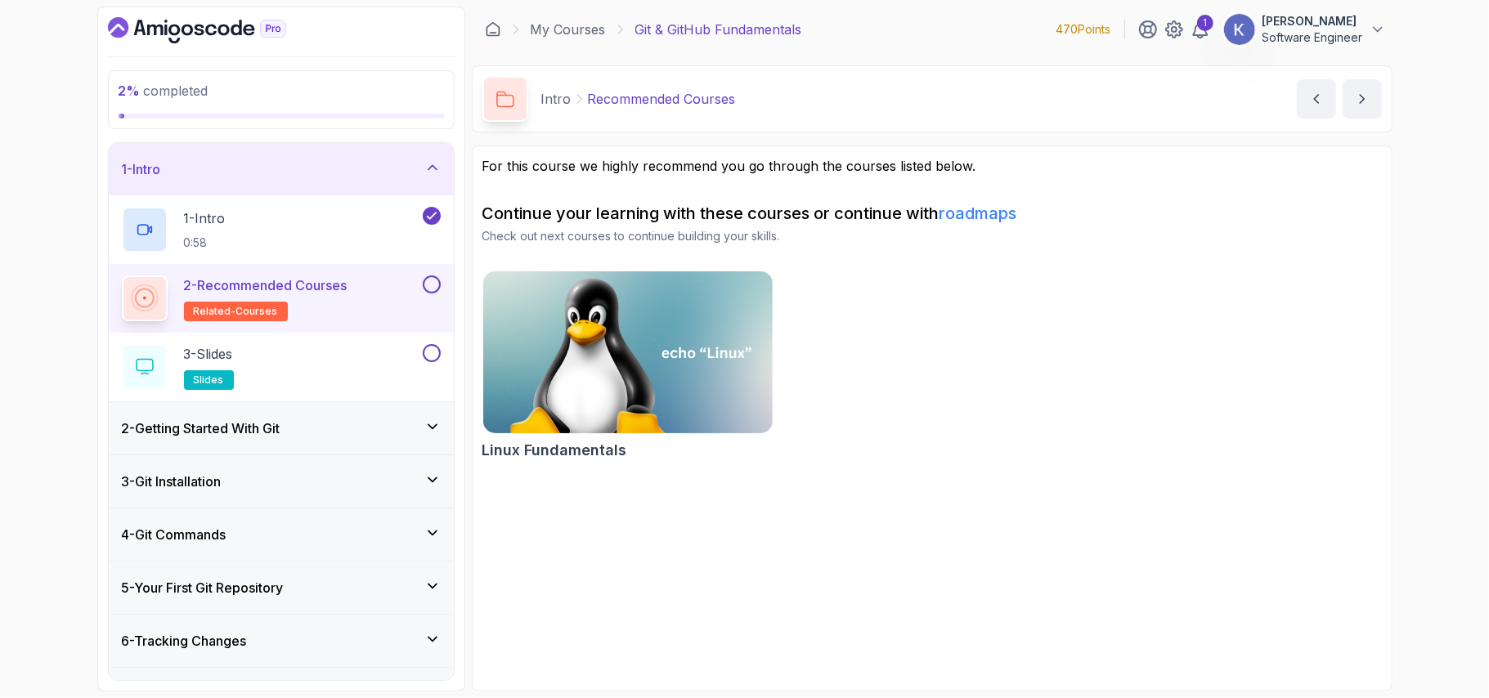
click at [351, 420] on div "2 - Getting Started With Git" at bounding box center [281, 429] width 319 height 20
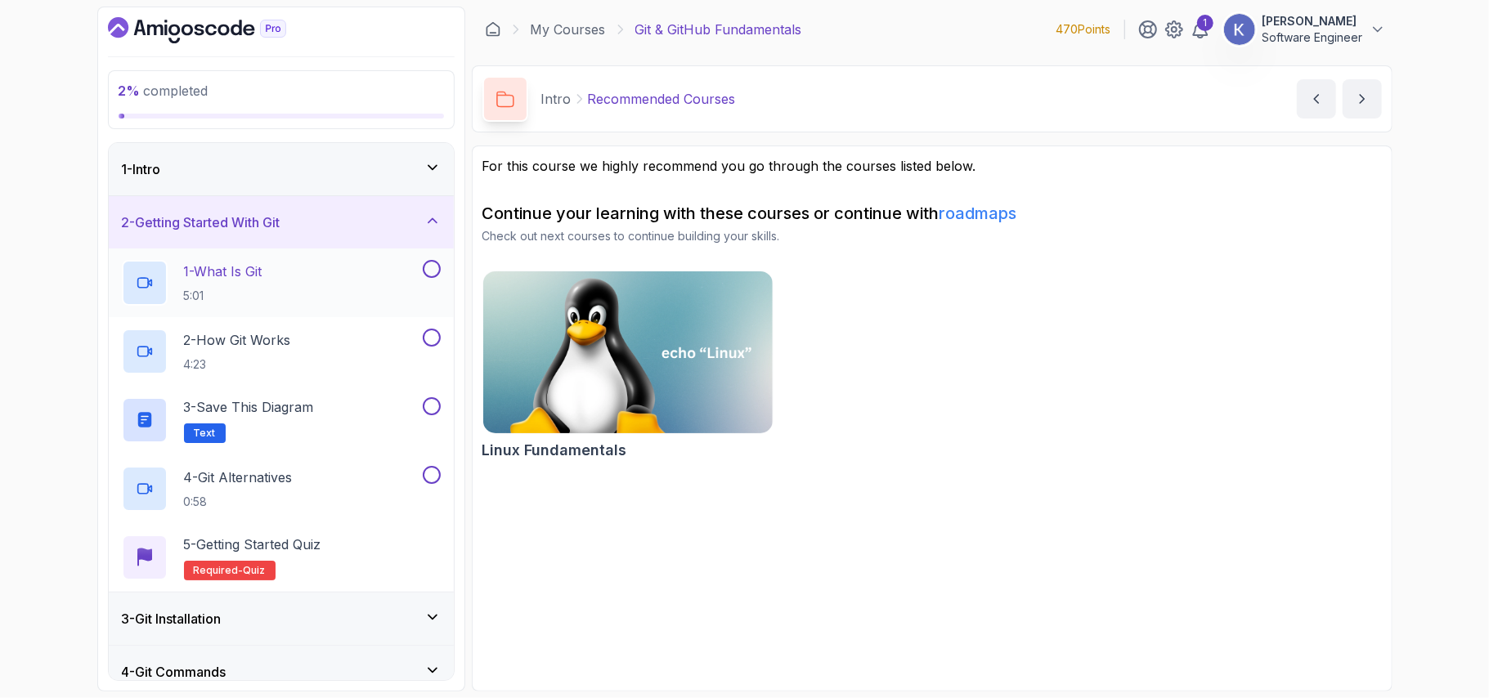
click at [374, 278] on div "1 - What Is Git 5:01" at bounding box center [271, 283] width 298 height 46
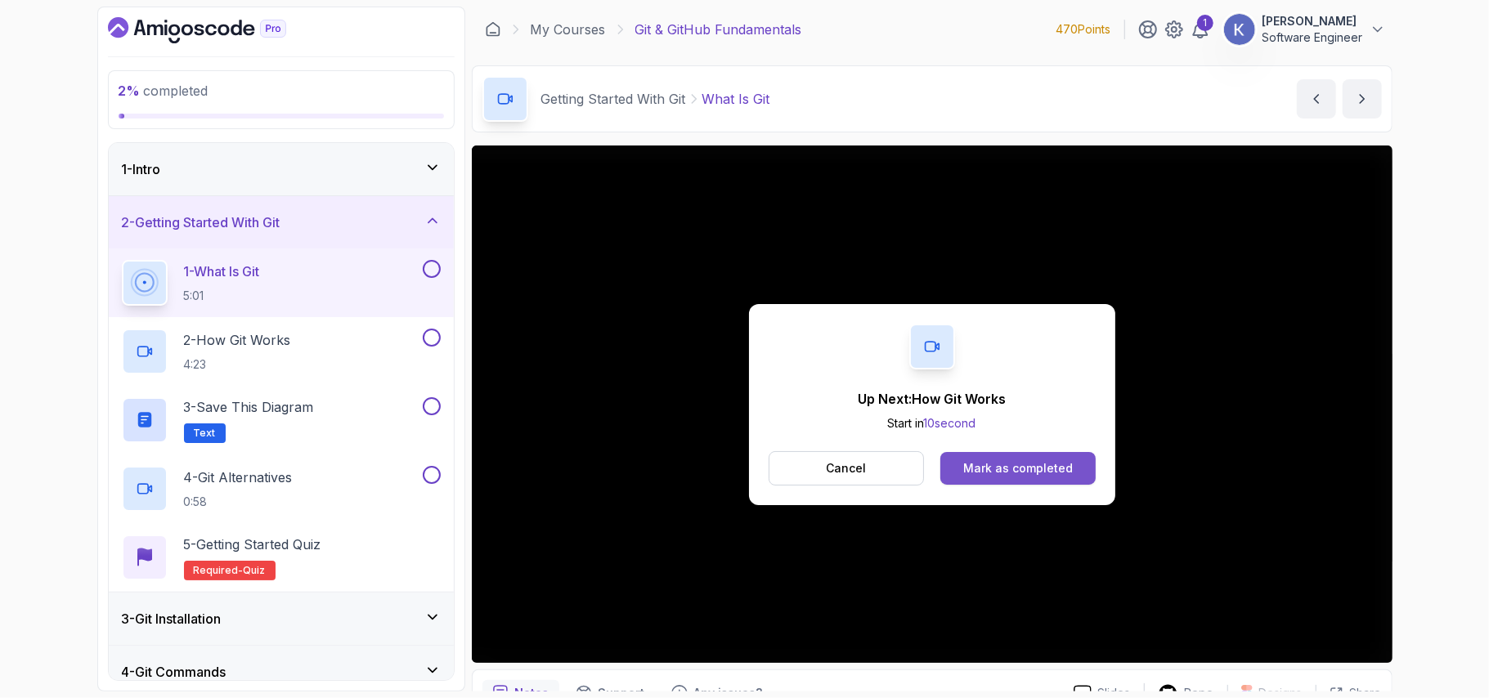
click at [1034, 466] on div "Mark as completed" at bounding box center [1018, 468] width 110 height 16
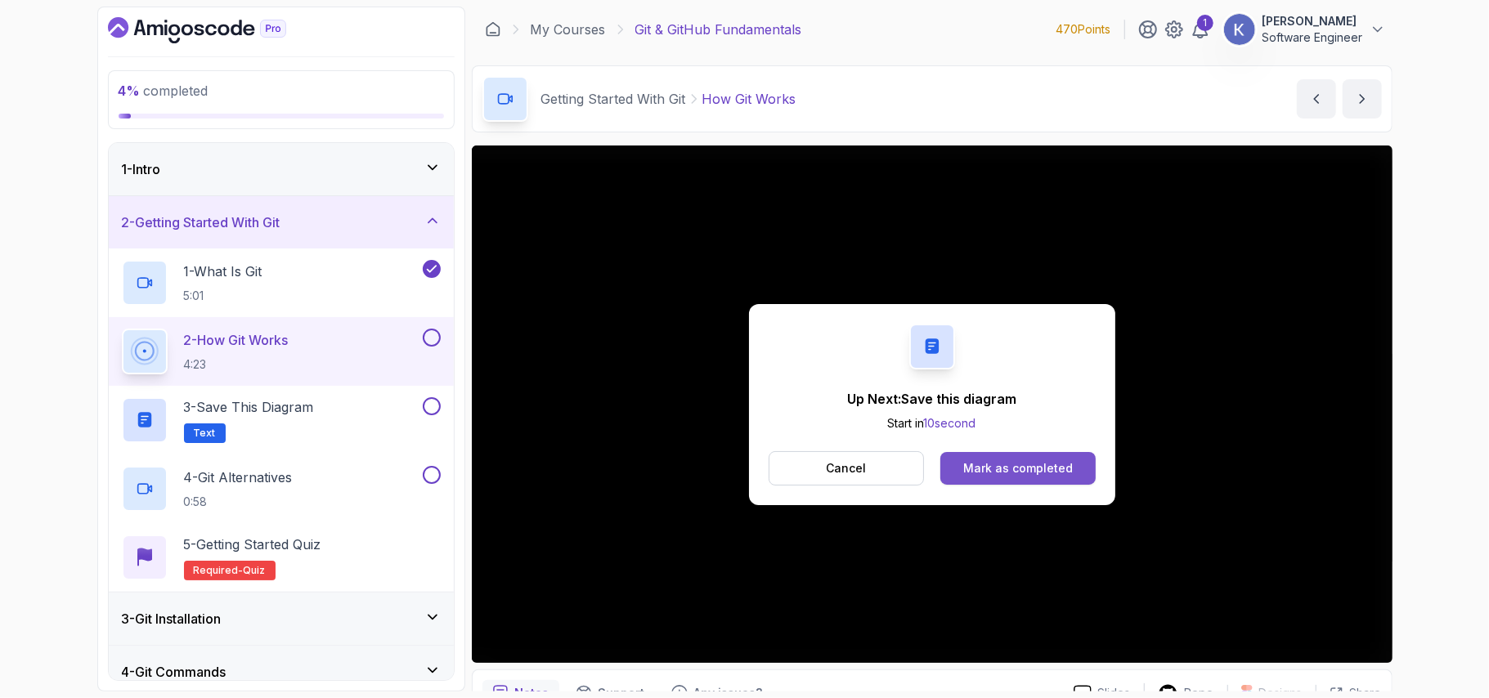
click at [1050, 456] on button "Mark as completed" at bounding box center [1018, 468] width 155 height 33
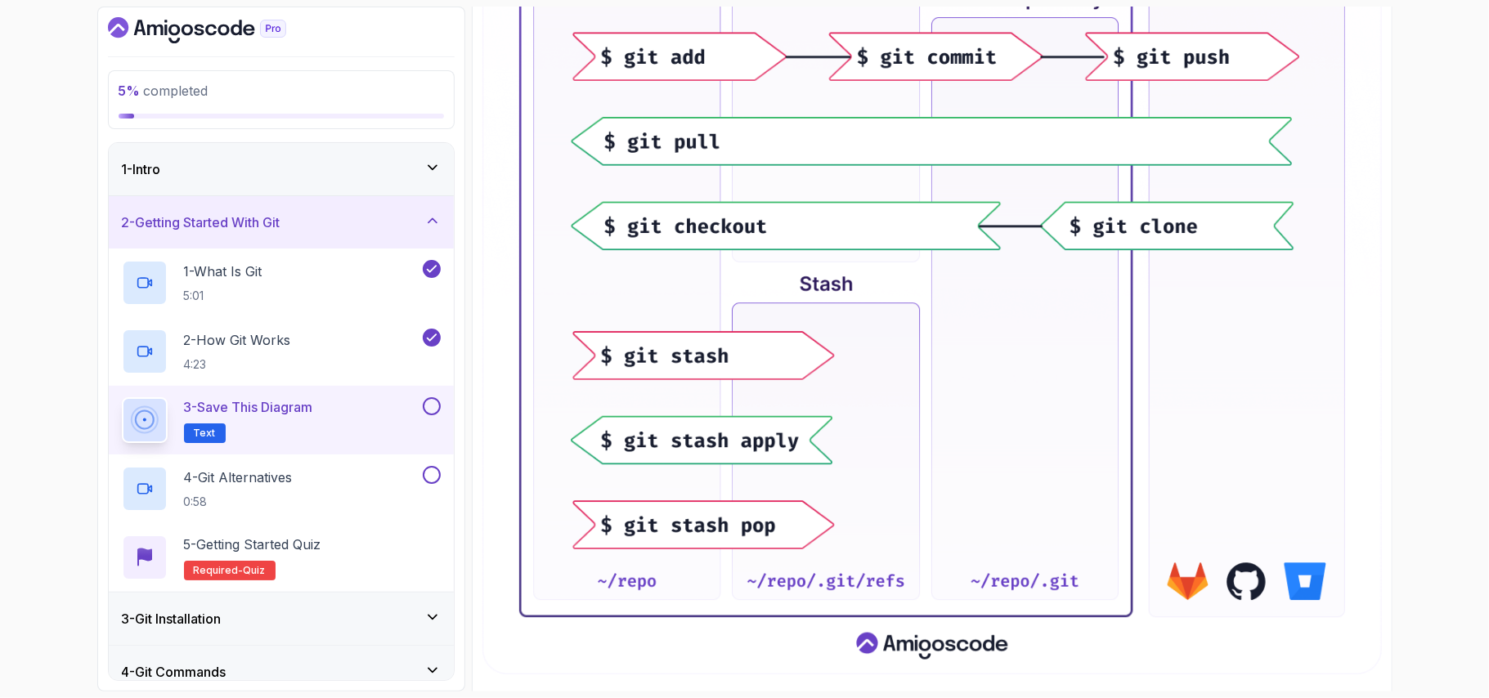
scroll to position [707, 0]
click at [399, 465] on div "4 - Git Alternatives 0:58" at bounding box center [281, 489] width 345 height 69
click at [427, 411] on button at bounding box center [432, 406] width 18 height 18
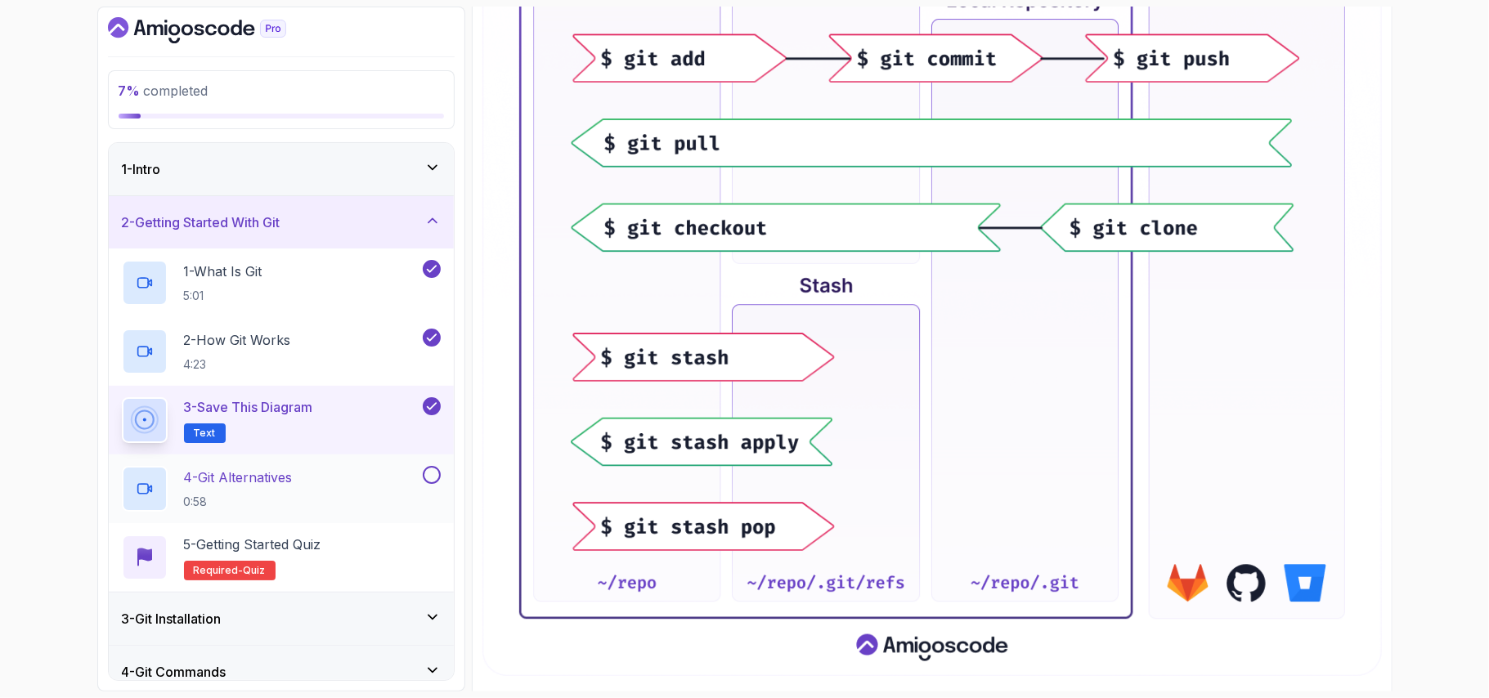
click at [429, 479] on button at bounding box center [432, 475] width 18 height 18
click at [361, 475] on div "4 - Git Alternatives 0:58" at bounding box center [271, 489] width 298 height 46
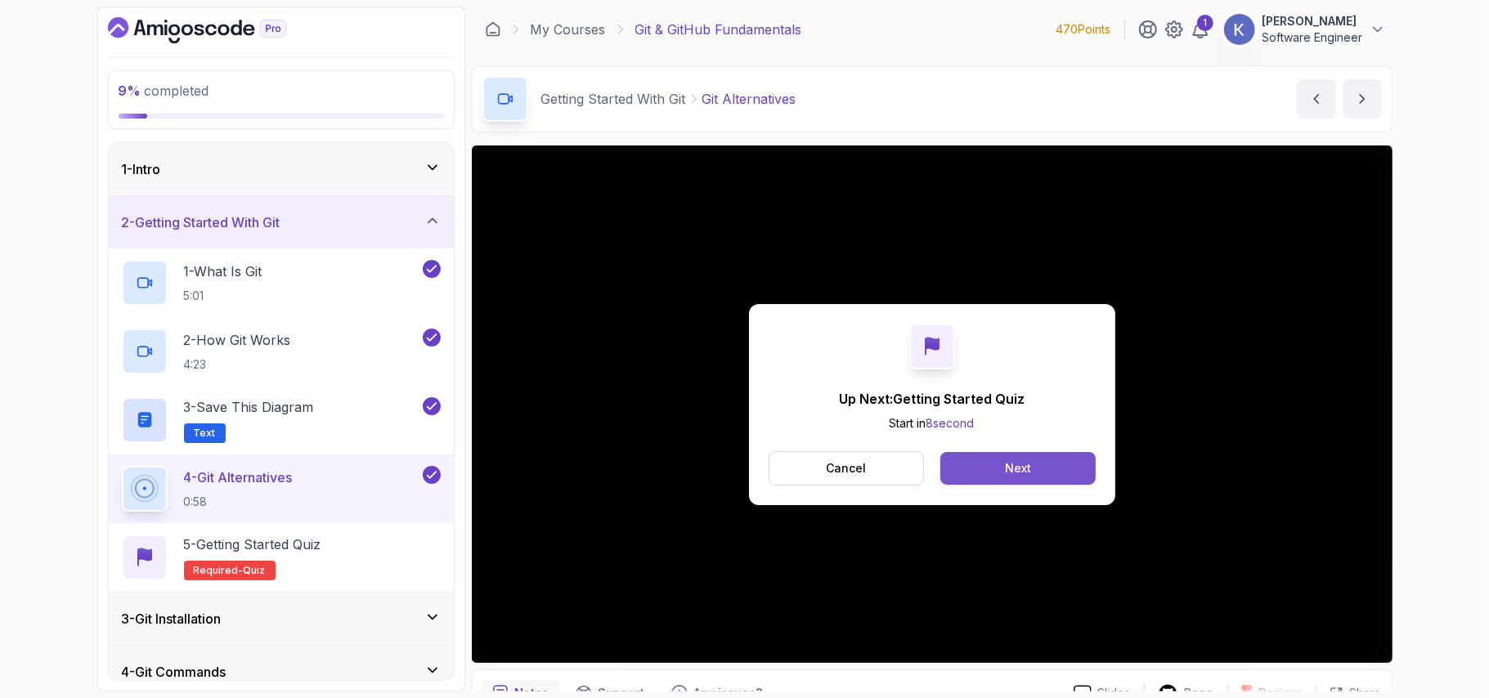
click at [959, 481] on button "Next" at bounding box center [1018, 468] width 155 height 33
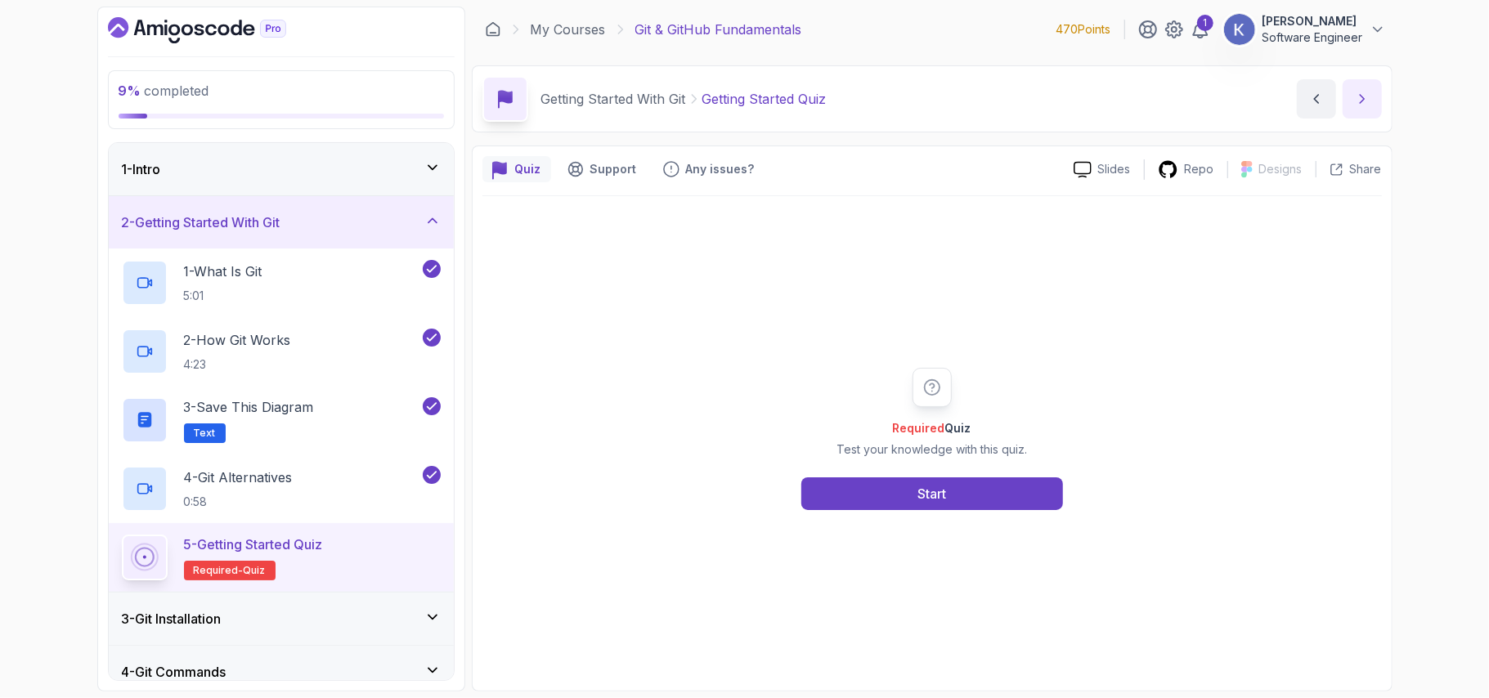
click at [1369, 98] on icon "next content" at bounding box center [1362, 99] width 16 height 16
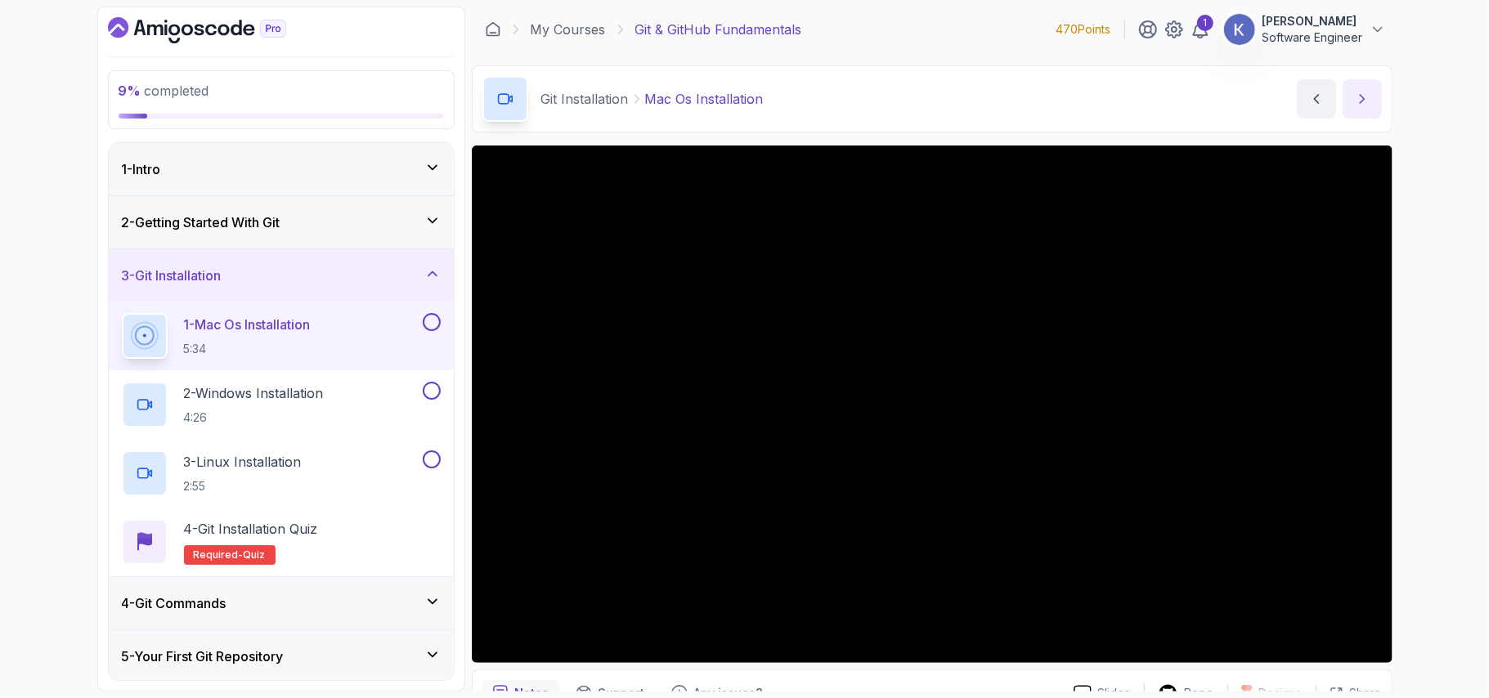
click at [1369, 98] on icon "next content" at bounding box center [1362, 99] width 16 height 16
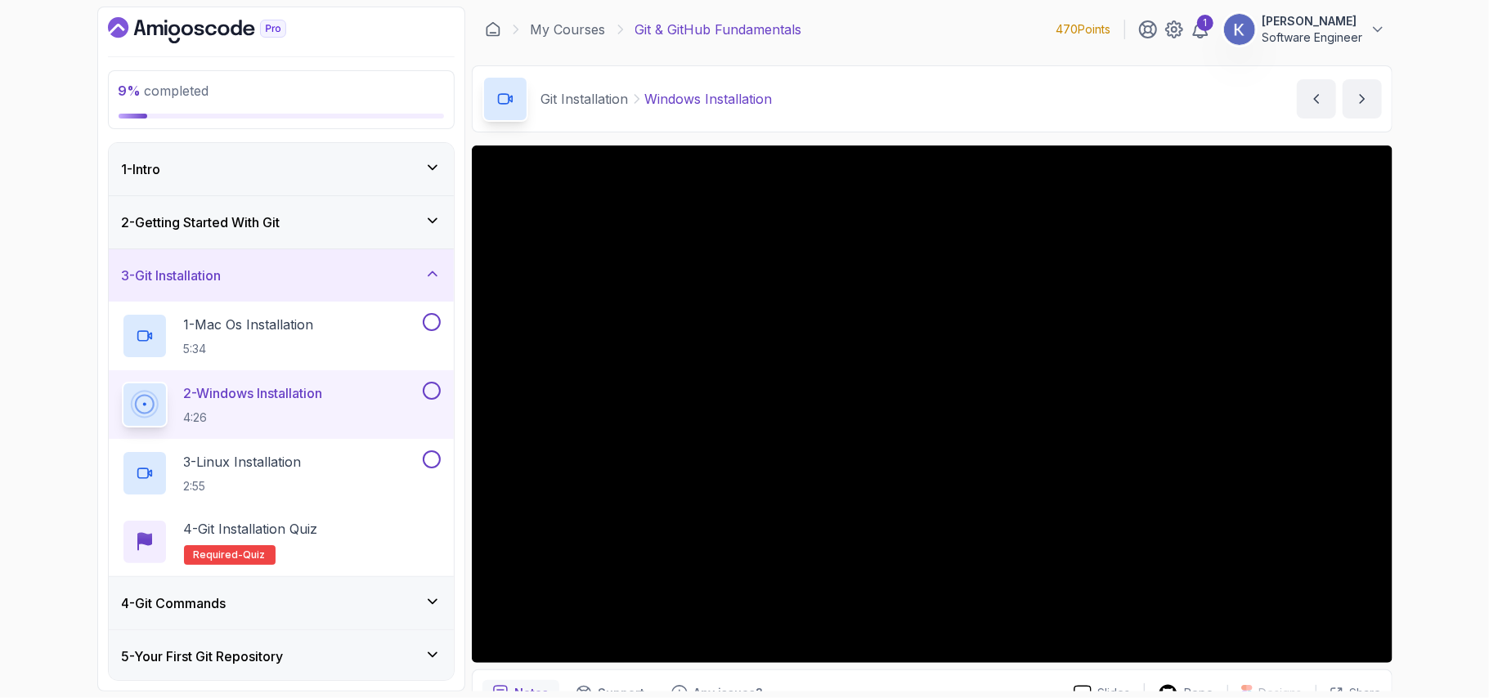
click at [328, 604] on div "4 - Git Commands" at bounding box center [281, 604] width 319 height 20
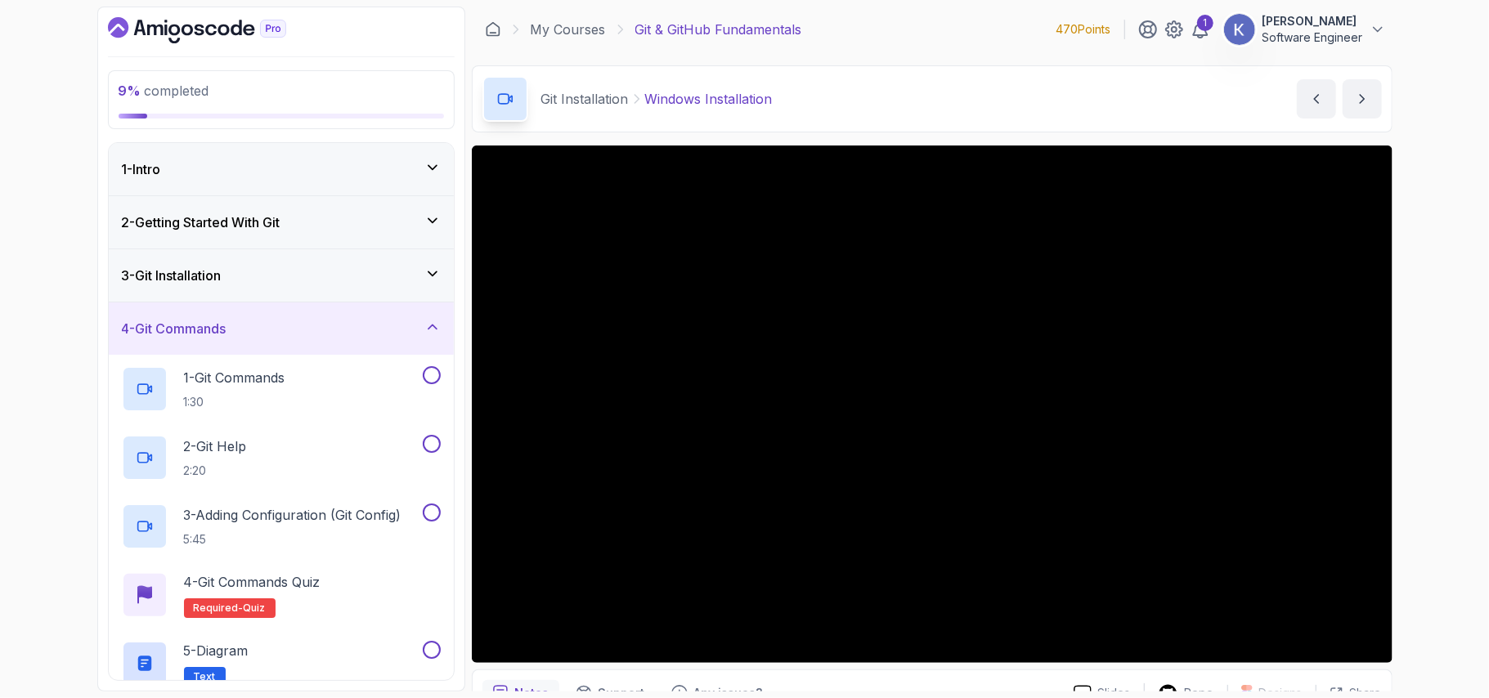
click at [330, 266] on div "3 - Git Installation" at bounding box center [281, 276] width 319 height 20
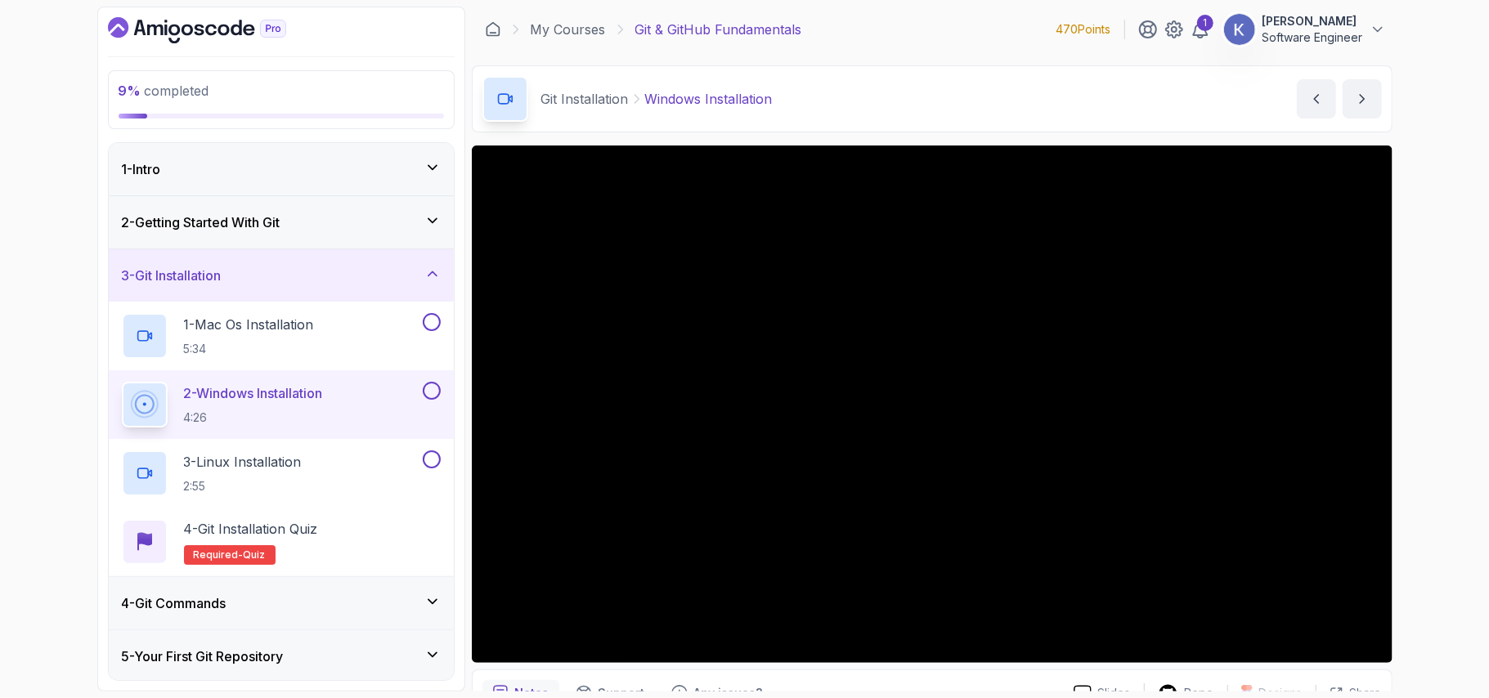
click at [358, 414] on div "2 - Windows Installation 4:26" at bounding box center [271, 405] width 298 height 46
click at [374, 603] on div "4 - Git Commands" at bounding box center [281, 604] width 319 height 20
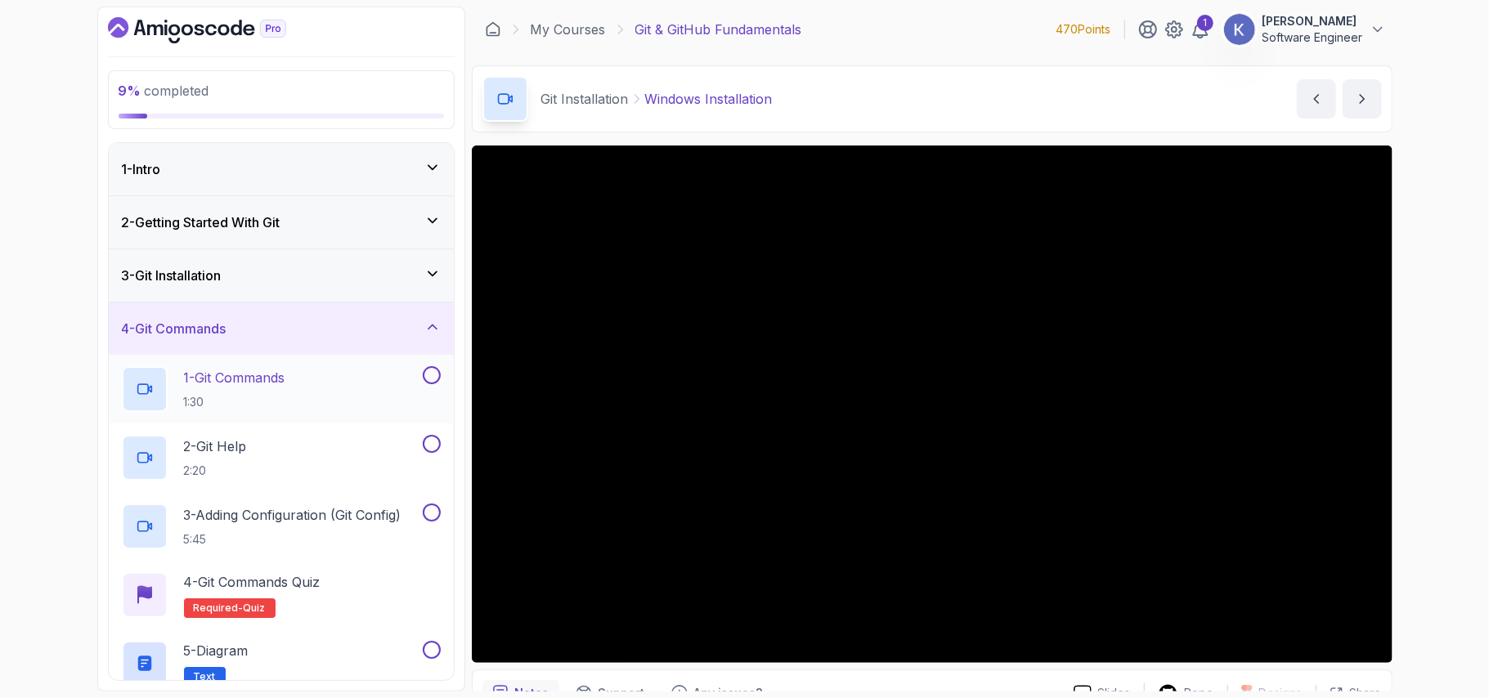
click at [321, 389] on div "1 - Git Commands 1:30" at bounding box center [271, 389] width 298 height 46
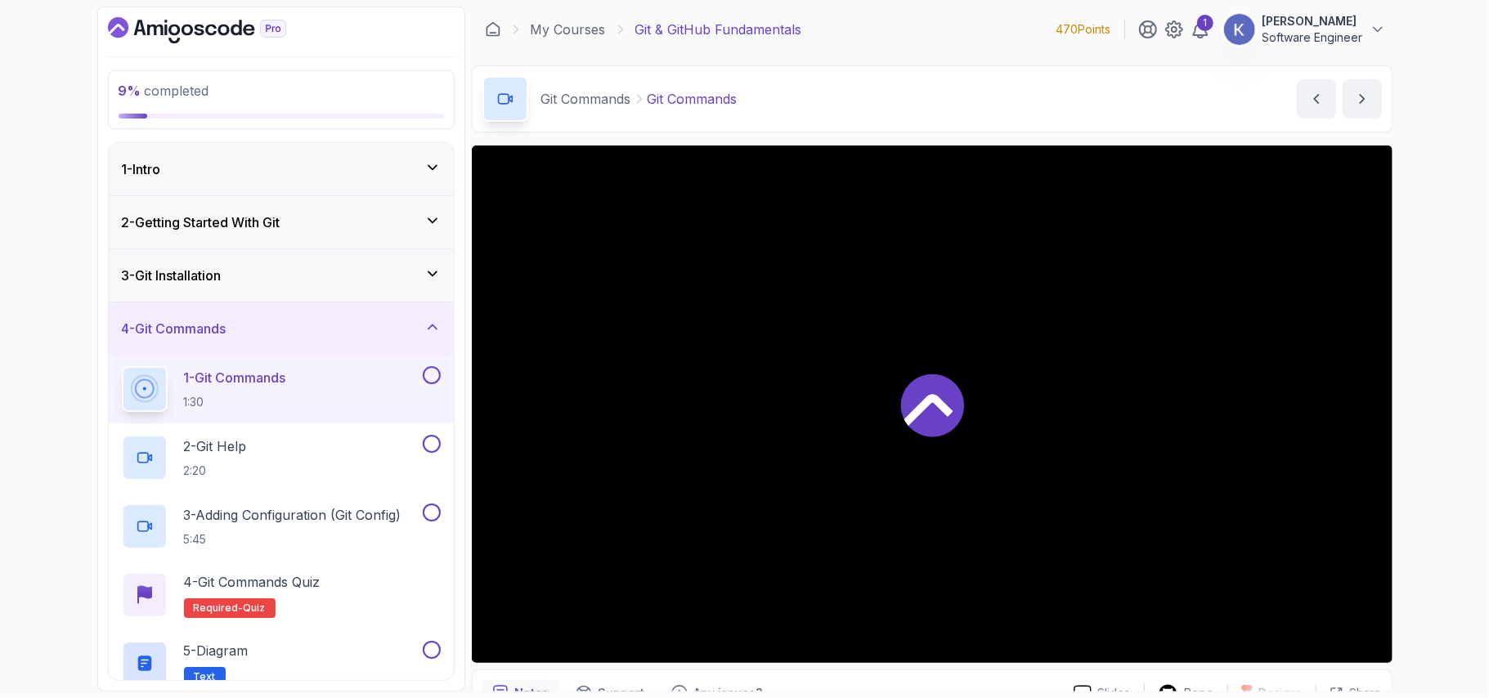
click at [321, 389] on div "1 - Git Commands 1:30" at bounding box center [271, 389] width 298 height 46
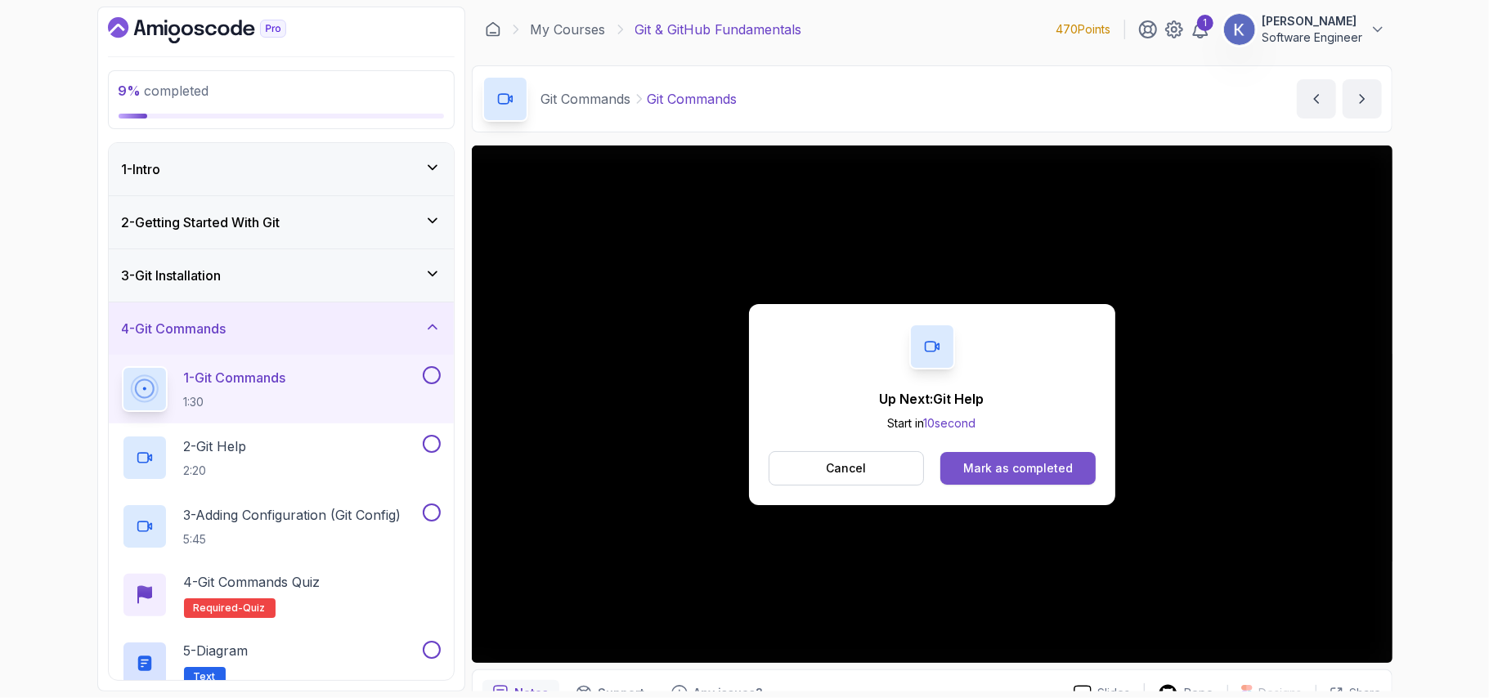
click at [1030, 473] on div "Mark as completed" at bounding box center [1018, 468] width 110 height 16
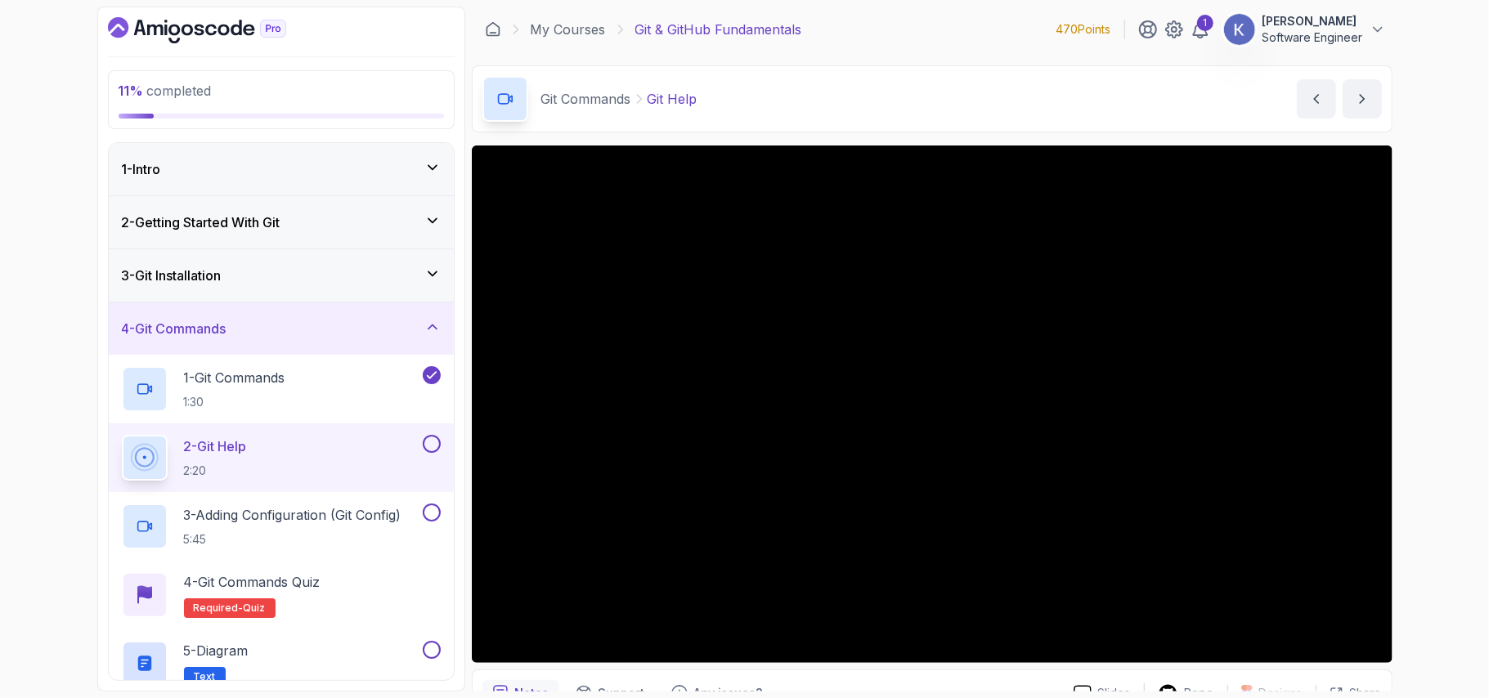
click at [424, 283] on div "3 - Git Installation" at bounding box center [281, 276] width 319 height 20
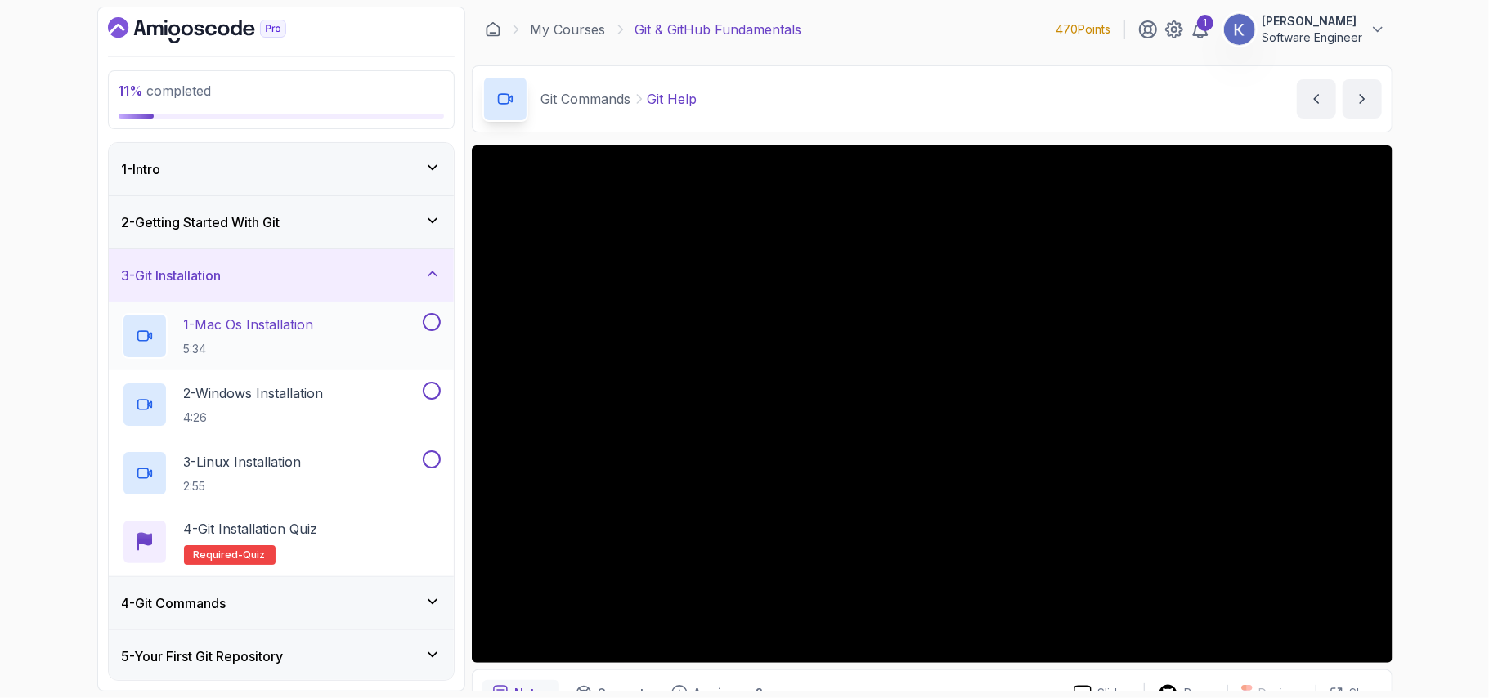
click at [432, 322] on button at bounding box center [432, 322] width 18 height 18
click at [435, 387] on button at bounding box center [432, 391] width 18 height 18
click at [433, 465] on button at bounding box center [432, 460] width 18 height 18
click at [435, 224] on icon at bounding box center [432, 221] width 16 height 16
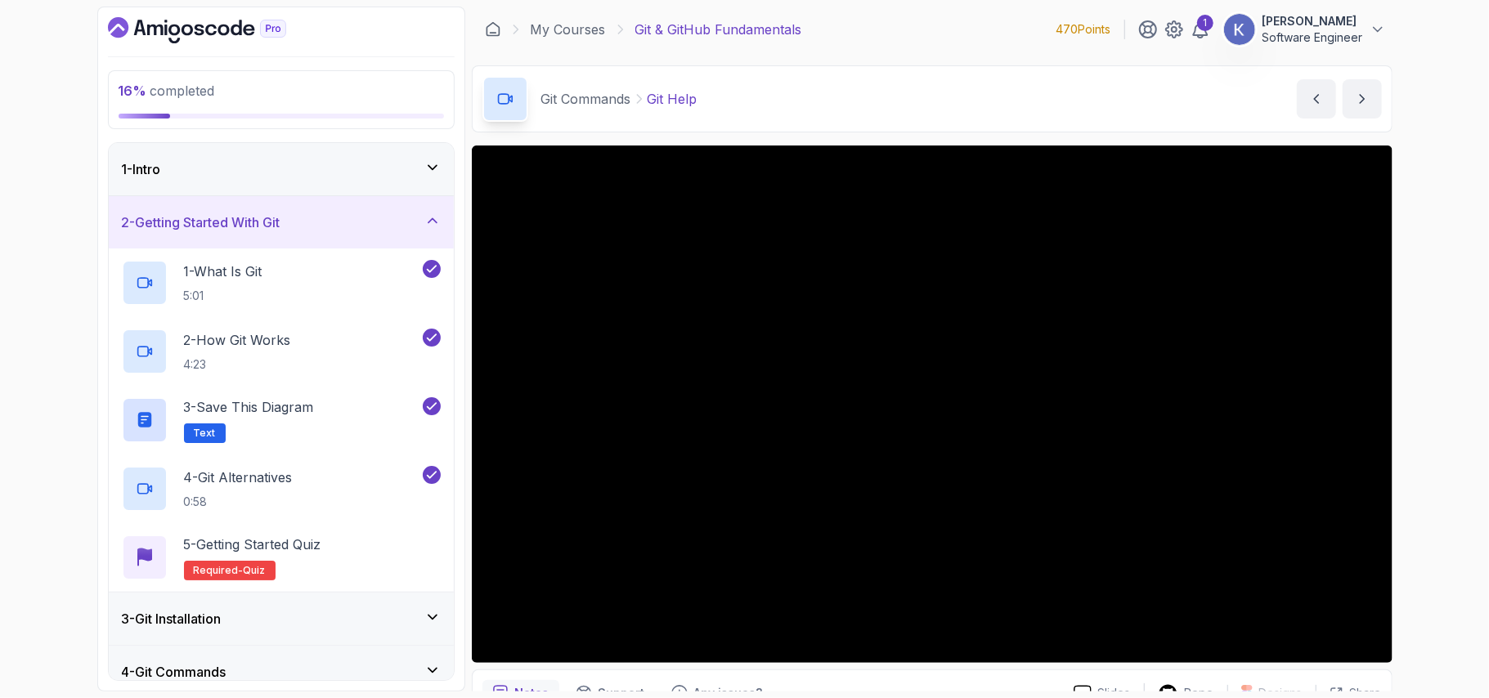
click at [430, 164] on icon at bounding box center [432, 167] width 16 height 16
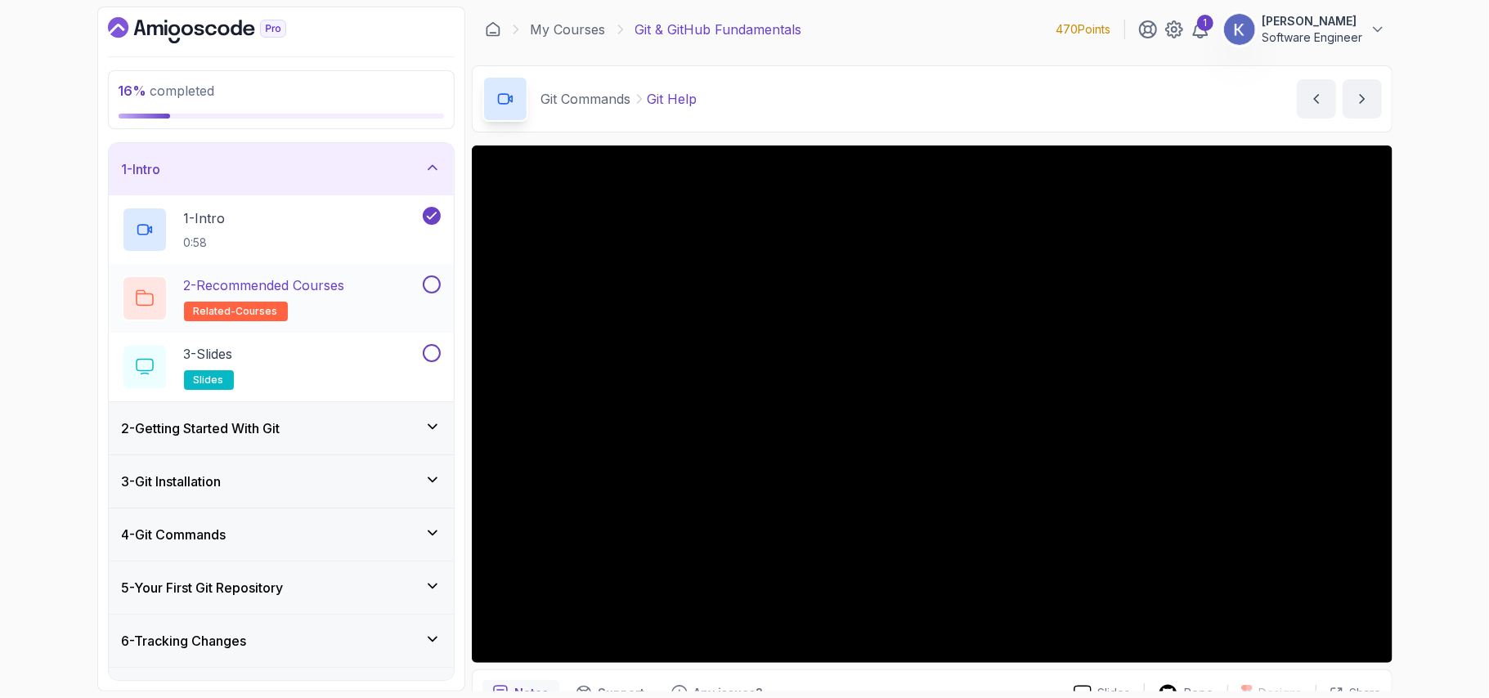
click at [436, 282] on button at bounding box center [432, 285] width 18 height 18
click at [433, 355] on button at bounding box center [432, 353] width 18 height 18
click at [410, 528] on div "4 - Git Commands" at bounding box center [281, 535] width 319 height 20
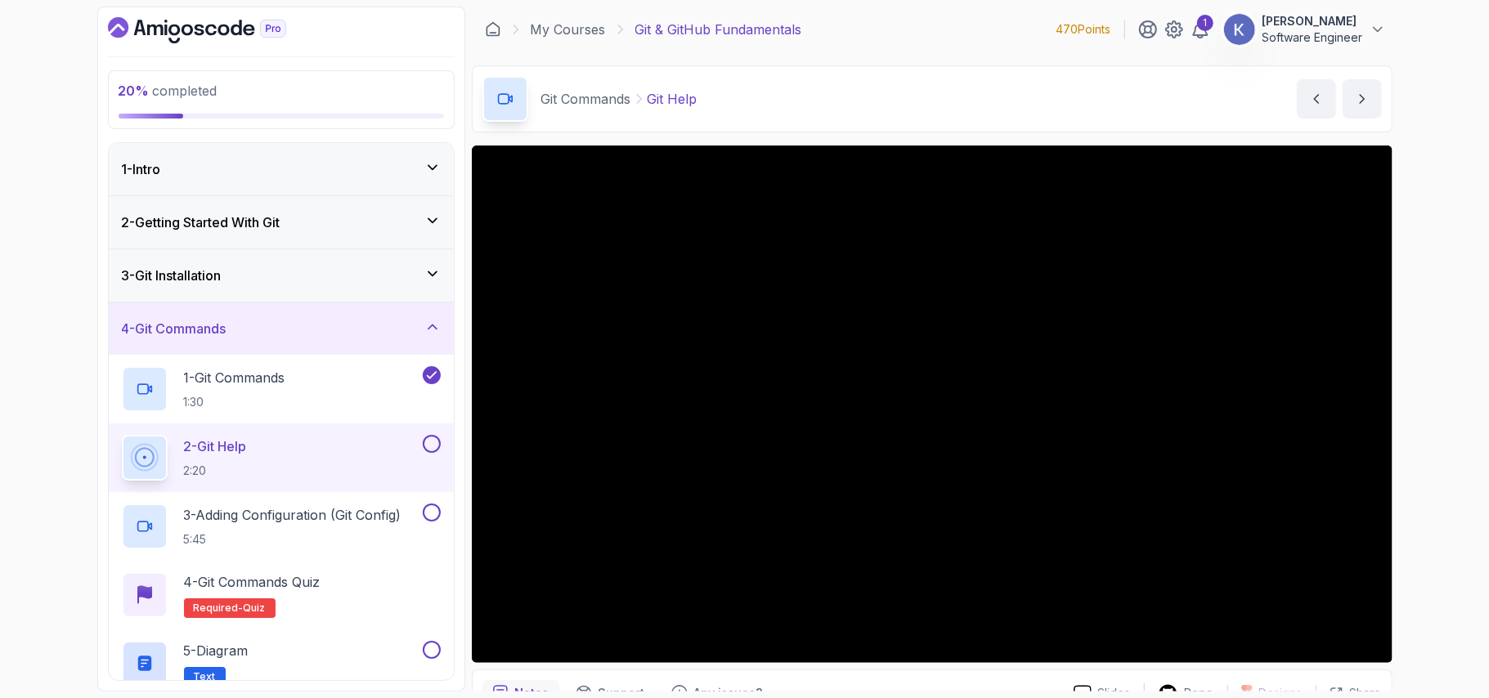
click at [435, 447] on button at bounding box center [432, 444] width 18 height 18
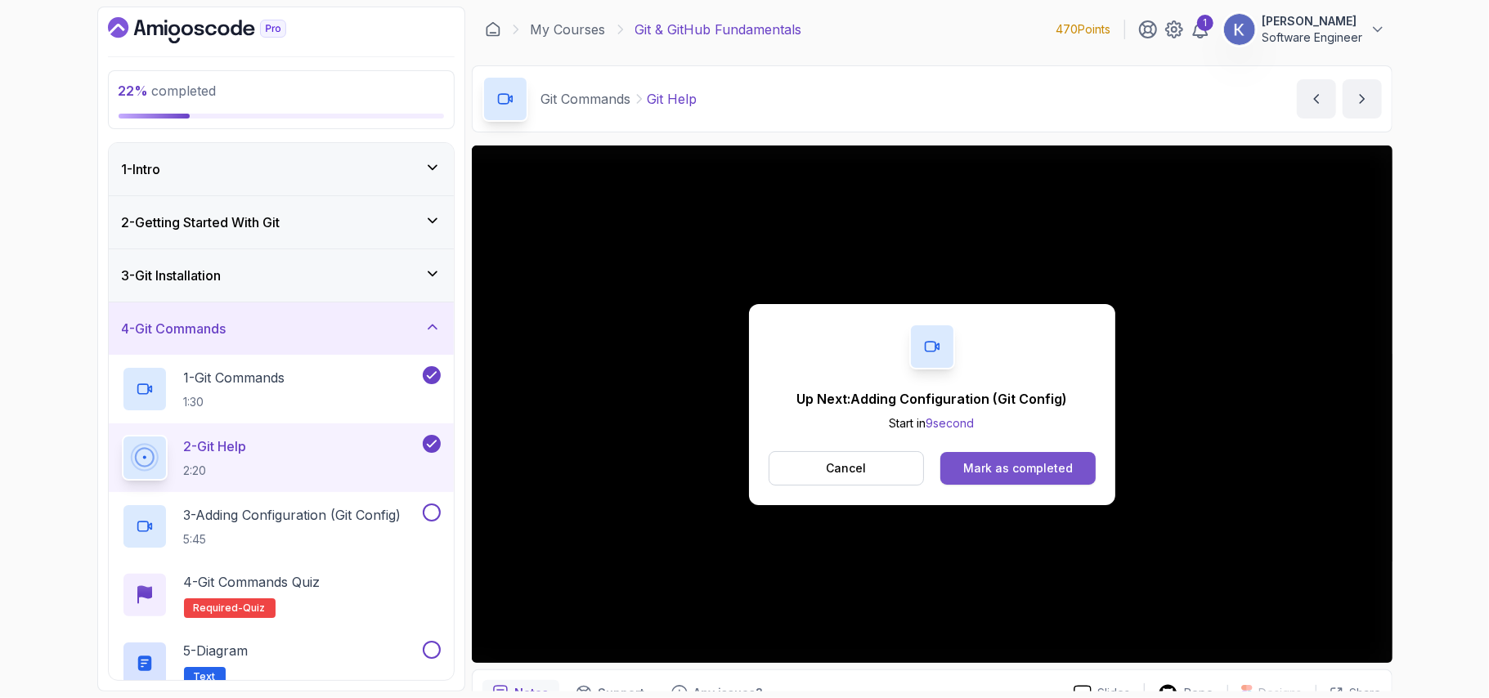
click at [1011, 469] on div "Mark as completed" at bounding box center [1018, 468] width 110 height 16
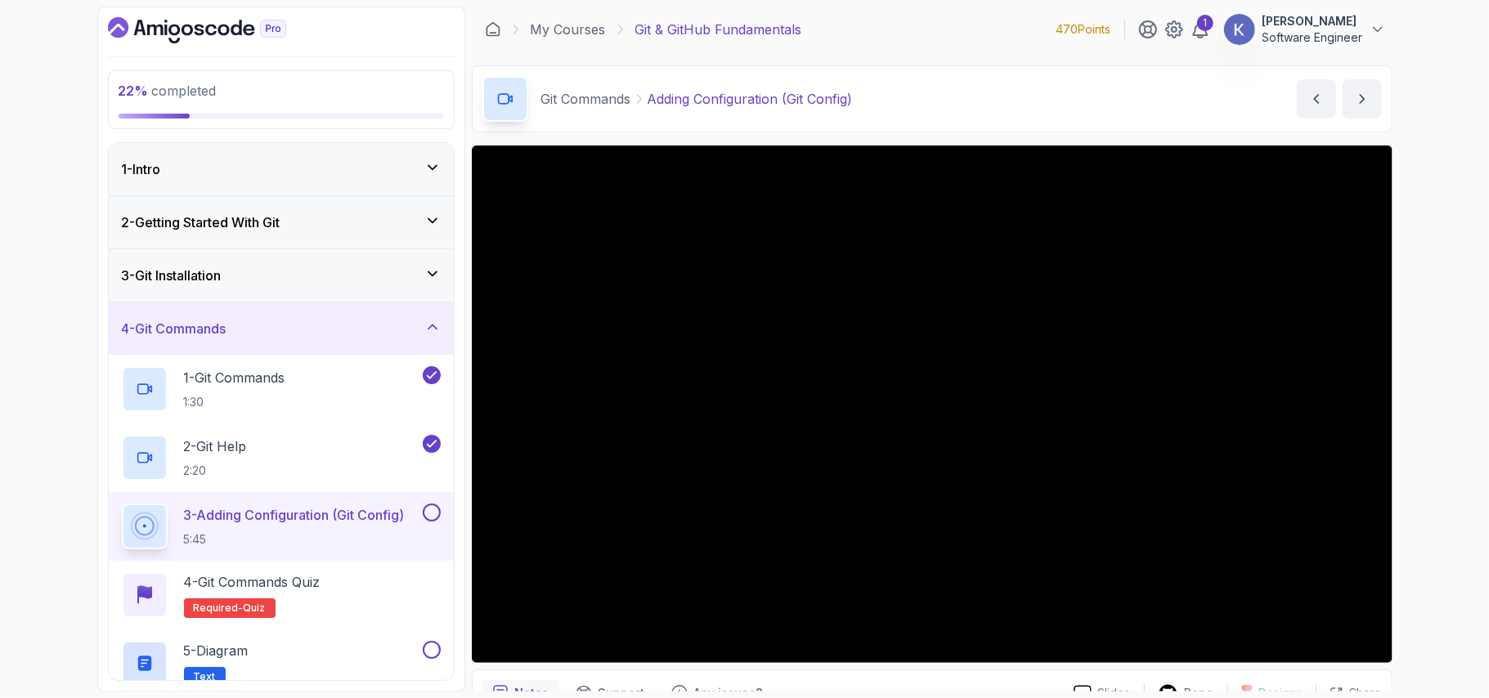
click at [113, 518] on div "3 - Adding Configuration (Git Config) 5:45" at bounding box center [281, 526] width 345 height 69
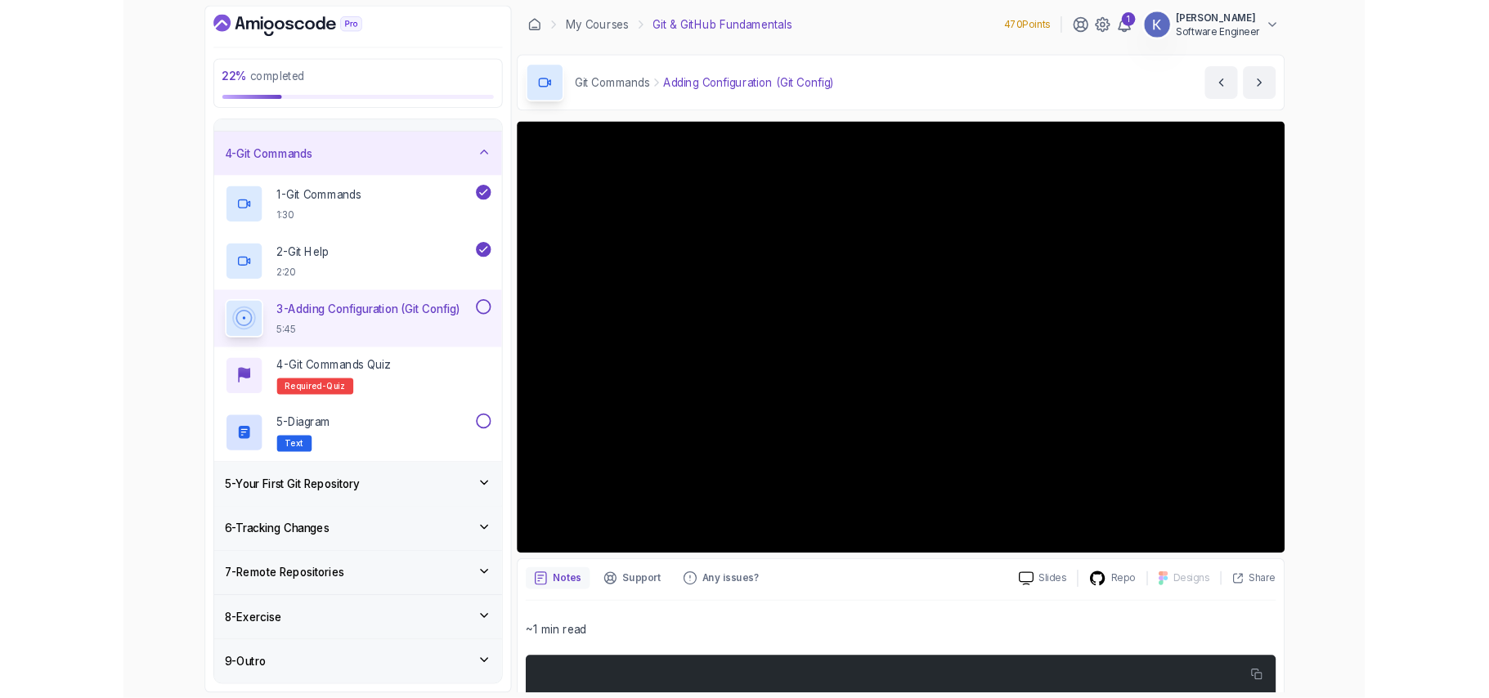
scroll to position [286, 0]
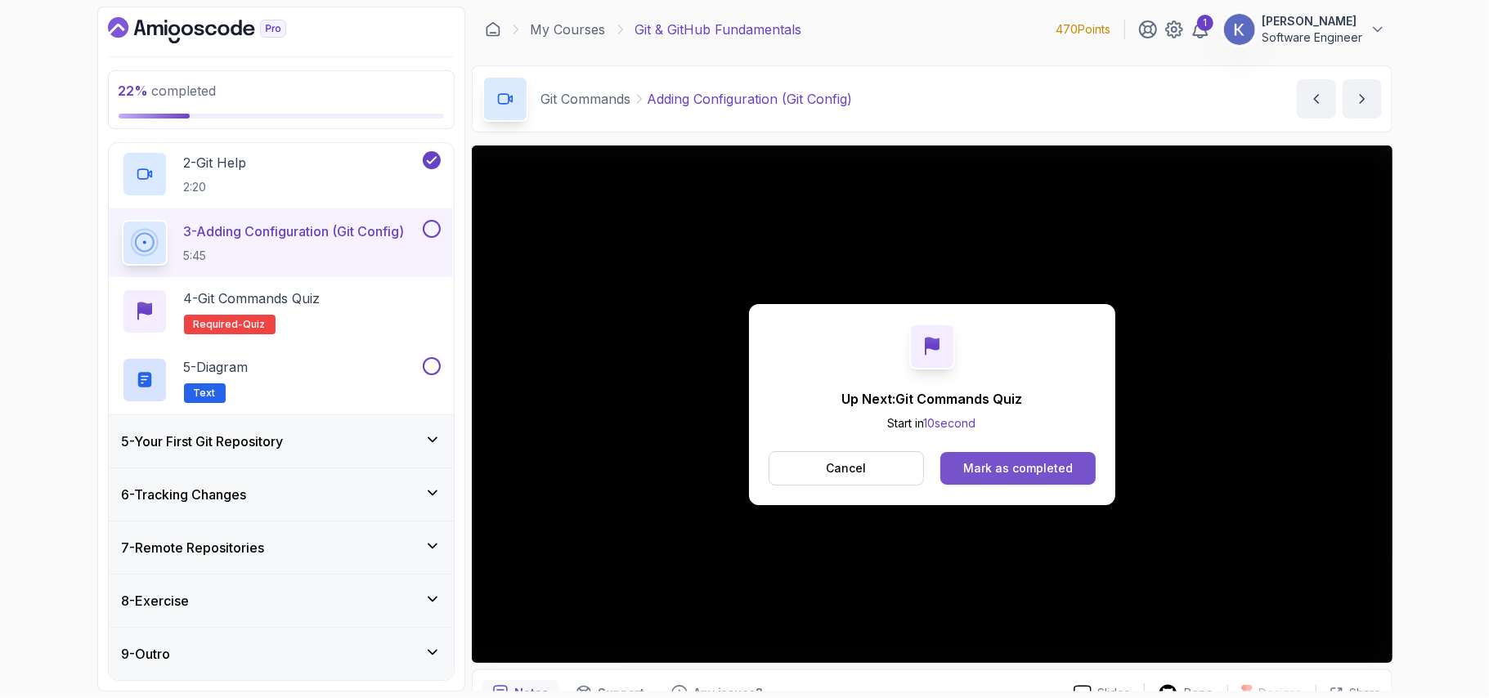
click at [1068, 484] on button "Mark as completed" at bounding box center [1018, 468] width 155 height 33
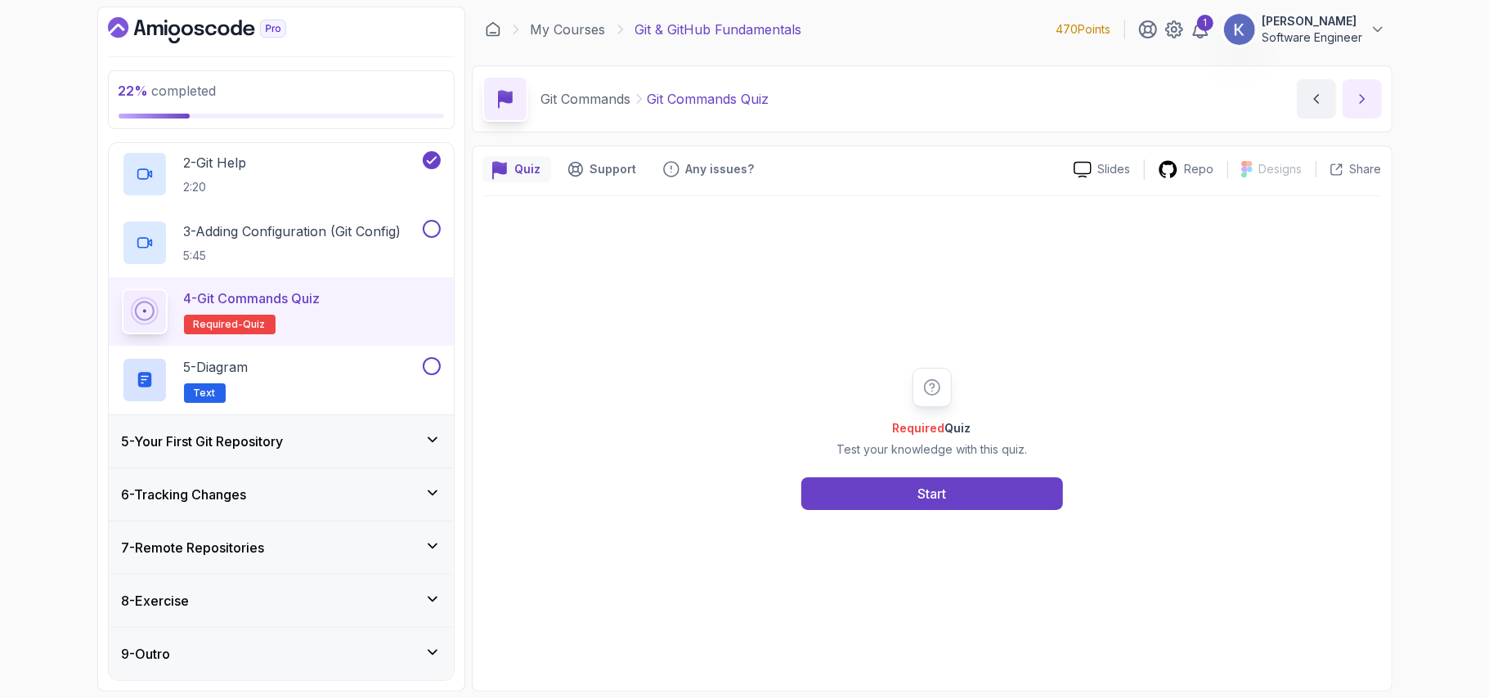
click at [1374, 106] on button "next content" at bounding box center [1362, 98] width 39 height 39
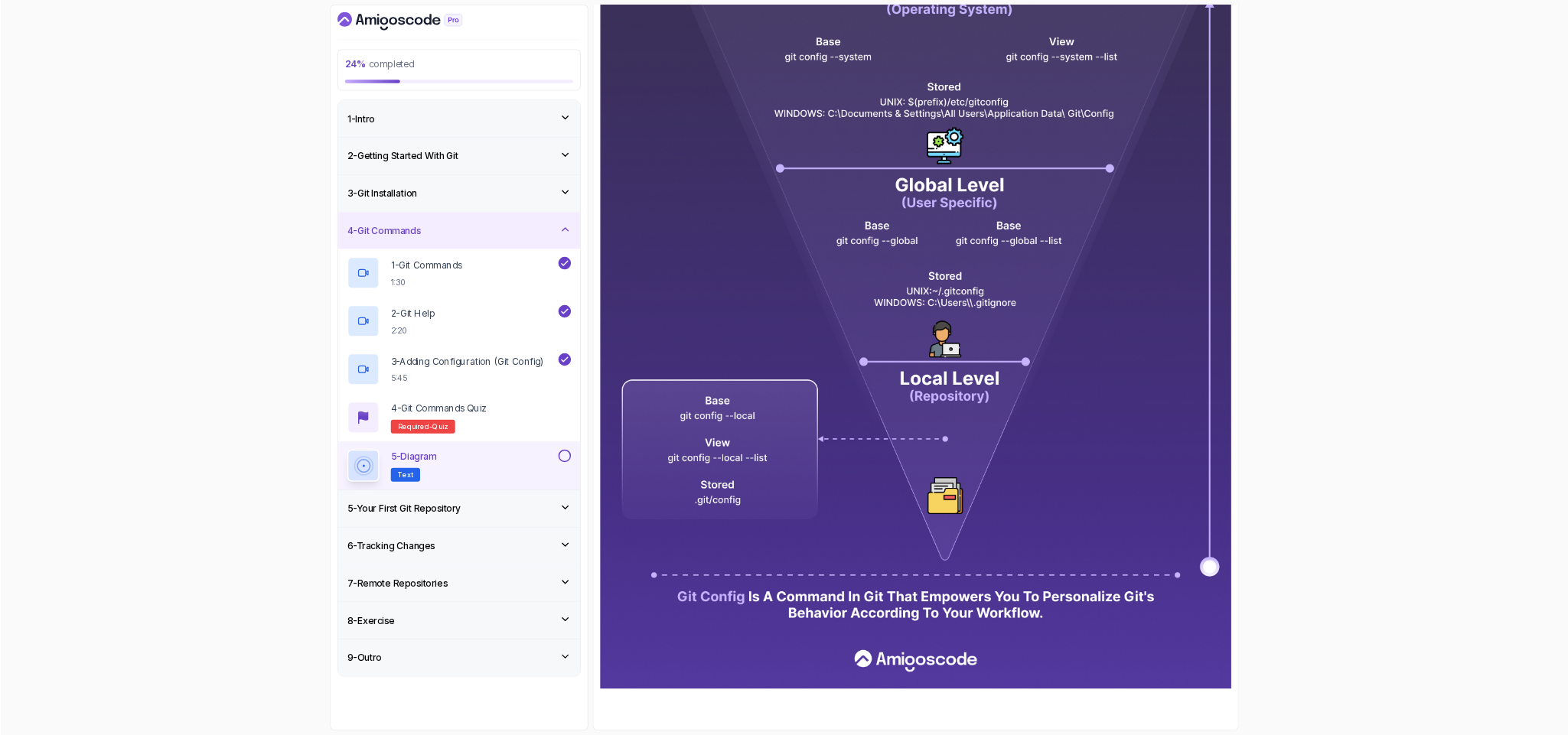
scroll to position [376, 0]
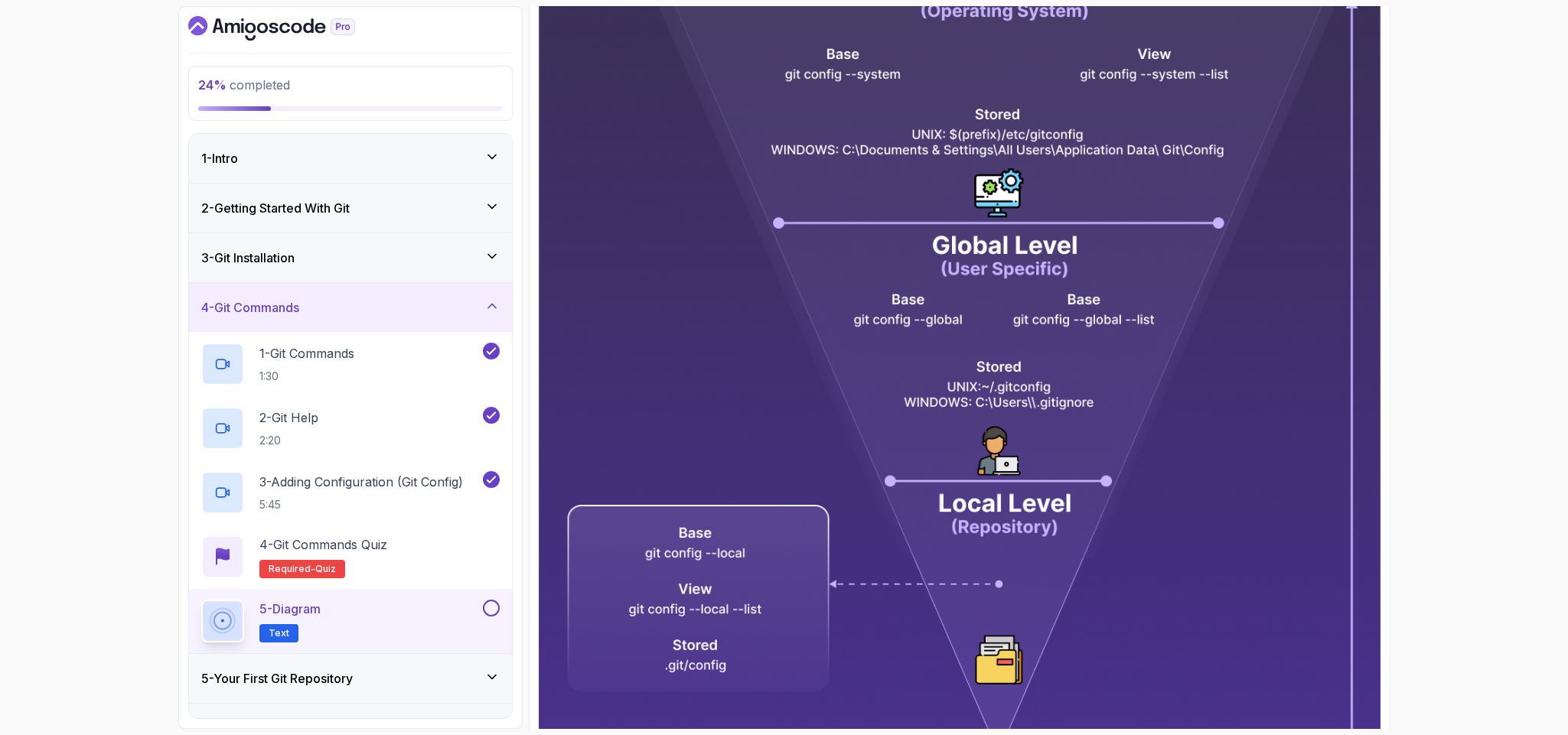
click at [491, 616] on div at bounding box center [489, 608] width 20 height 17
click at [489, 615] on button at bounding box center [491, 608] width 17 height 17
click at [426, 653] on div "5 - Your First Git Repository" at bounding box center [350, 679] width 298 height 19
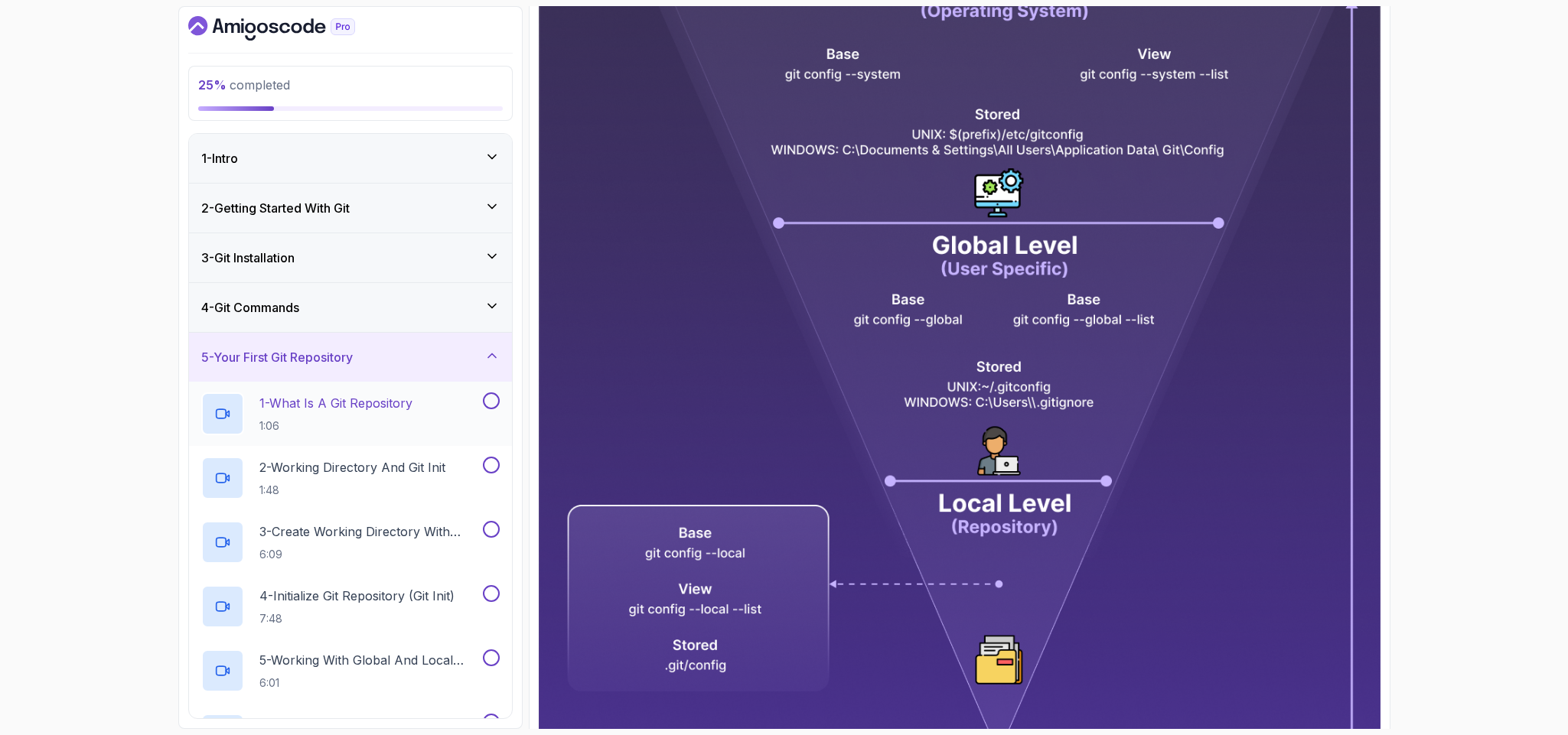
click at [410, 416] on h2 "1 - What Is A Git Repository 1:06" at bounding box center [336, 413] width 153 height 40
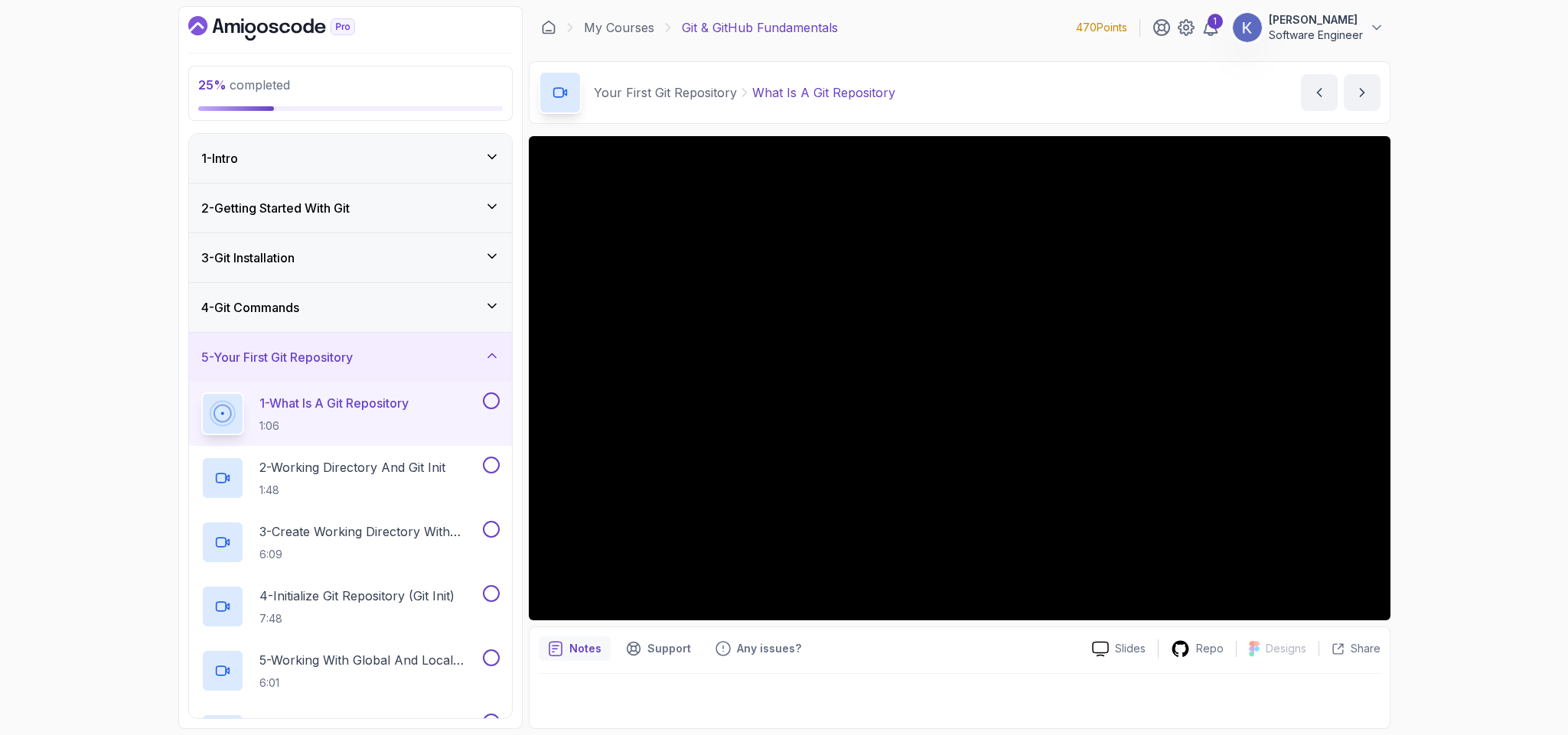
click at [197, 411] on div "1 - What Is A Git Repository 1:06" at bounding box center [350, 413] width 323 height 65
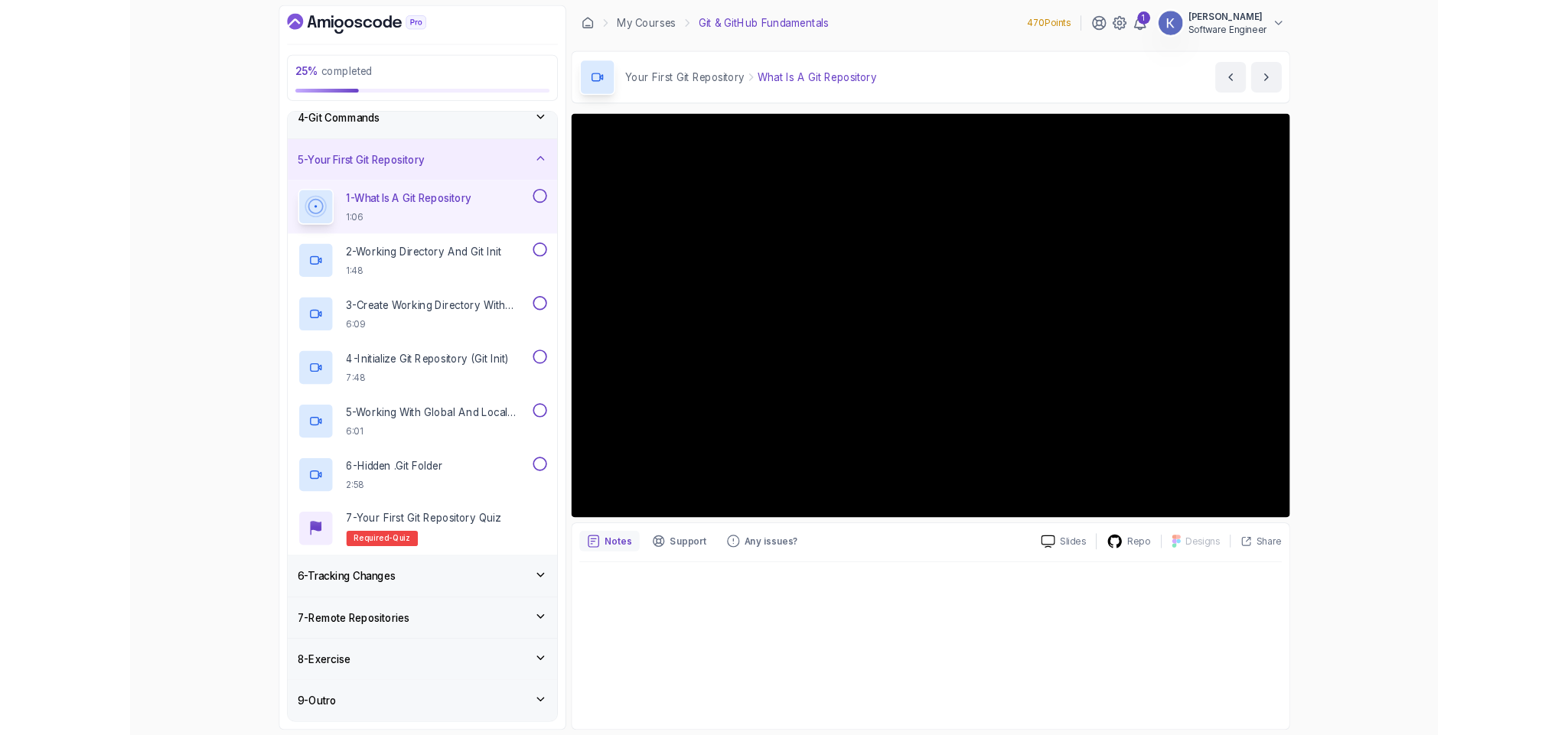
scroll to position [170, 0]
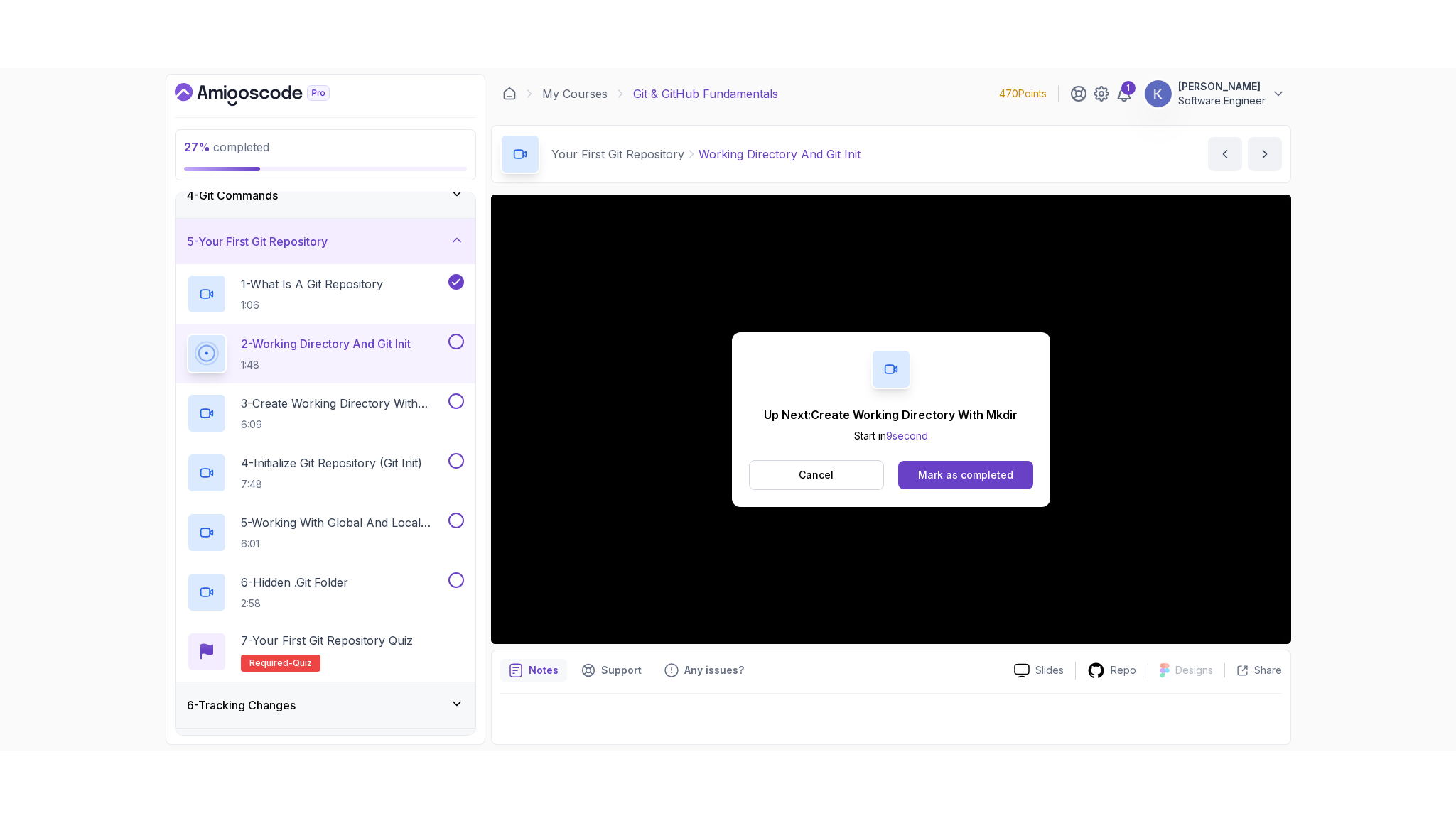
scroll to position [294, 0]
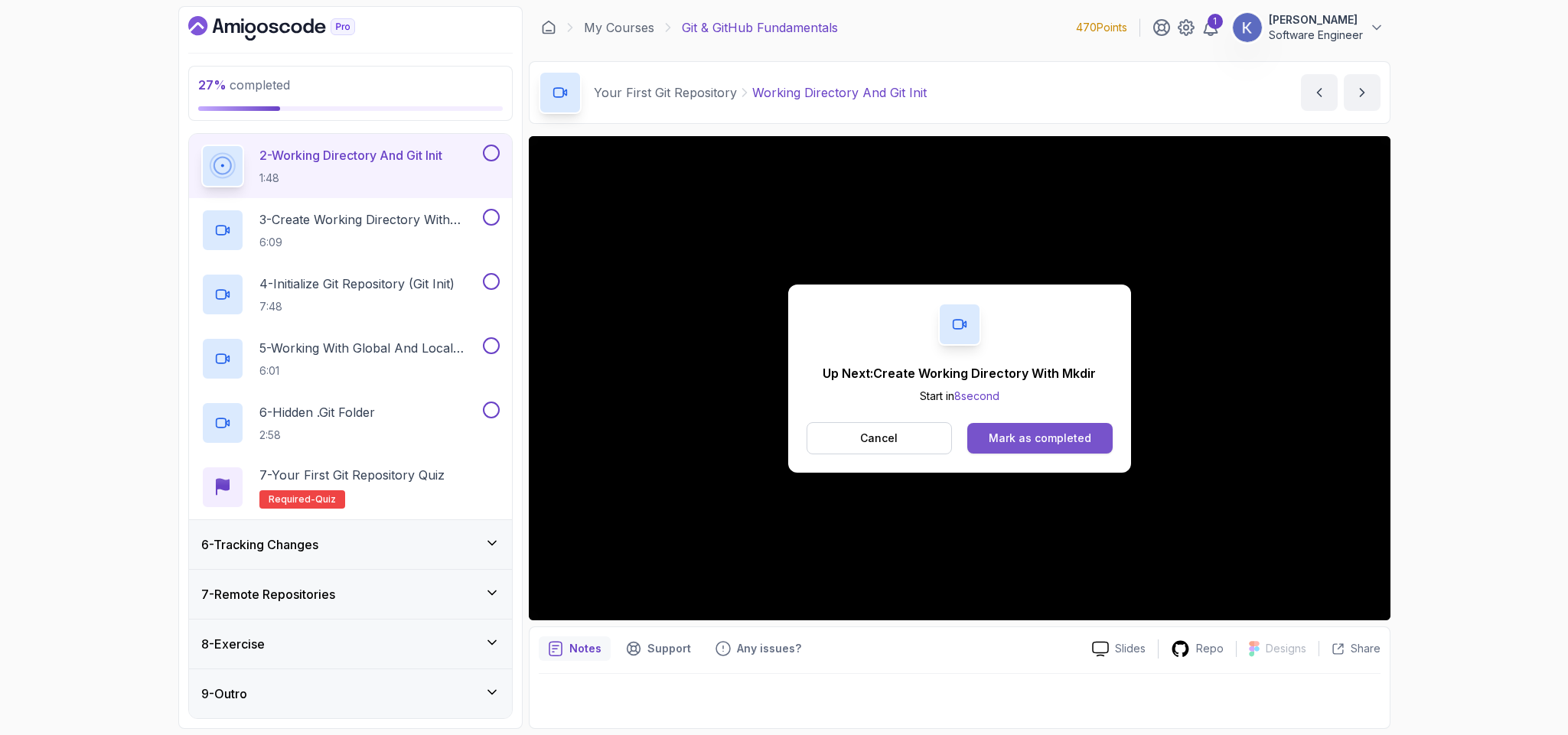
click at [1082, 429] on button "Mark as completed" at bounding box center [1039, 438] width 145 height 31
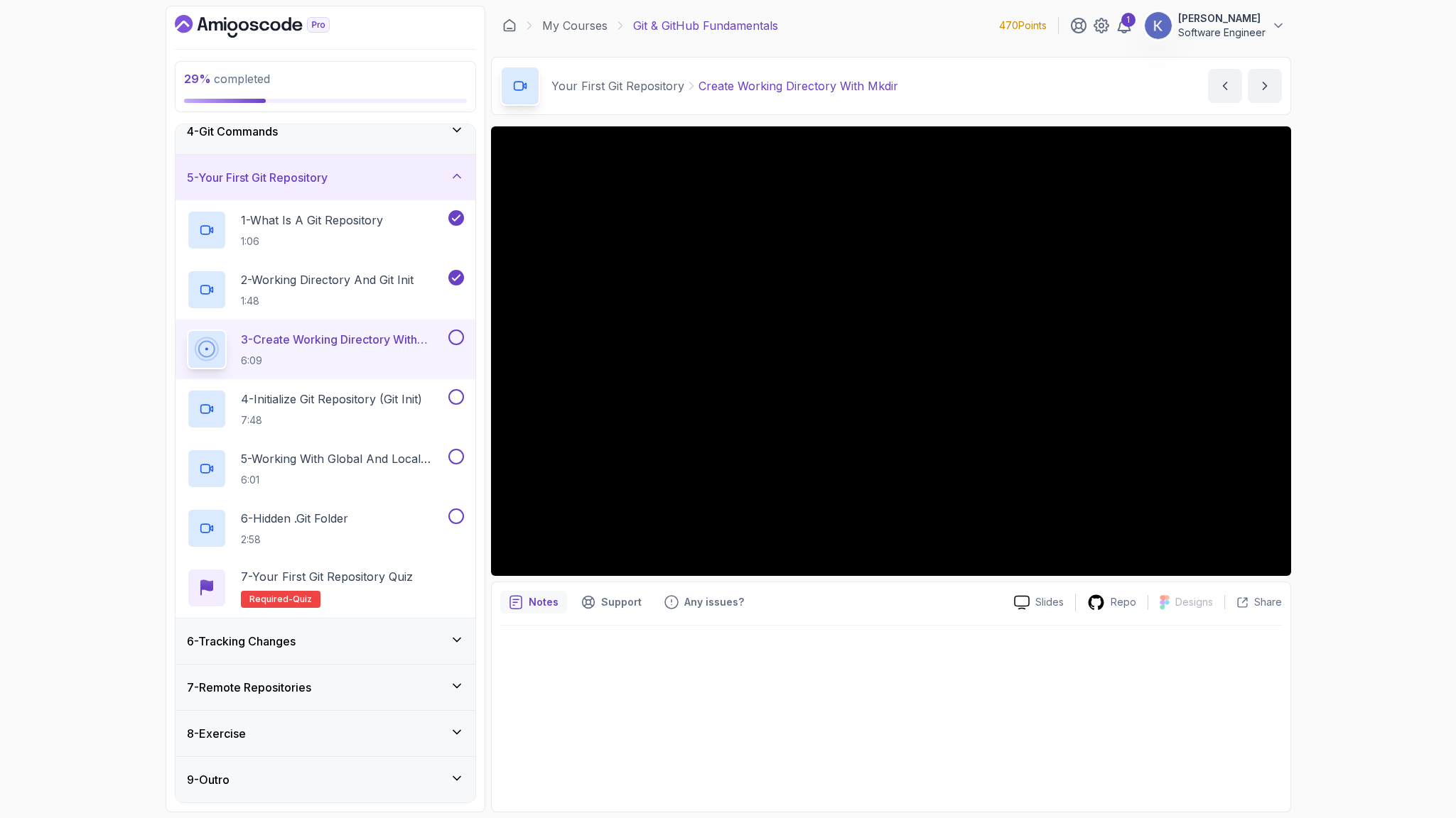
scroll to position [294, 0]
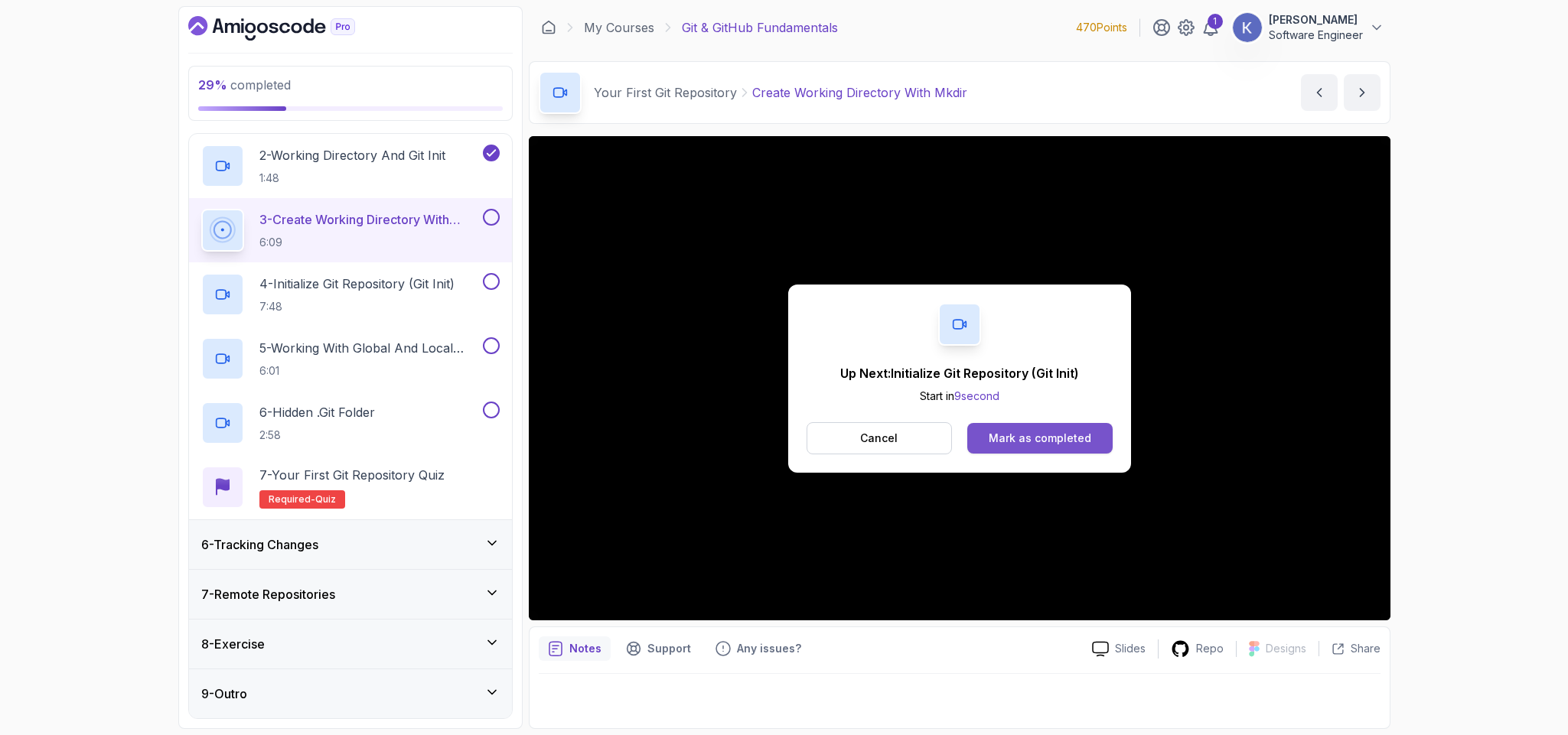
click at [1043, 434] on div "Mark as completed" at bounding box center [1040, 438] width 103 height 15
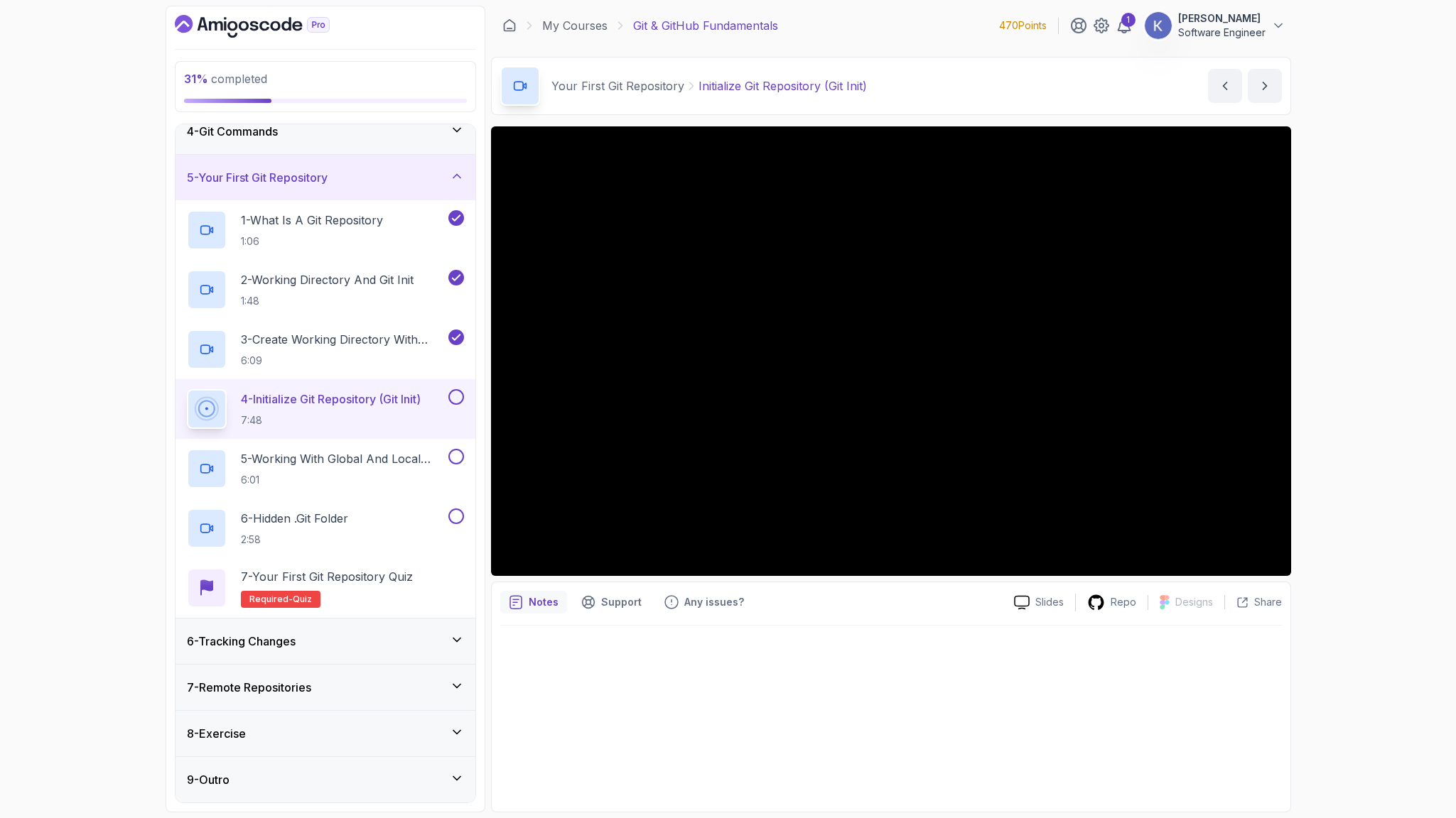
scroll to position [294, 0]
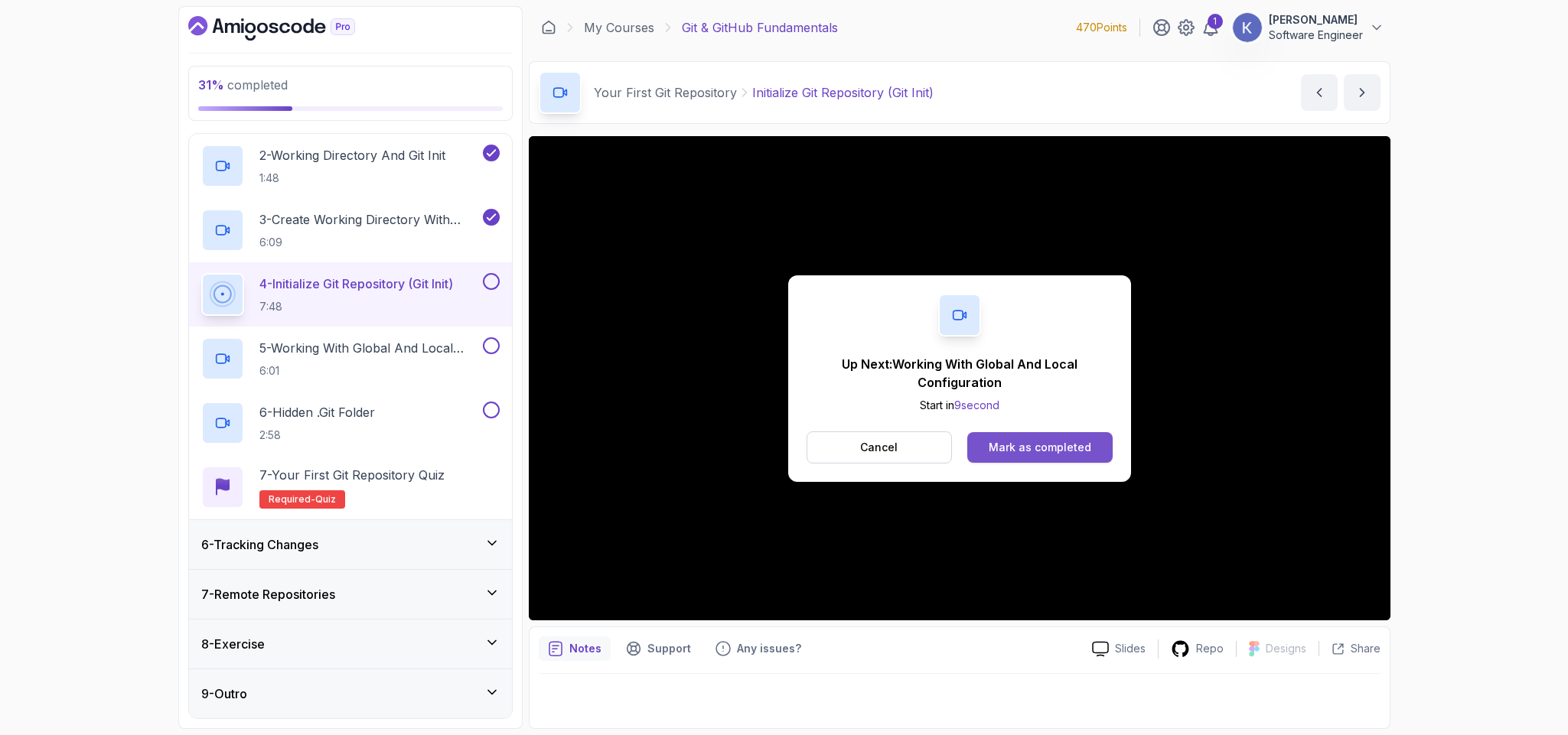
click at [1079, 450] on div "Mark as completed" at bounding box center [1040, 447] width 103 height 15
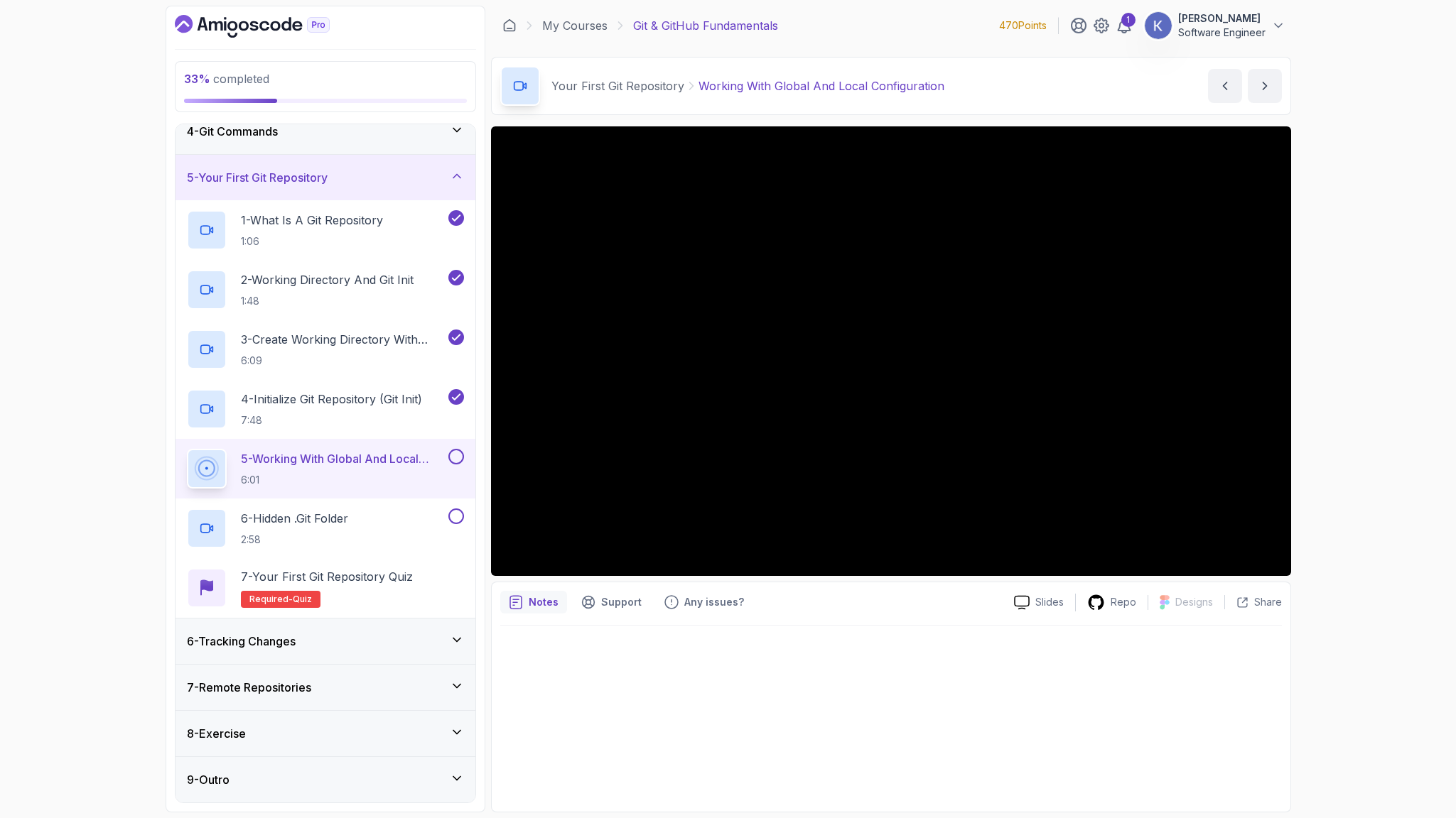
scroll to position [294, 0]
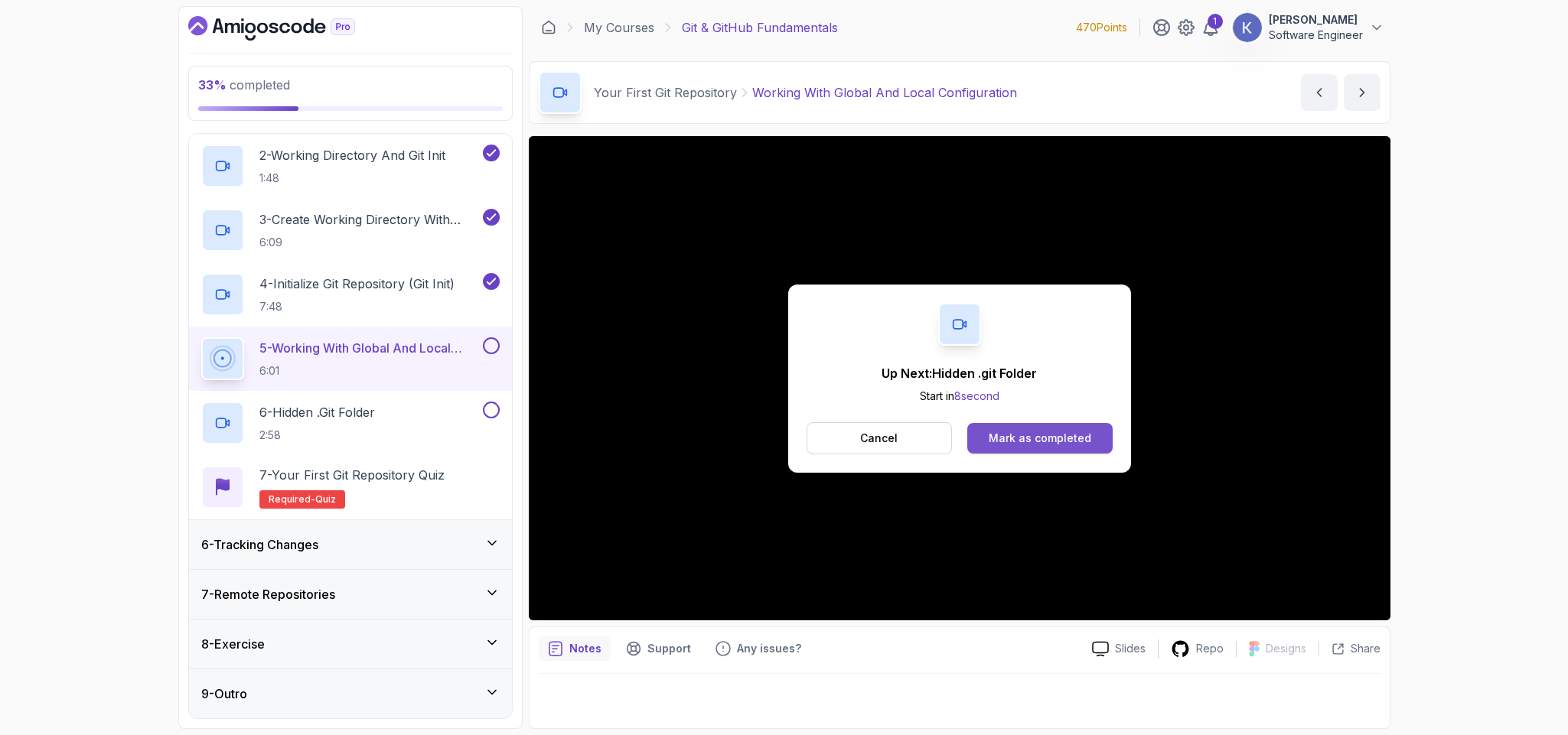
click at [1038, 436] on div "Mark as completed" at bounding box center [1040, 438] width 103 height 15
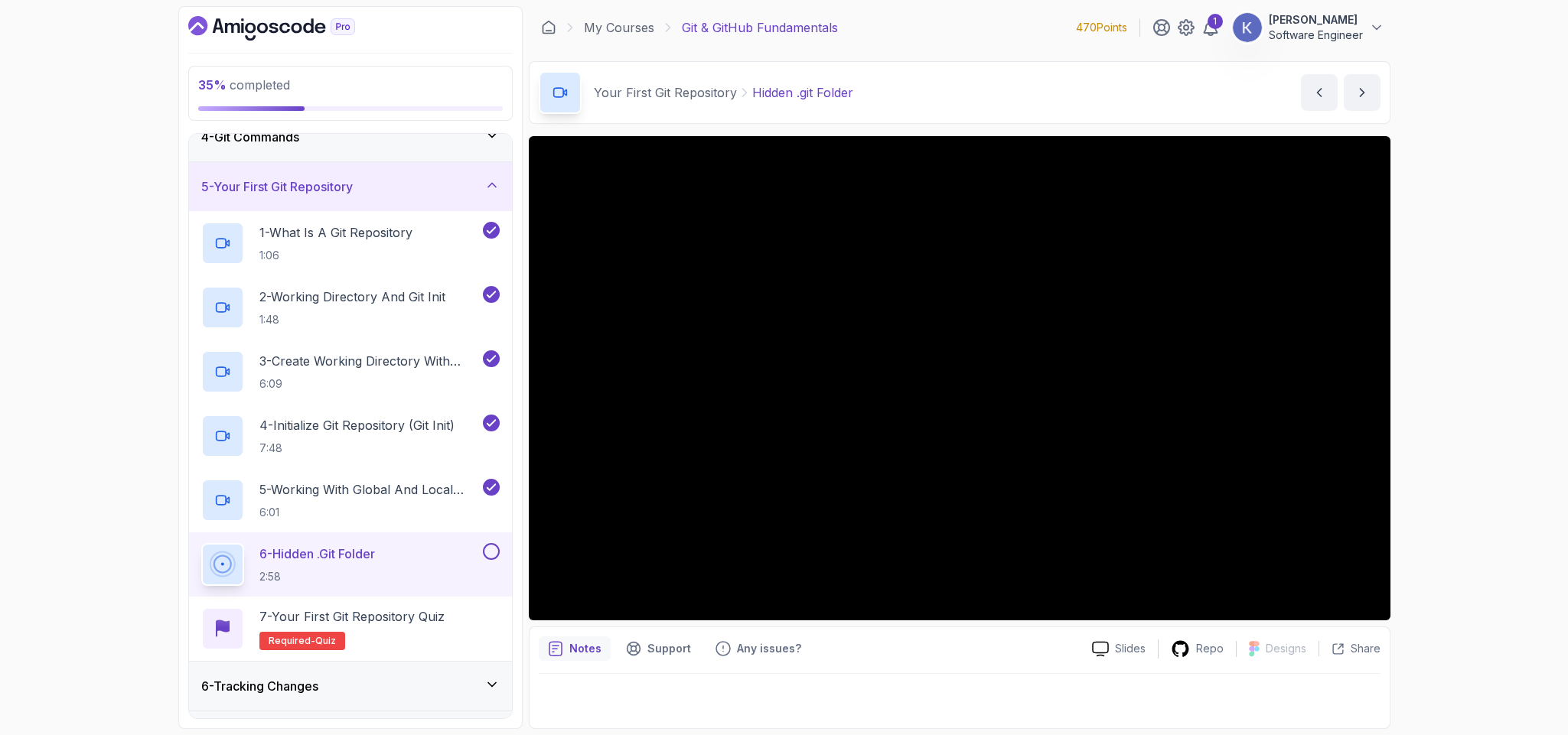
scroll to position [317, 0]
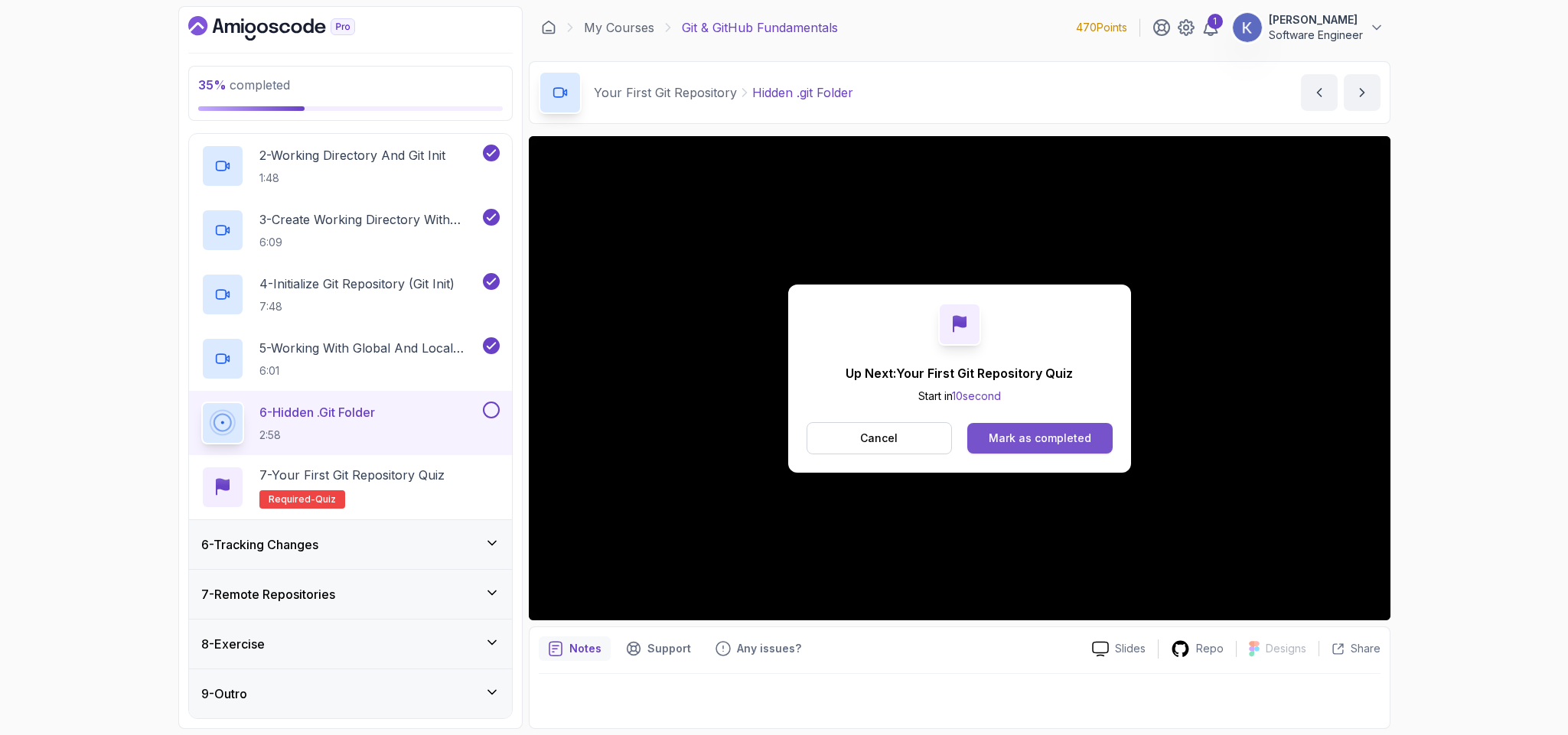
click at [1096, 430] on button "Mark as completed" at bounding box center [1039, 438] width 145 height 31
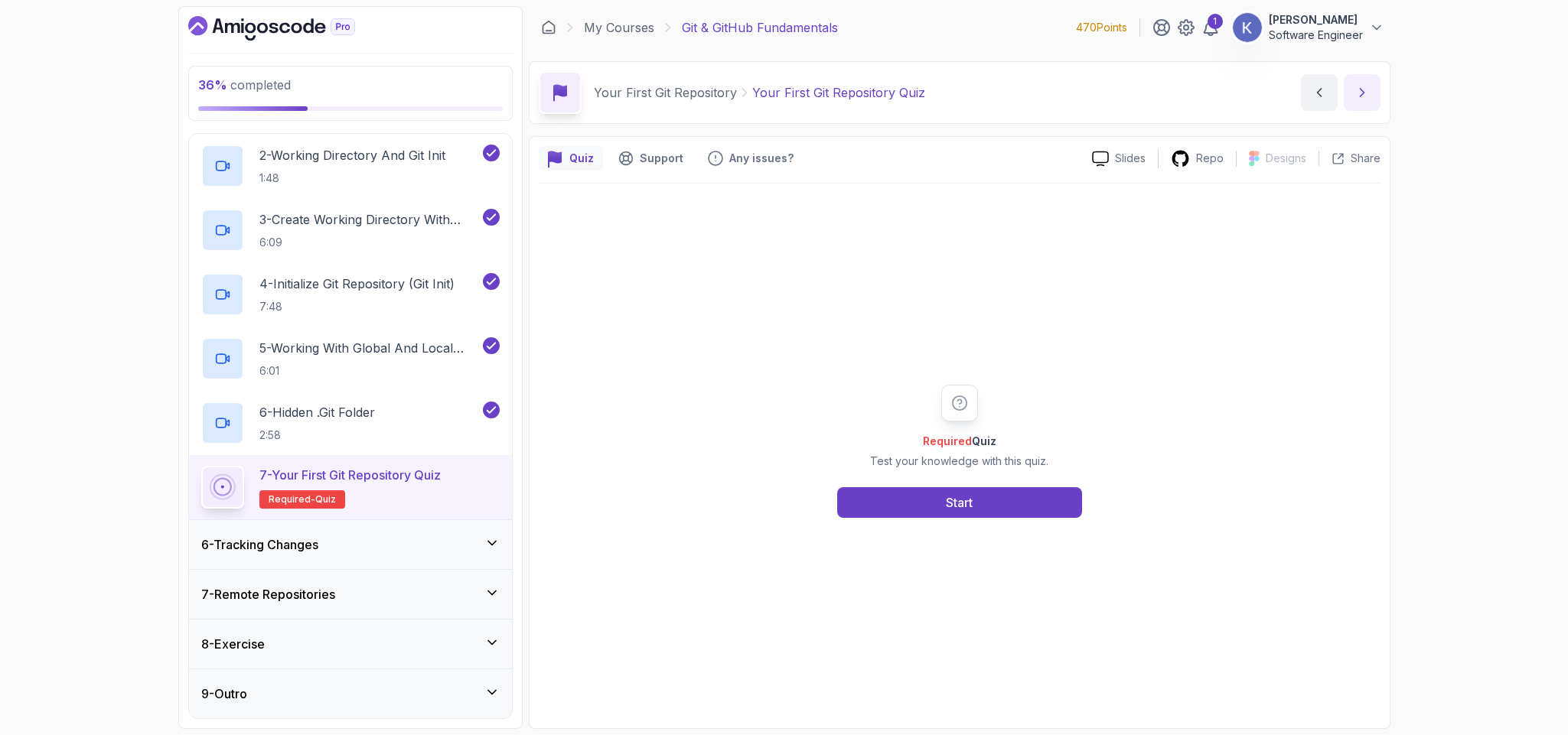
click at [1357, 83] on button "next content" at bounding box center [1361, 92] width 36 height 36
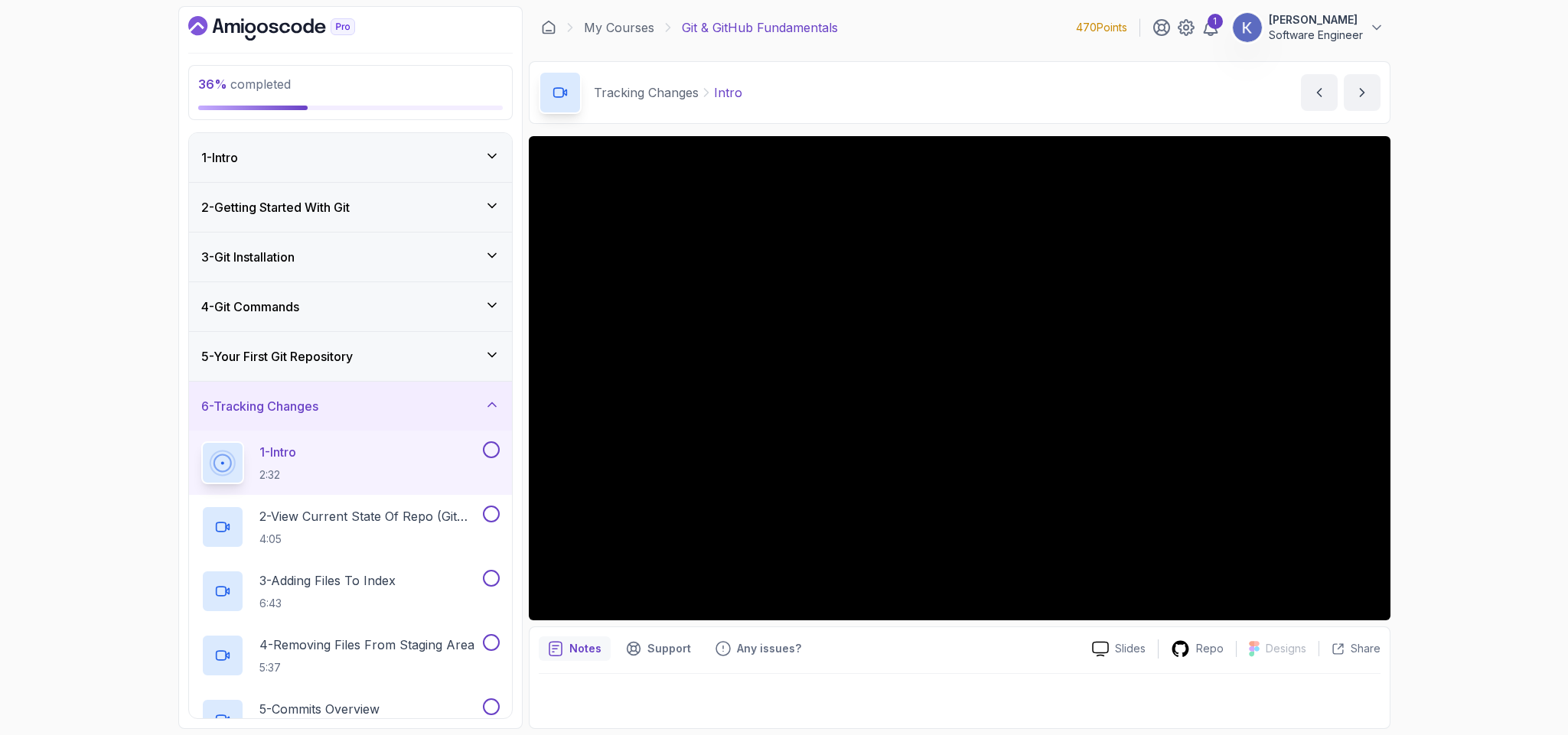
click at [194, 470] on div "1 - Intro 2:32" at bounding box center [350, 462] width 323 height 65
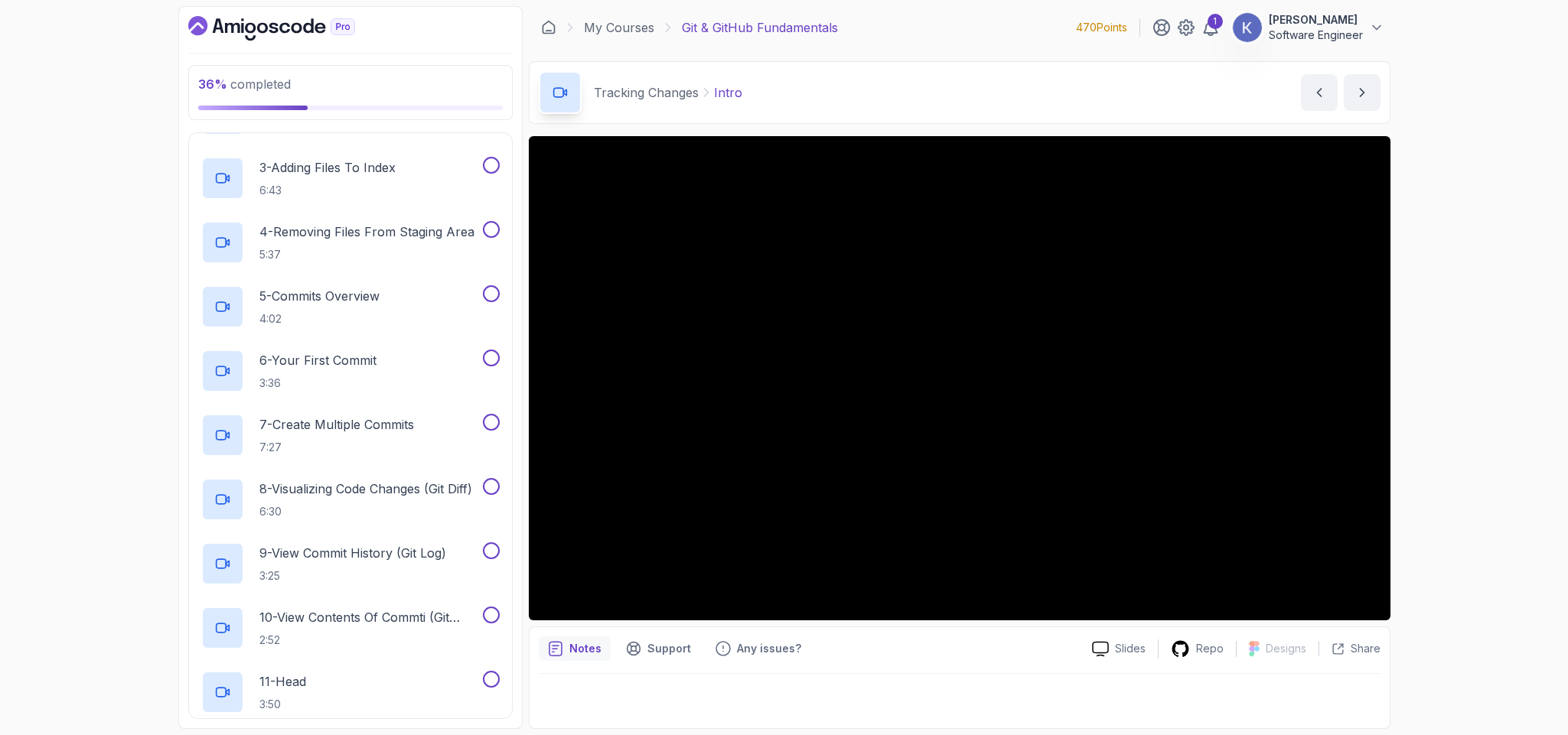
scroll to position [368, 0]
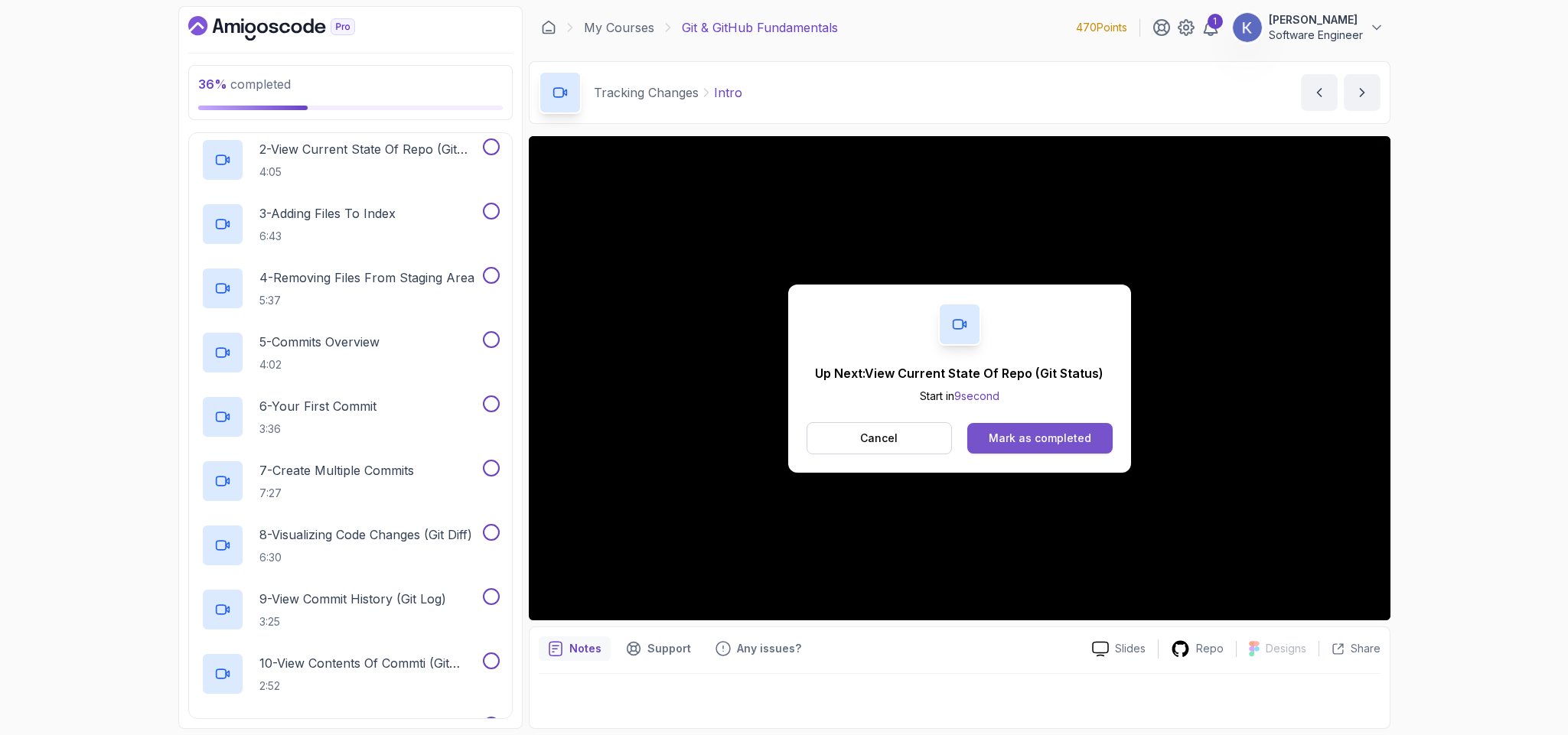
click at [1094, 440] on button "Mark as completed" at bounding box center [1039, 438] width 145 height 31
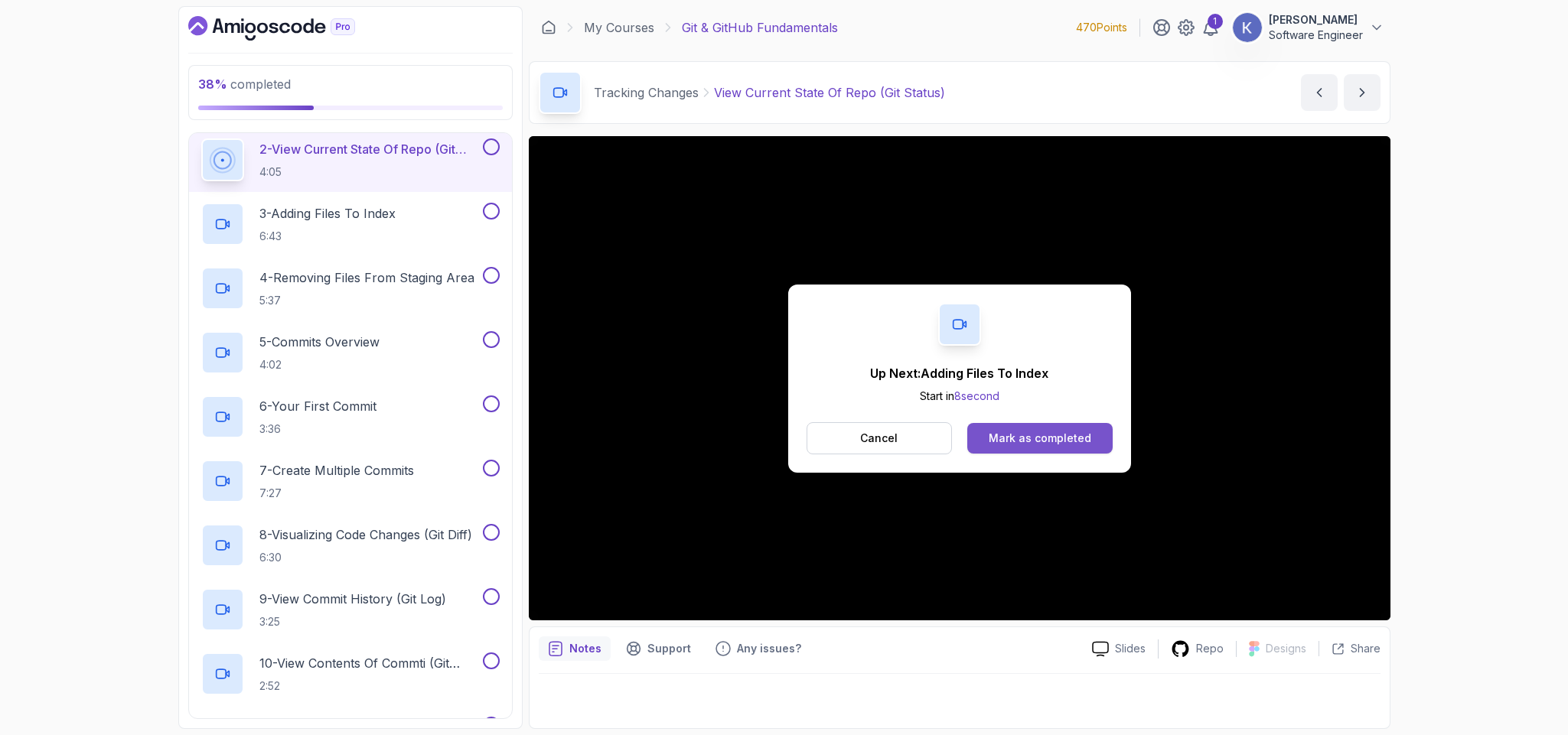
click at [1095, 443] on button "Mark as completed" at bounding box center [1039, 438] width 145 height 31
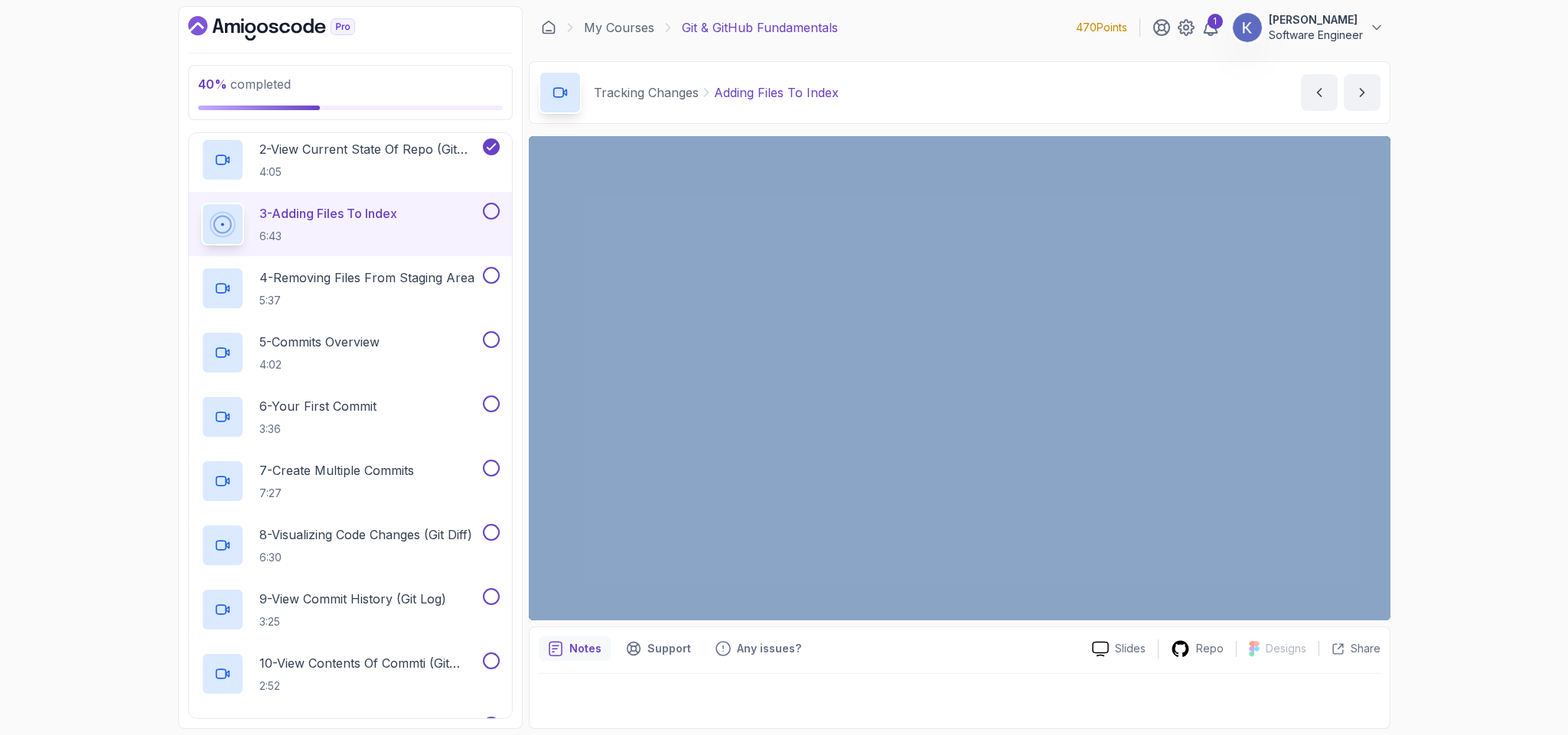
click at [1392, 500] on div "40 % completed 1 - Intro 2 - Getting Started With Git 3 - Git Installation 4 - …" at bounding box center [784, 368] width 1568 height 735
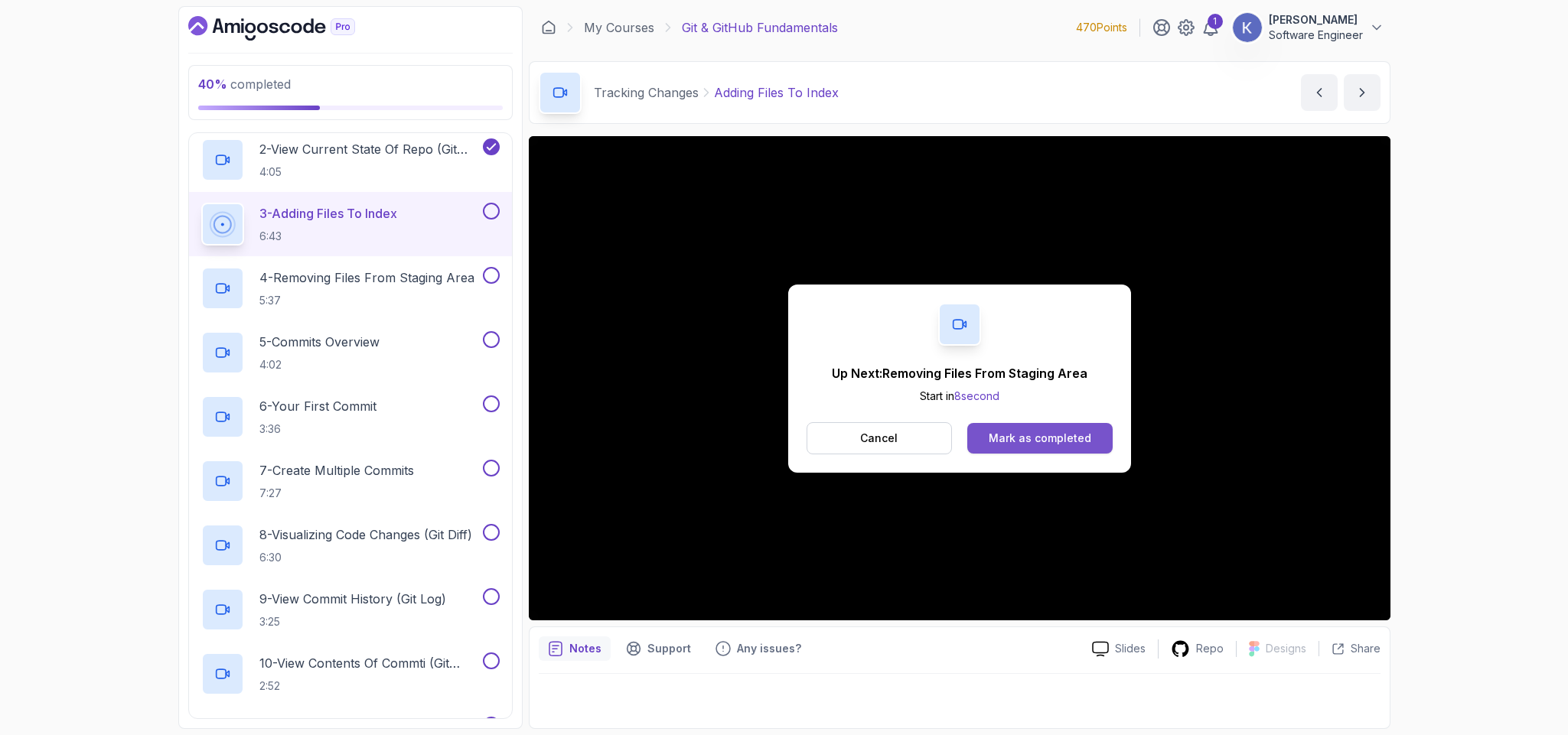
click at [1082, 434] on div "Mark as completed" at bounding box center [1040, 438] width 103 height 15
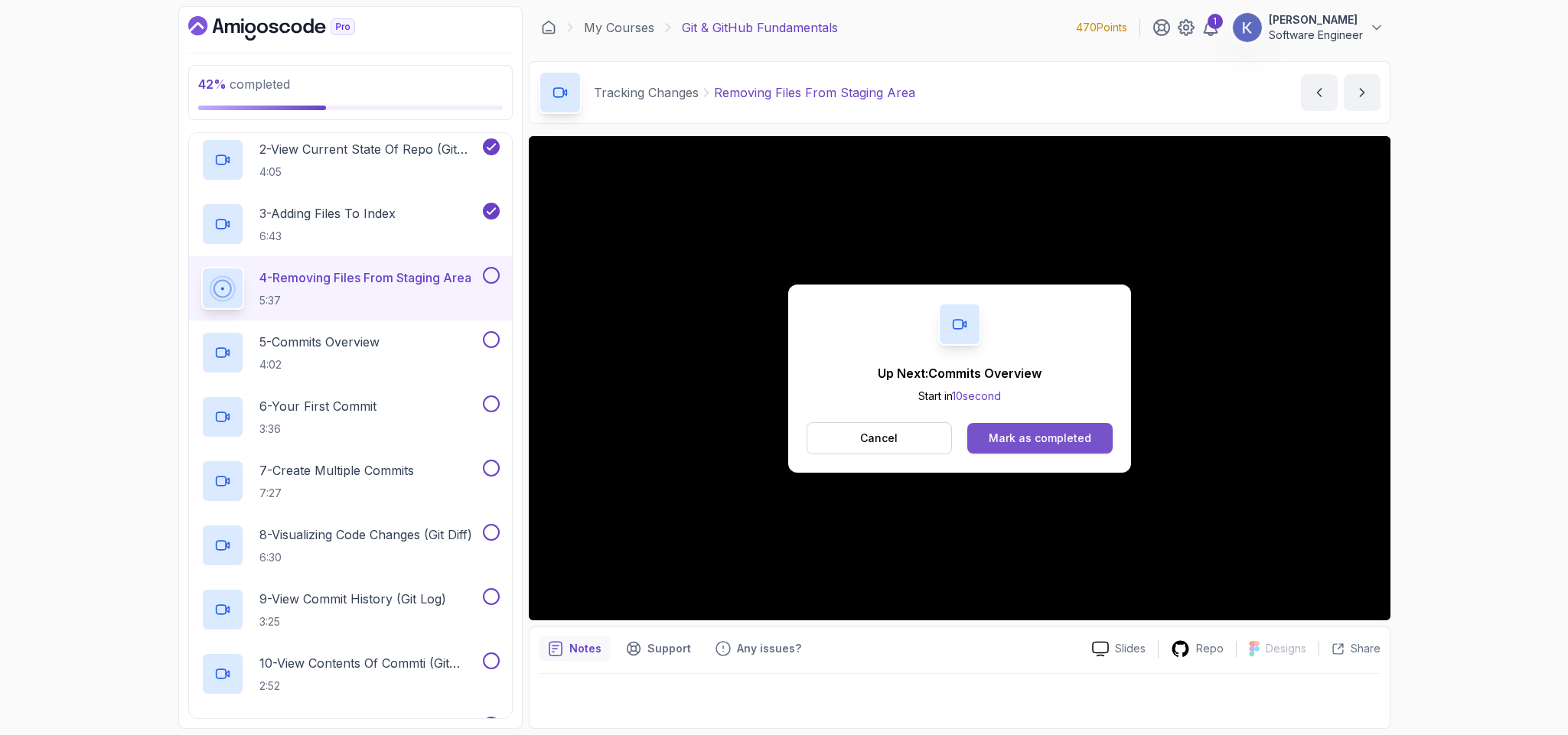
click at [1083, 431] on div "Mark as completed" at bounding box center [1040, 438] width 103 height 15
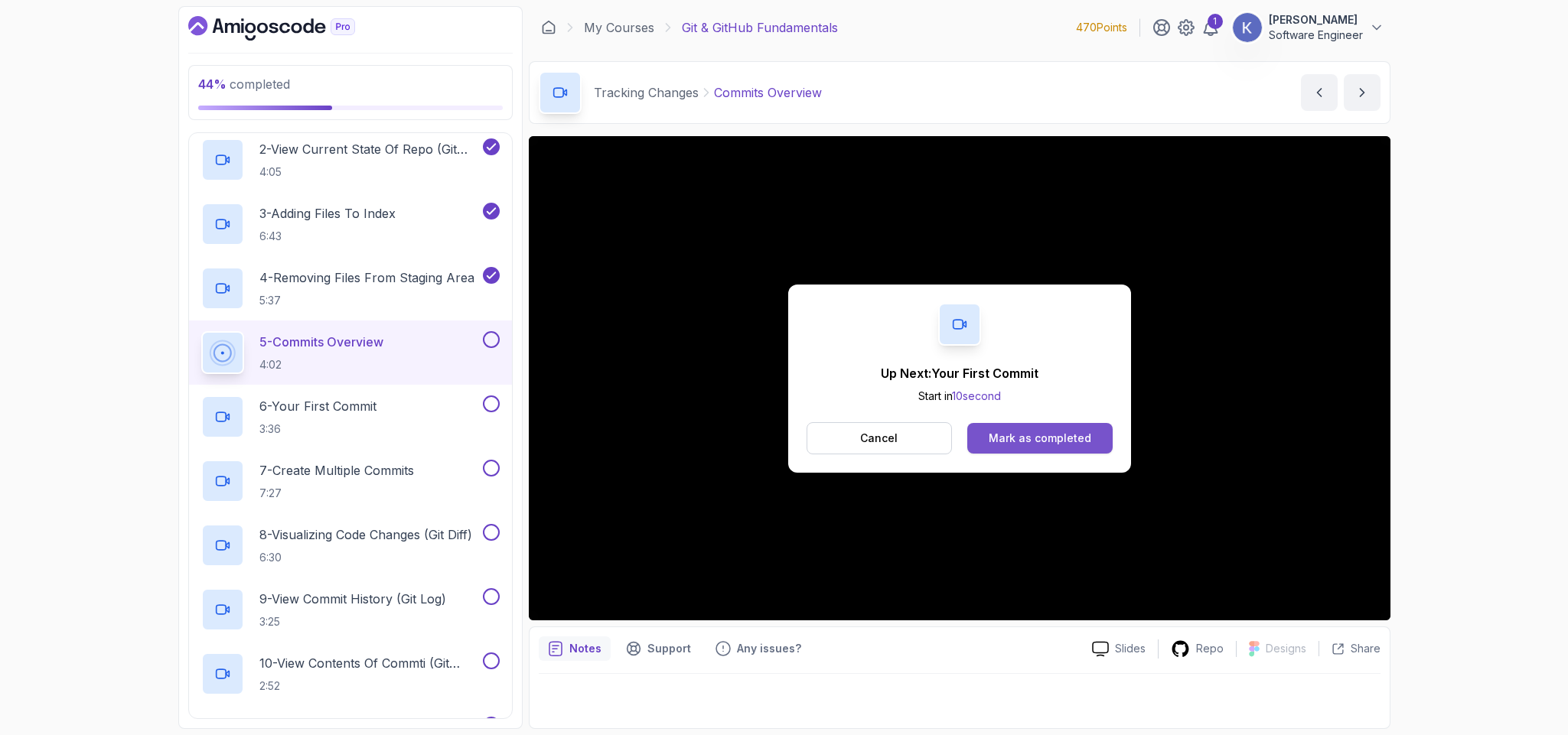
click at [1078, 434] on div "Mark as completed" at bounding box center [1040, 438] width 103 height 15
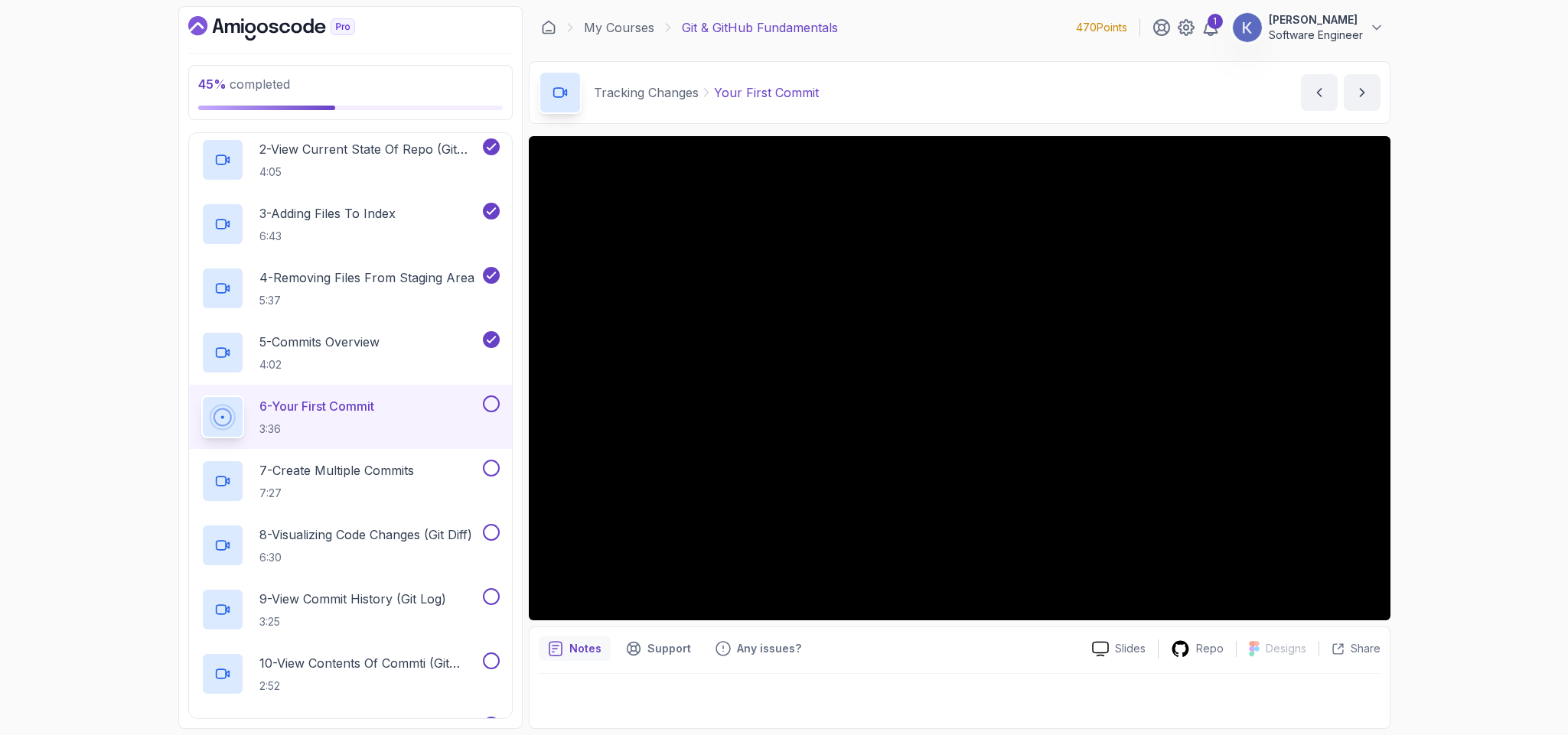
click at [196, 411] on div "6 - Your First Commit 3:36" at bounding box center [350, 416] width 323 height 65
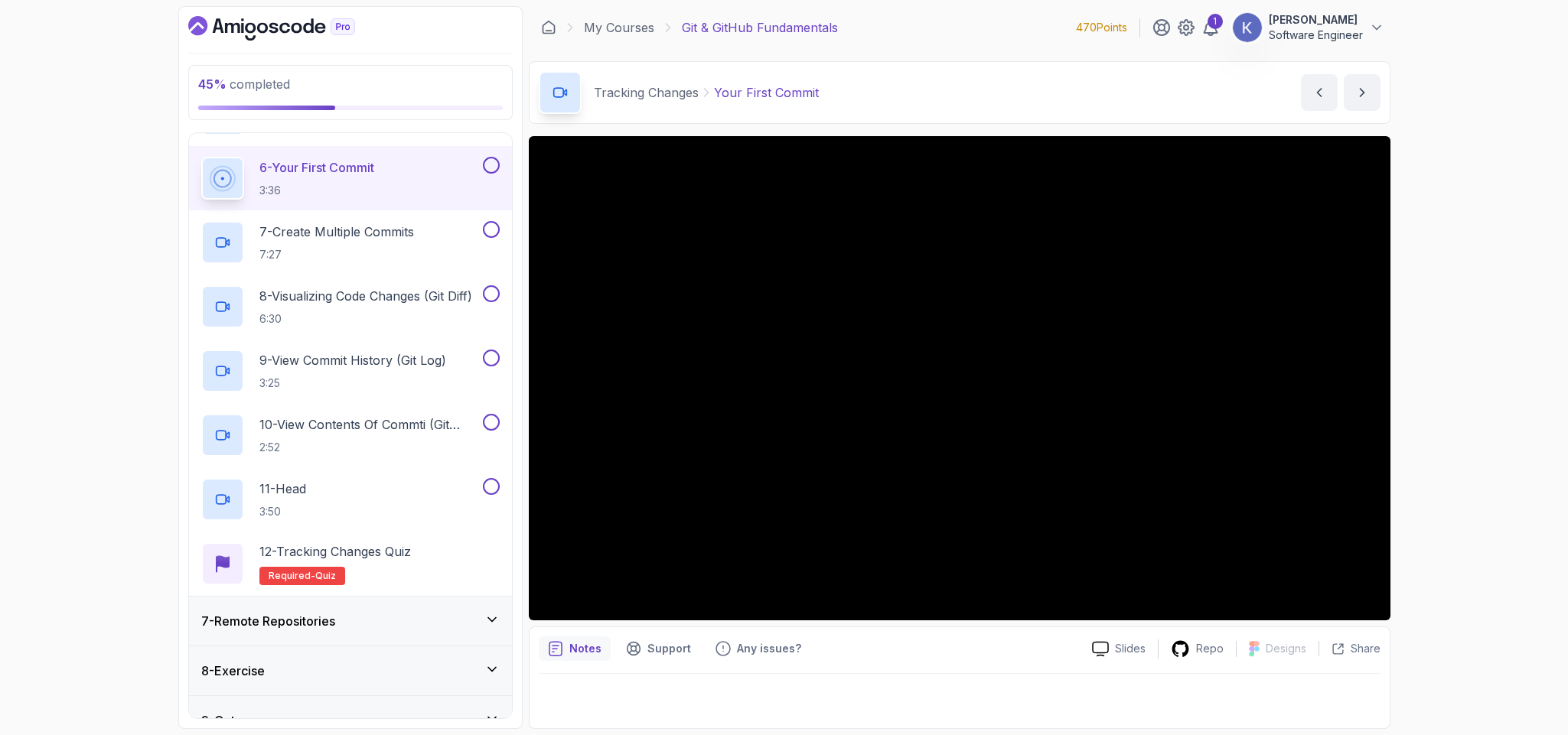
scroll to position [636, 0]
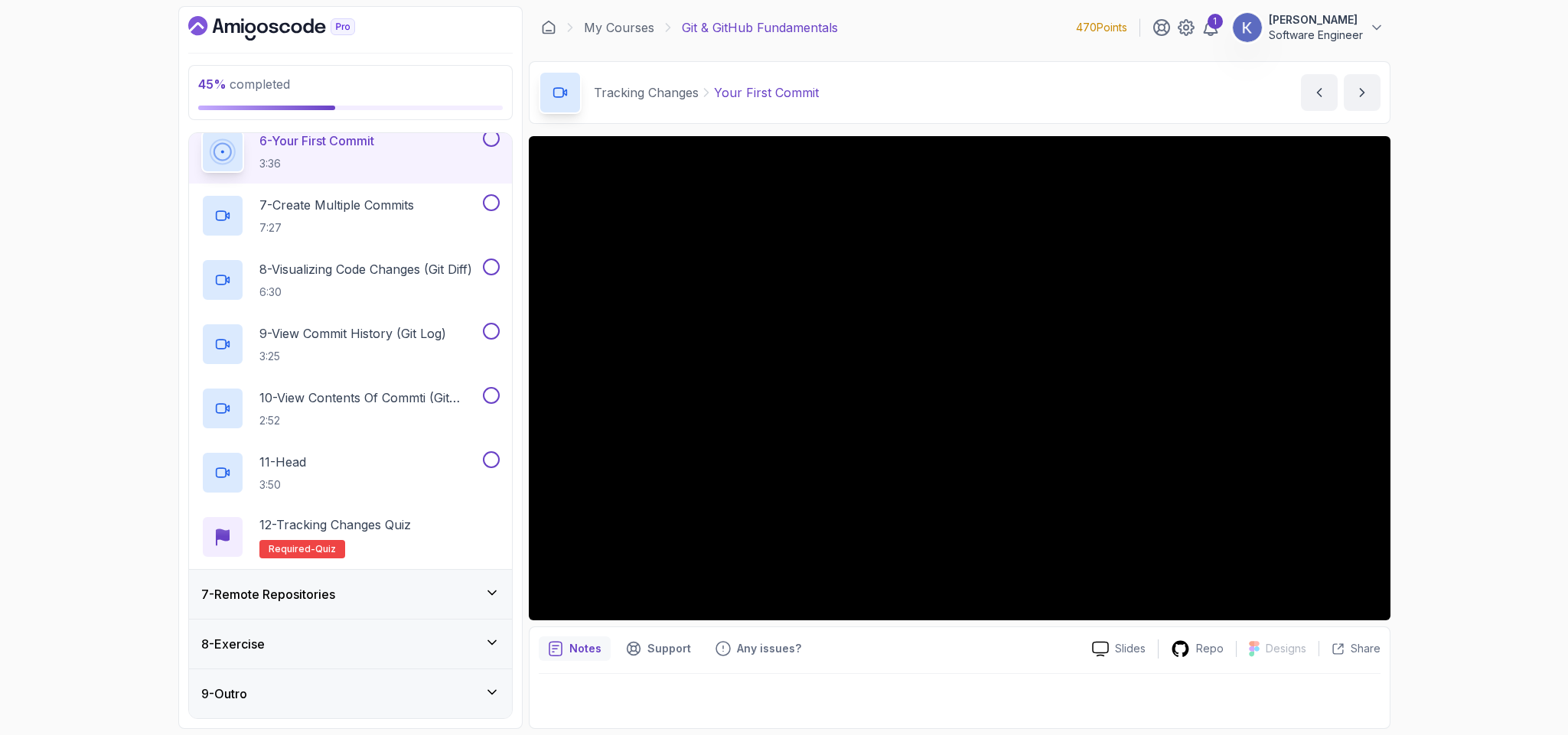
click at [249, 594] on h3 "7 - Remote Repositories" at bounding box center [268, 595] width 134 height 19
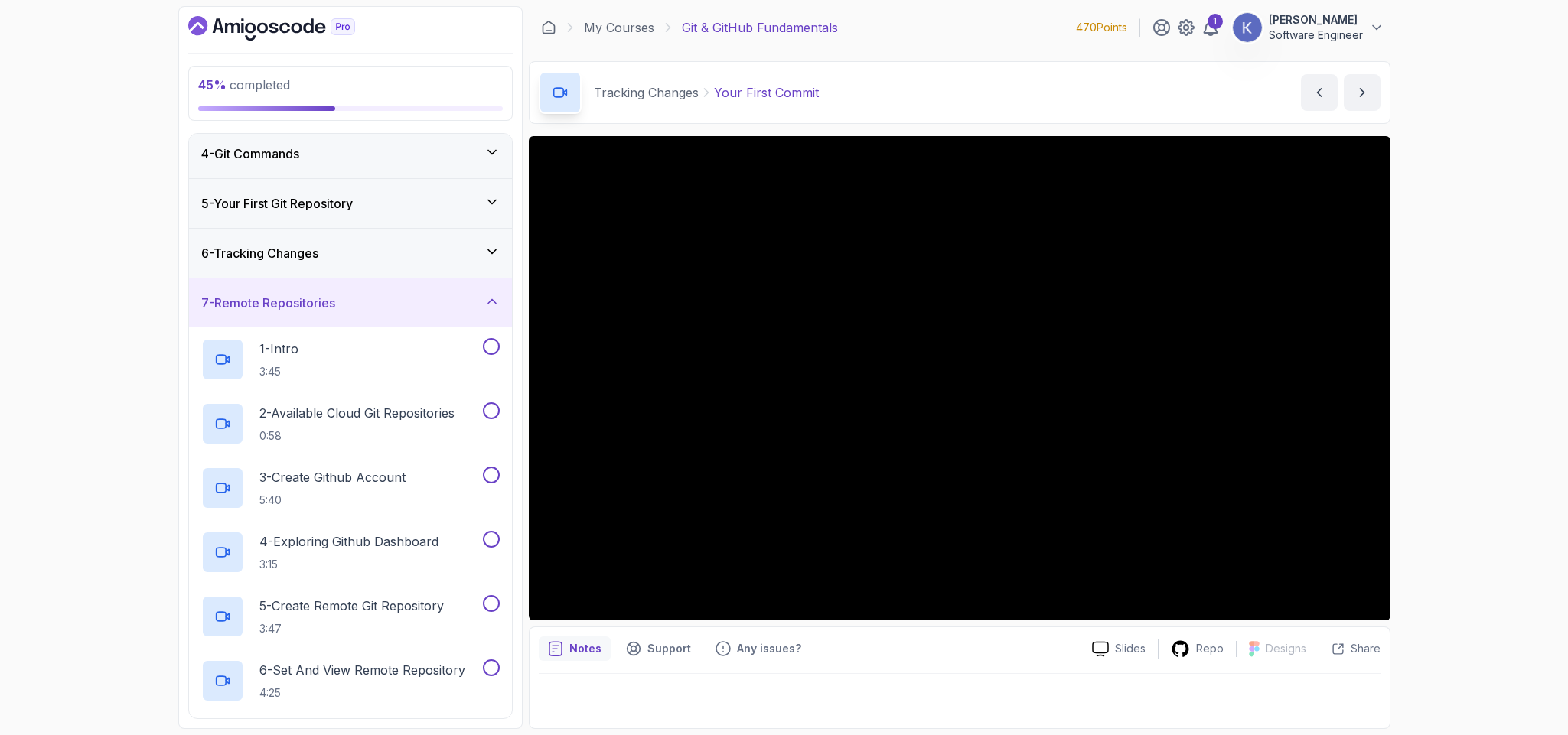
scroll to position [137, 0]
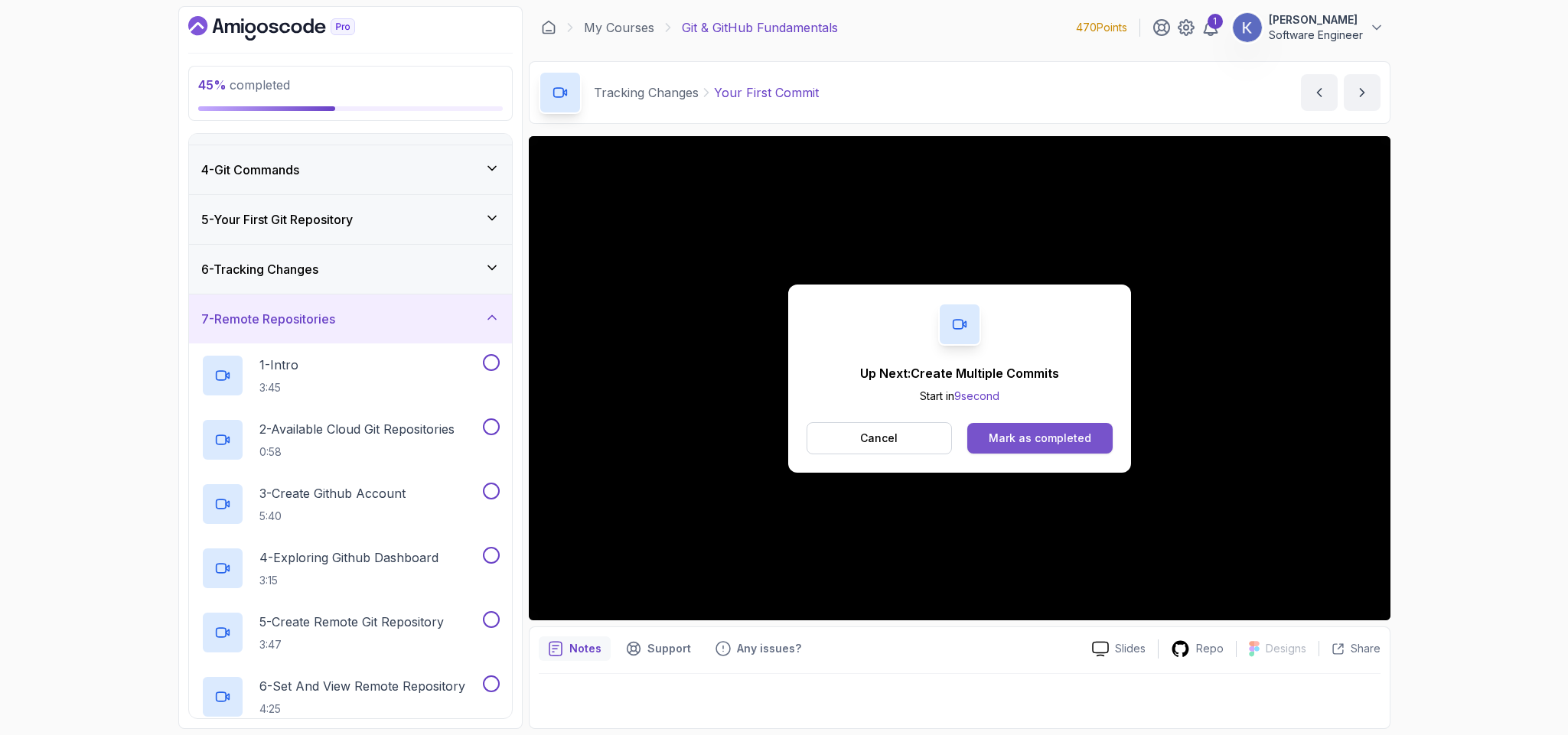
click at [1084, 435] on div "Mark as completed" at bounding box center [1040, 438] width 103 height 15
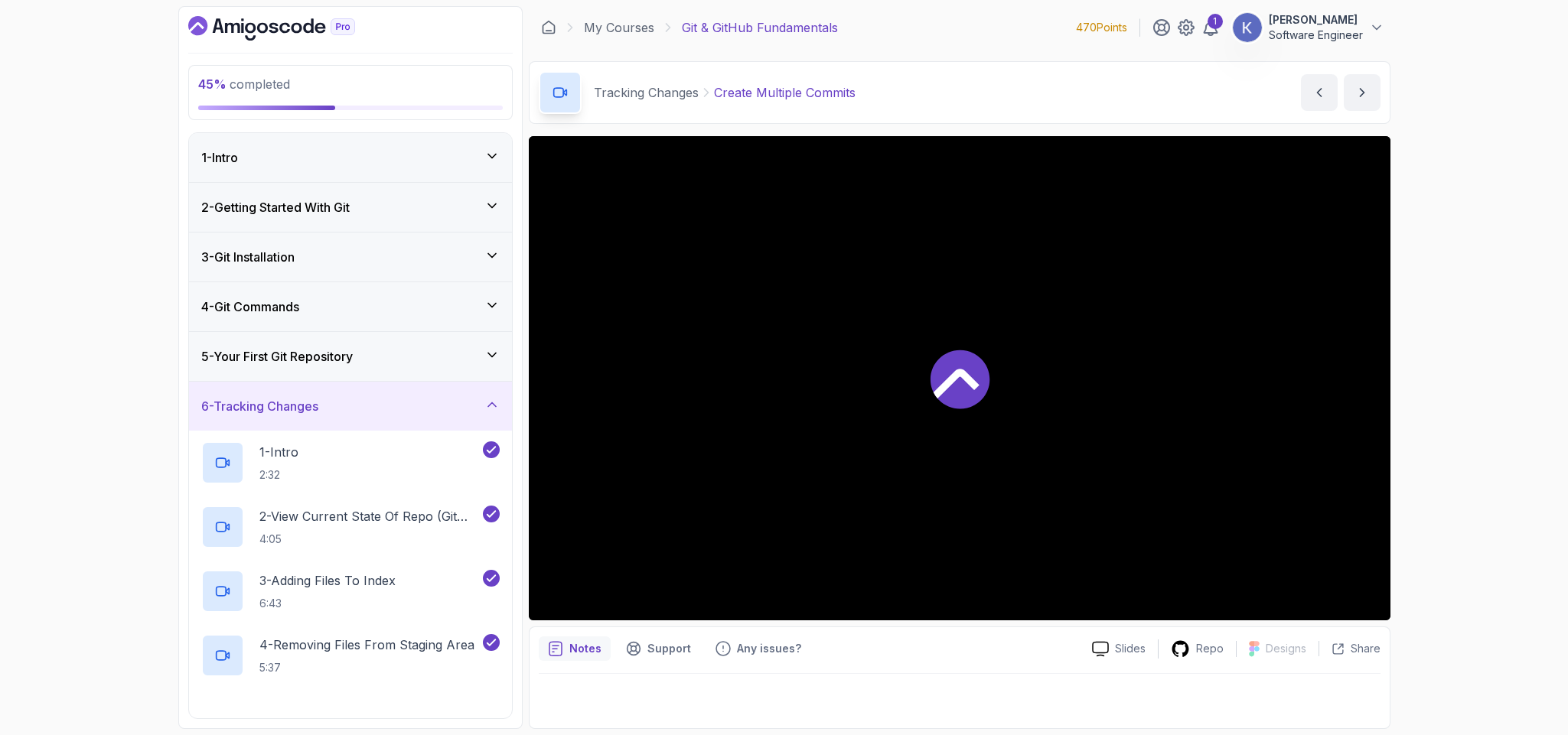
click at [1084, 435] on div at bounding box center [959, 379] width 862 height 484
click at [197, 648] on div "4 - Removing Files From Staging Area 5:37" at bounding box center [350, 656] width 323 height 65
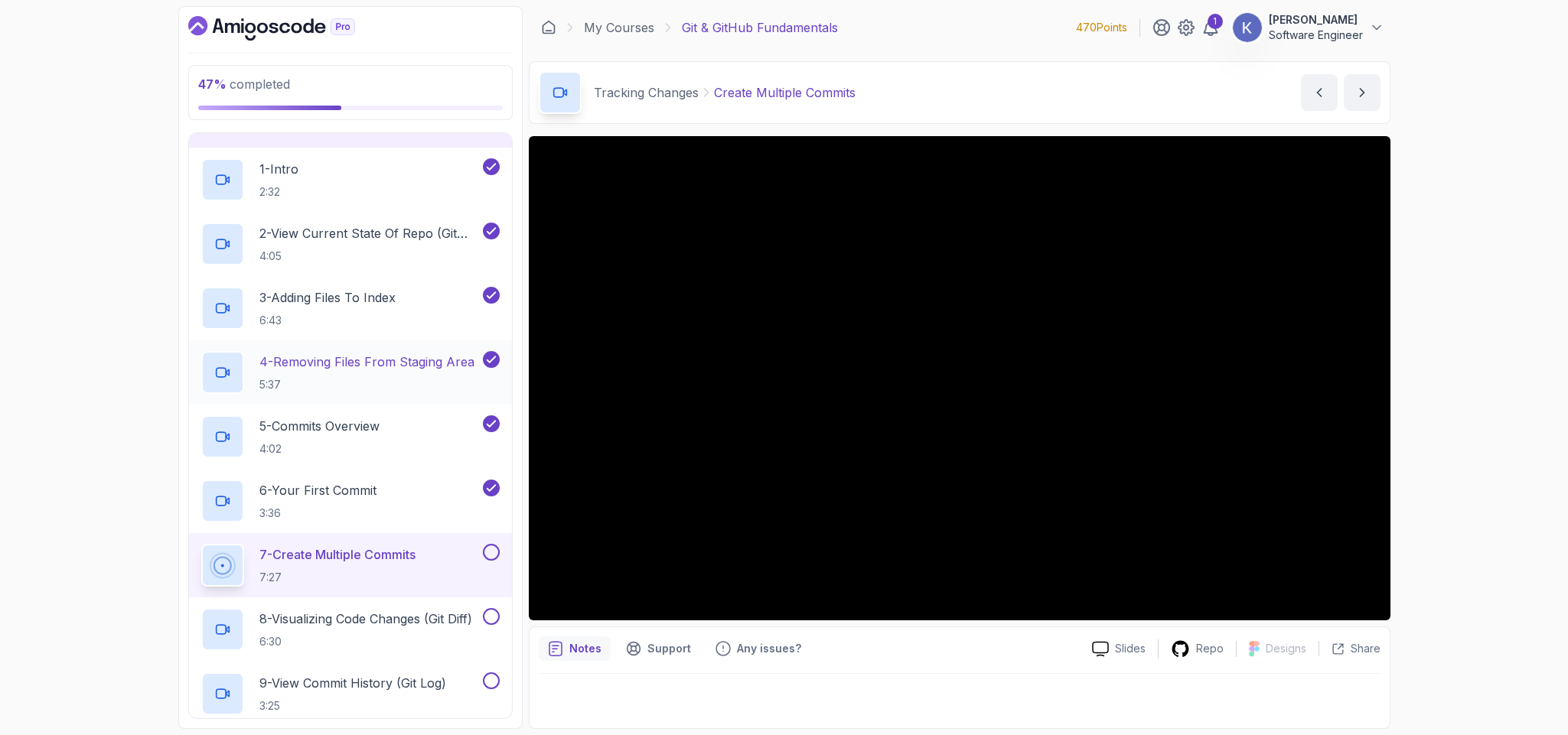
scroll to position [597, 0]
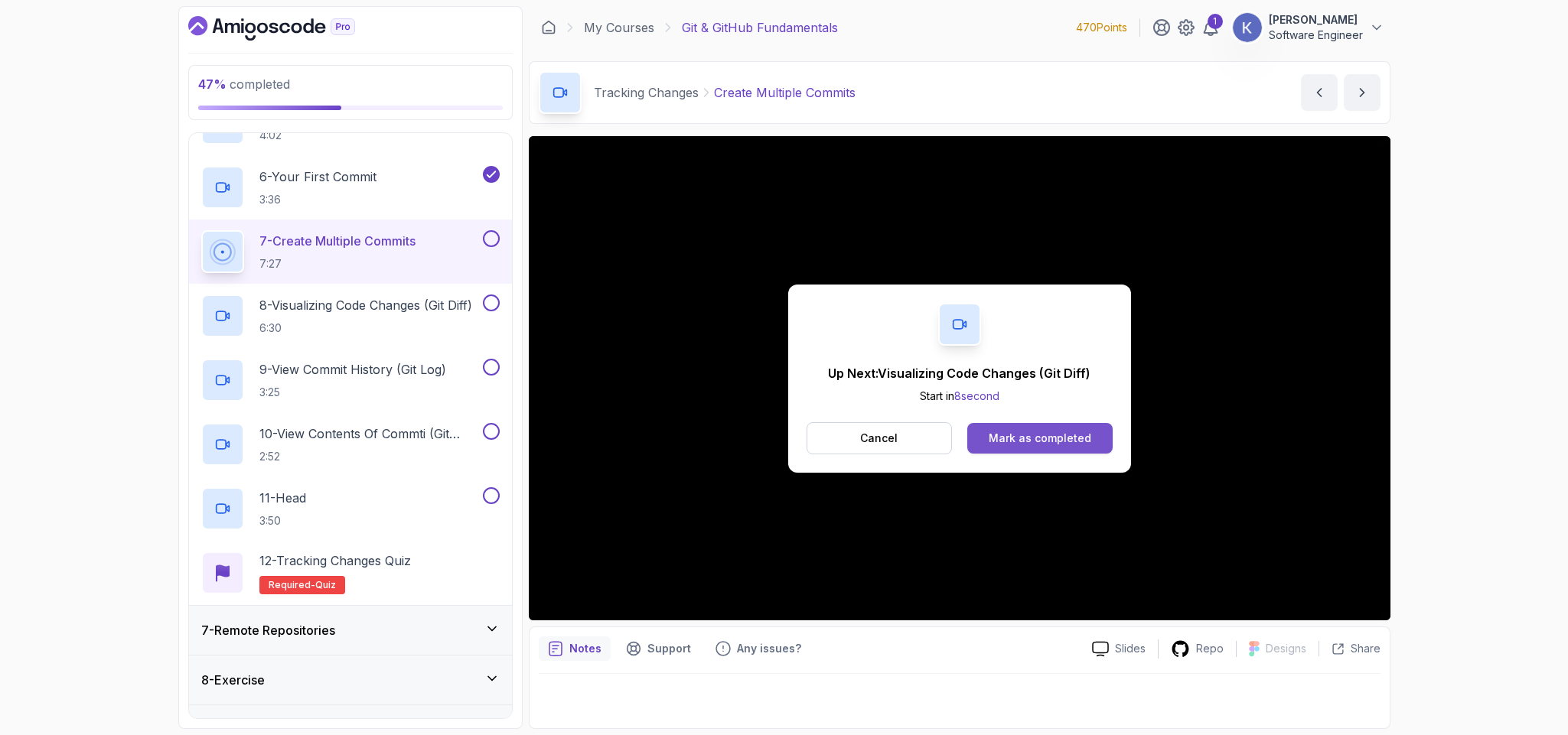
click at [1029, 432] on div "Mark as completed" at bounding box center [1040, 438] width 103 height 15
